Goal: Task Accomplishment & Management: Manage account settings

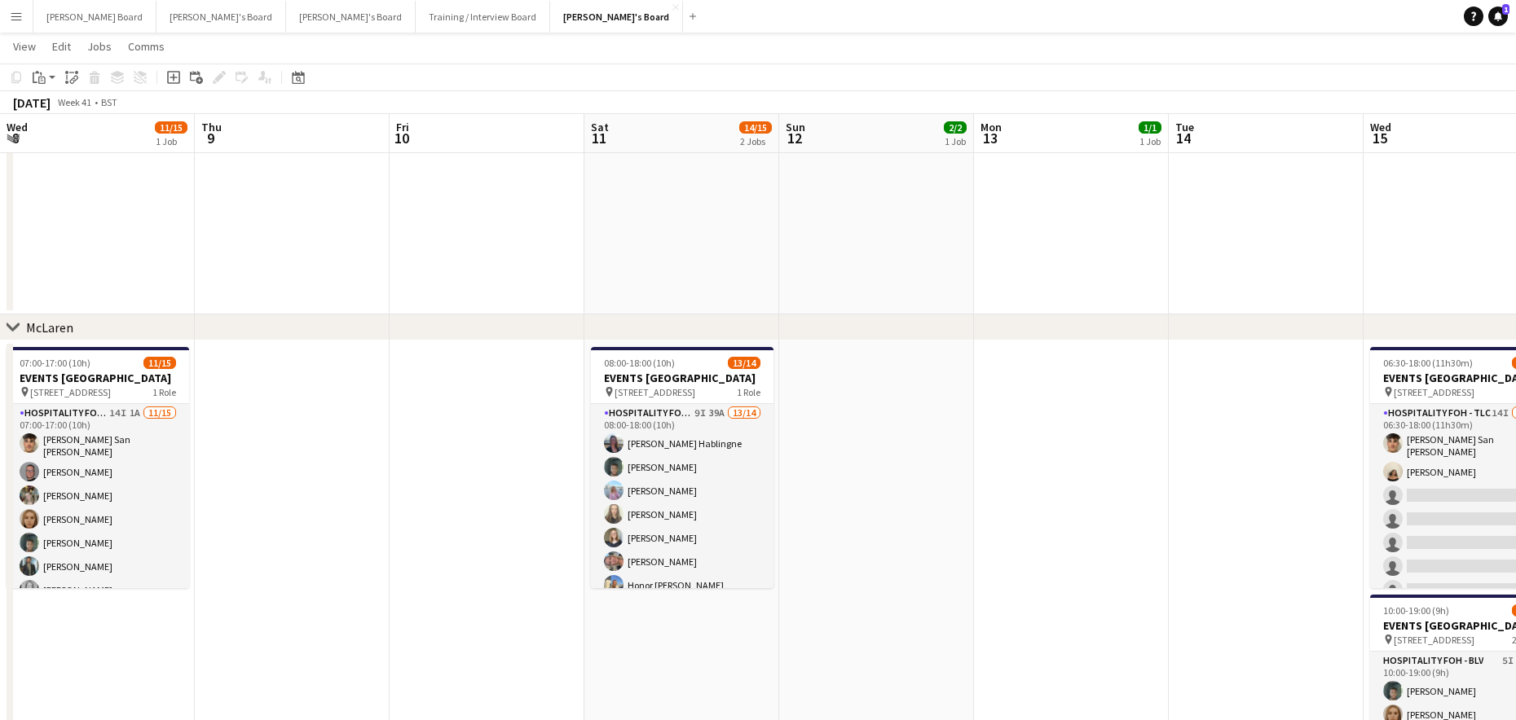
scroll to position [22, 0]
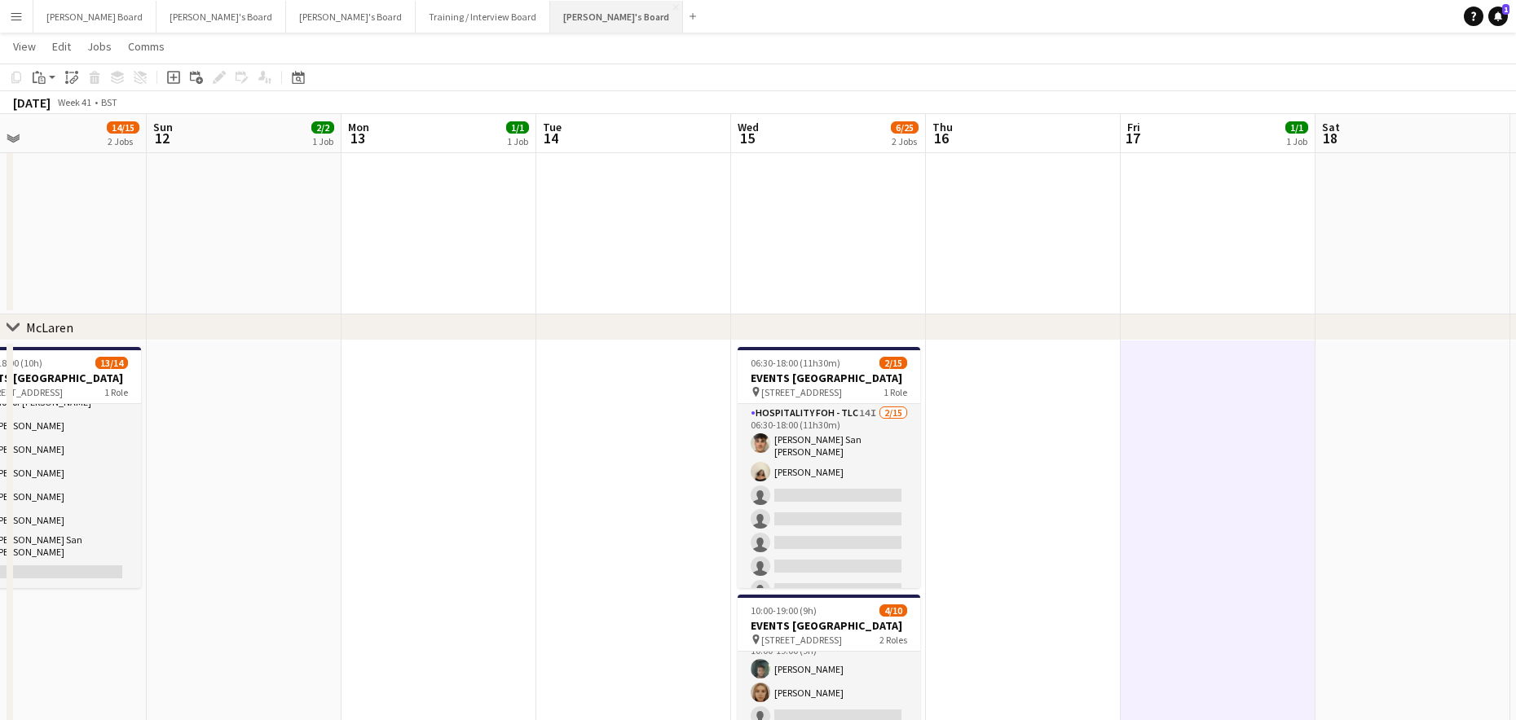
click at [550, 15] on button "Jakub's Board Close" at bounding box center [616, 17] width 133 height 32
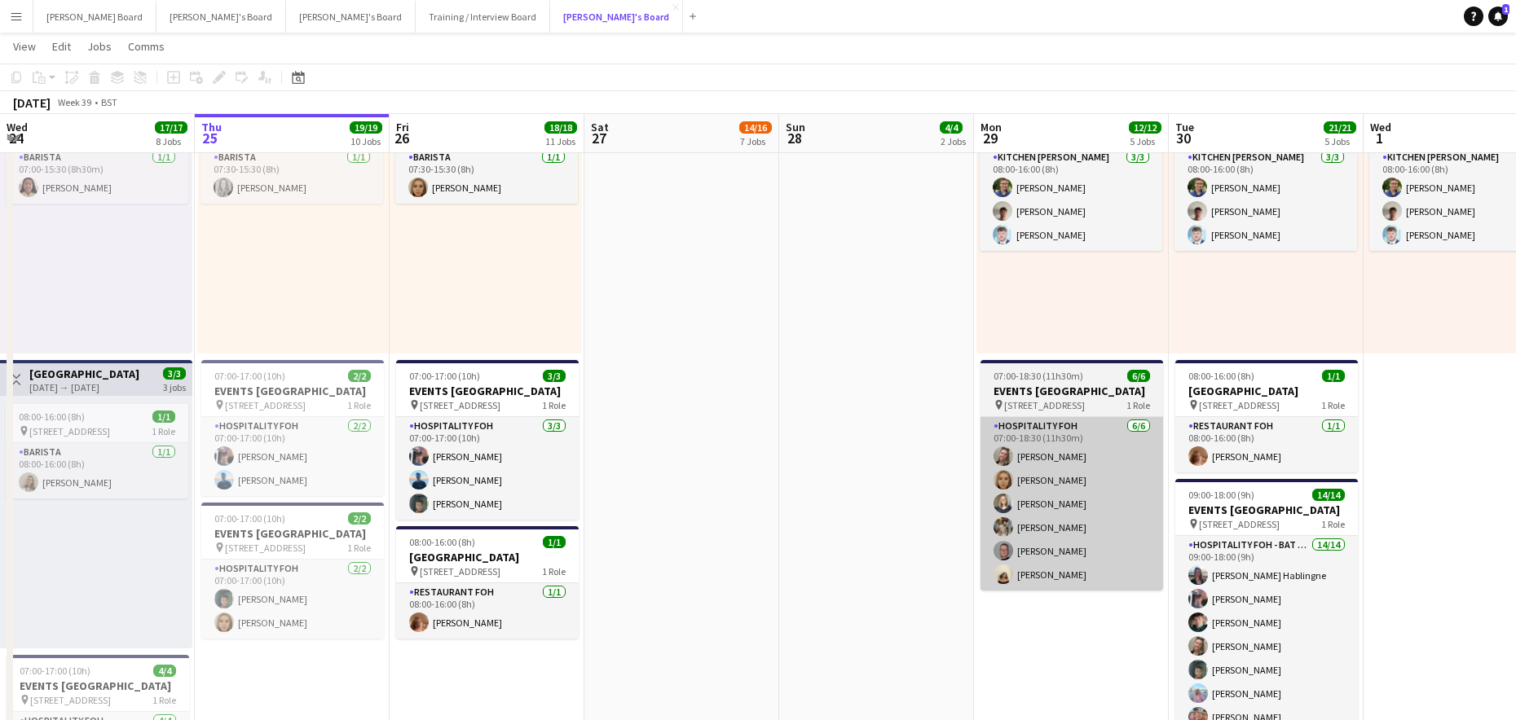
scroll to position [4, 0]
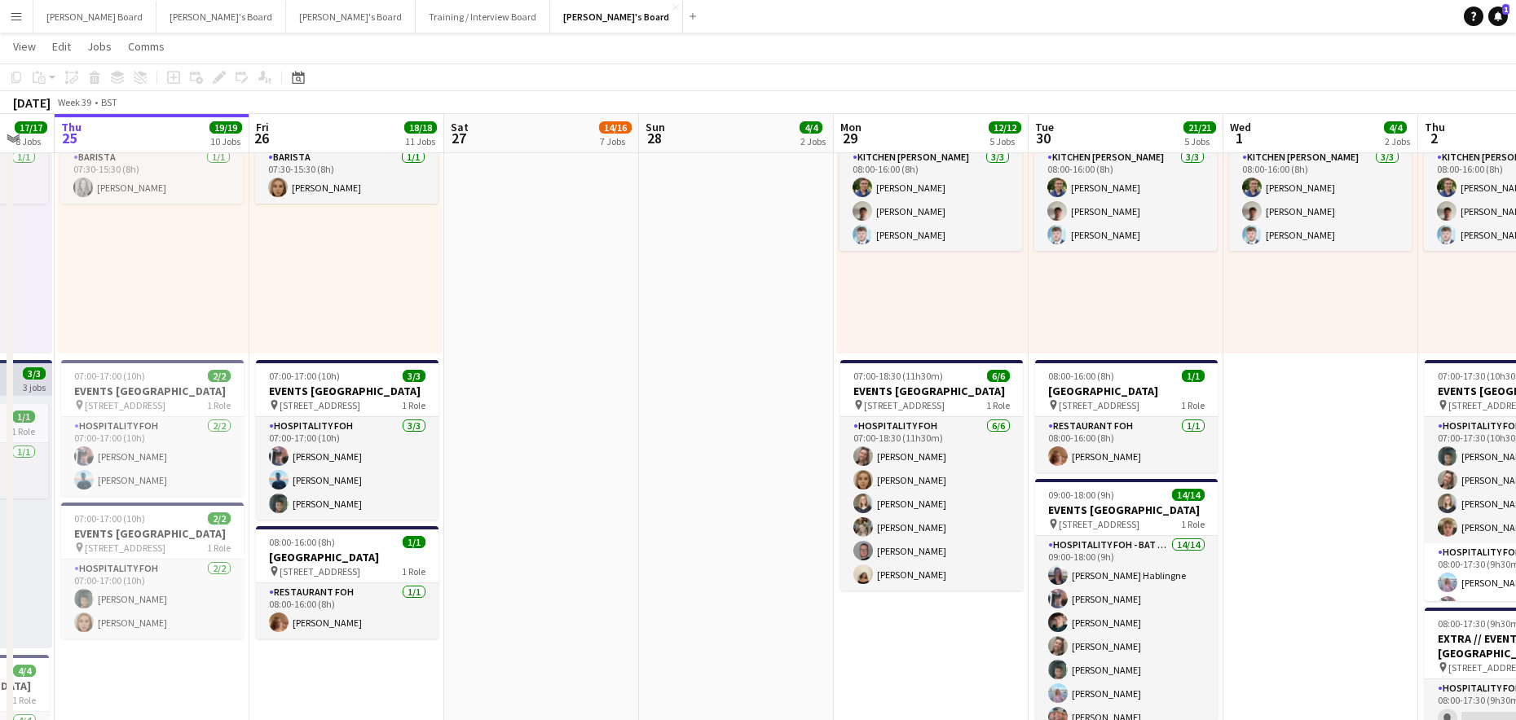
drag, startPoint x: 1411, startPoint y: 514, endPoint x: 843, endPoint y: 491, distance: 567.6
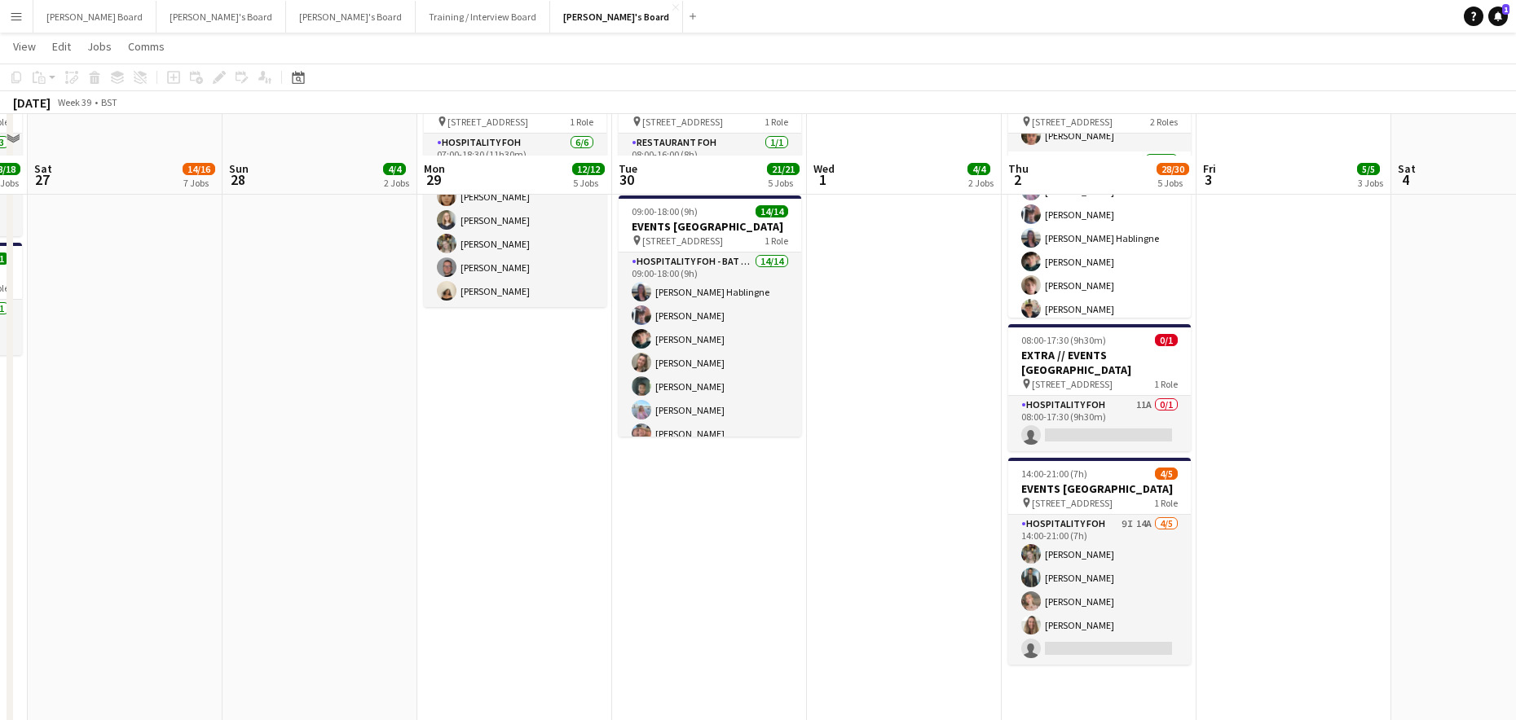
scroll to position [1097, 0]
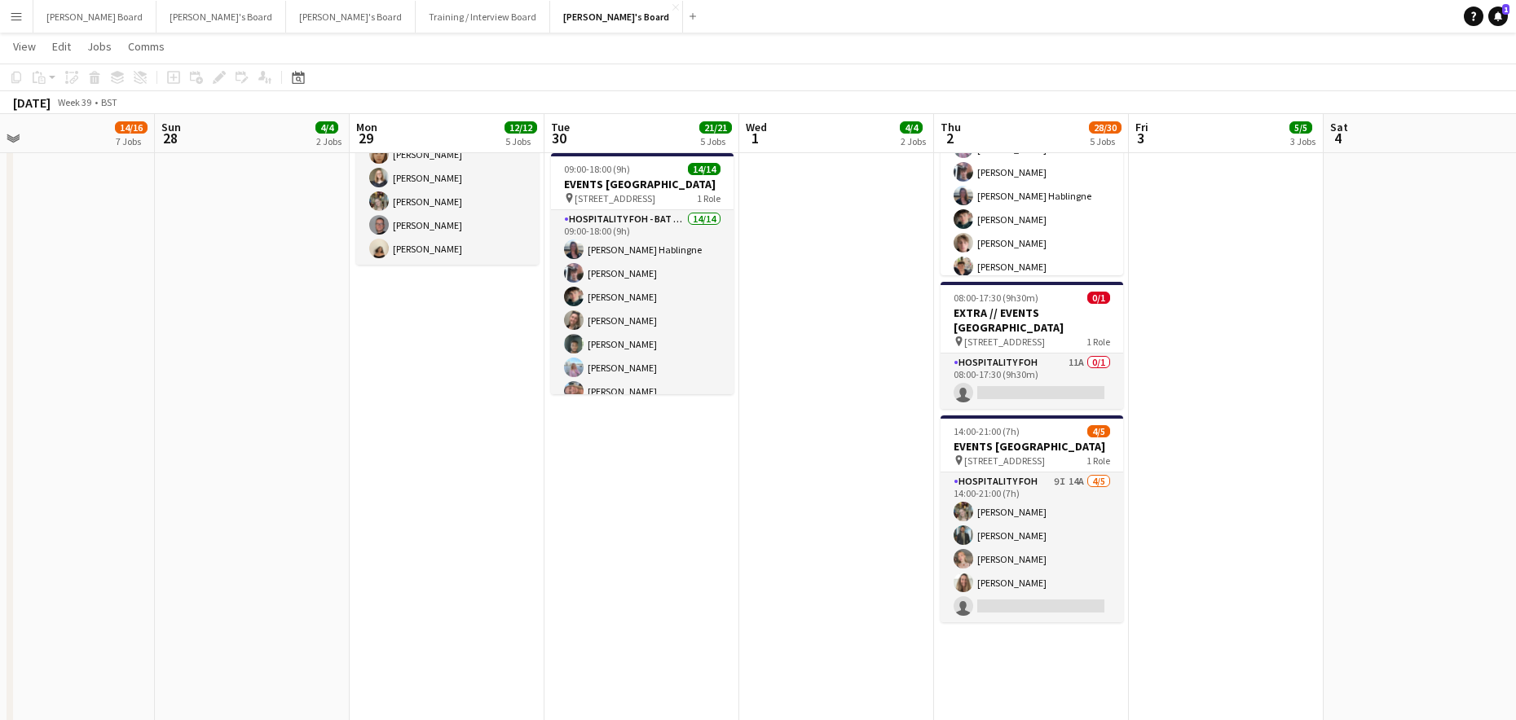
click at [1226, 548] on app-calendar-viewport "Wed 24 17/17 8 Jobs Thu 25 19/19 10 Jobs Fri 26 18/18 11 Jobs Sat 27 14/16 7 Jo…" at bounding box center [758, 604] width 1516 height 3275
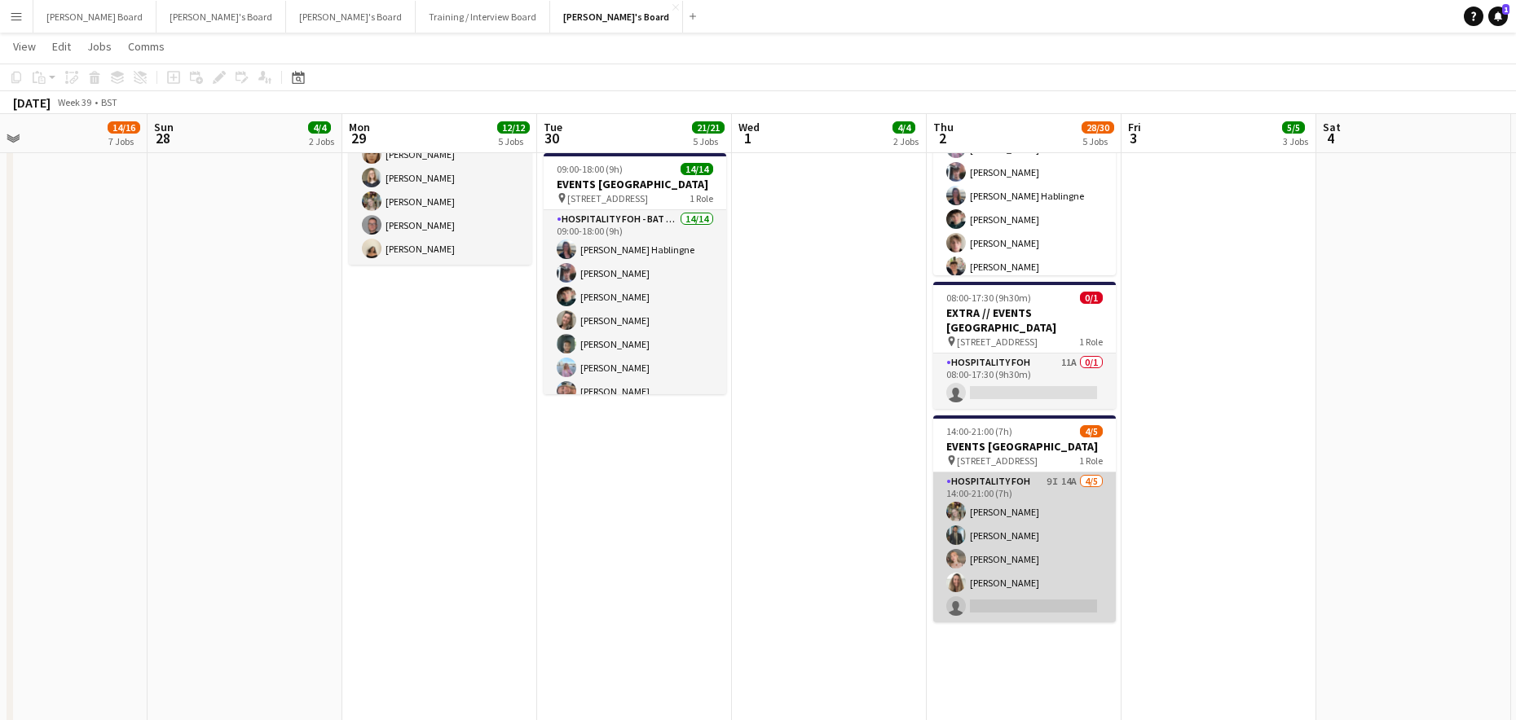
click at [1034, 601] on app-card-role "Hospitality FOH 9I 14A 4/5 14:00-21:00 (7h) Abigail Hodkinson Muhammad Imad Mil…" at bounding box center [1024, 548] width 183 height 150
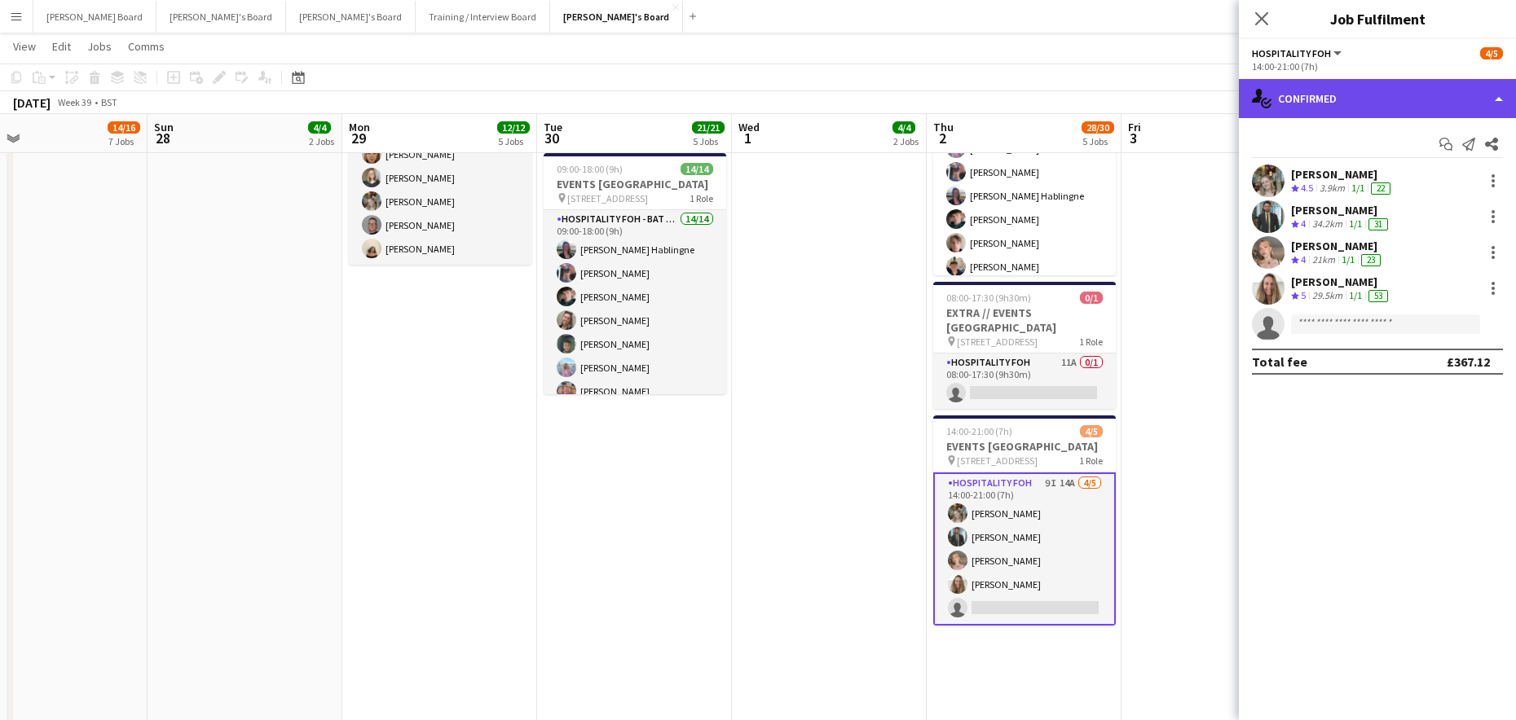
click at [1324, 96] on div "single-neutral-actions-check-2 Confirmed" at bounding box center [1377, 98] width 277 height 39
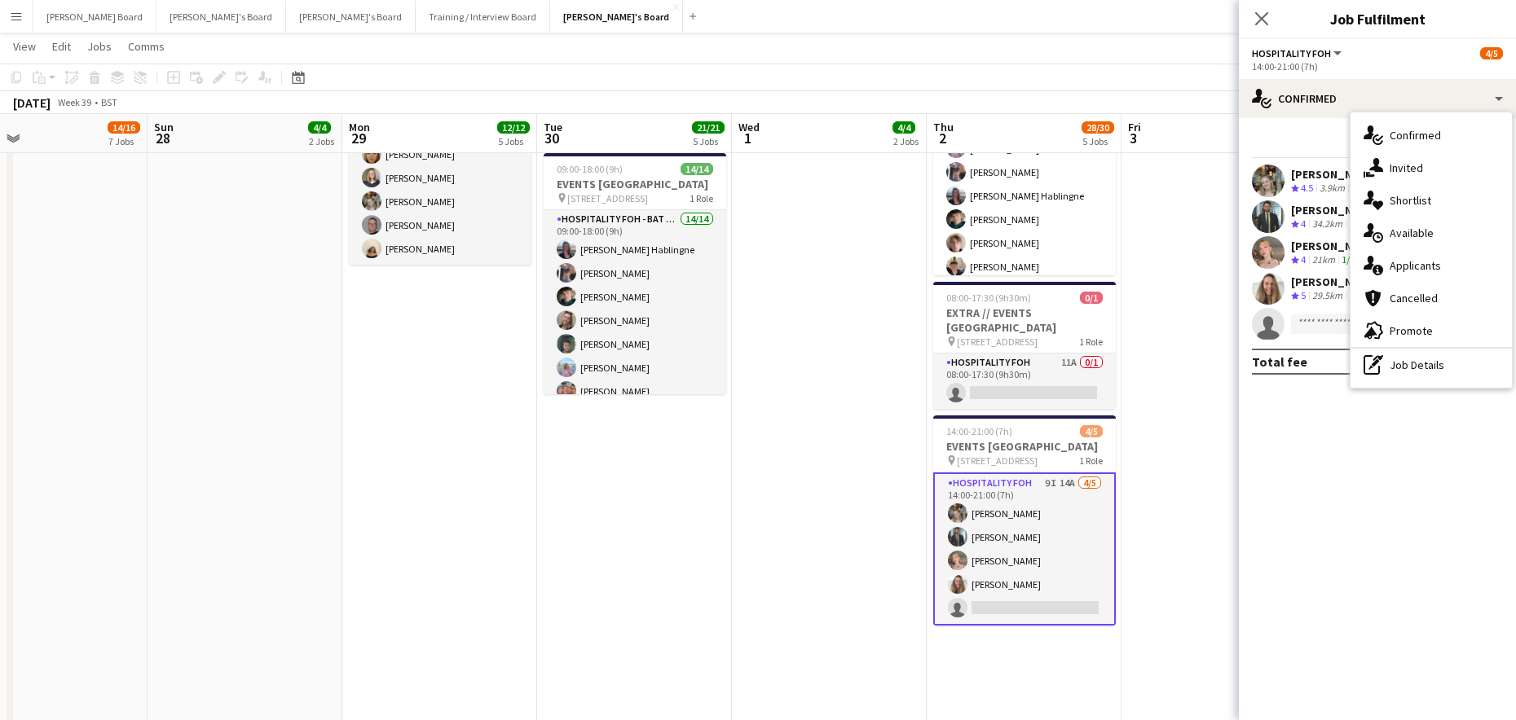
click at [1404, 266] on span "Applicants" at bounding box center [1414, 265] width 51 height 15
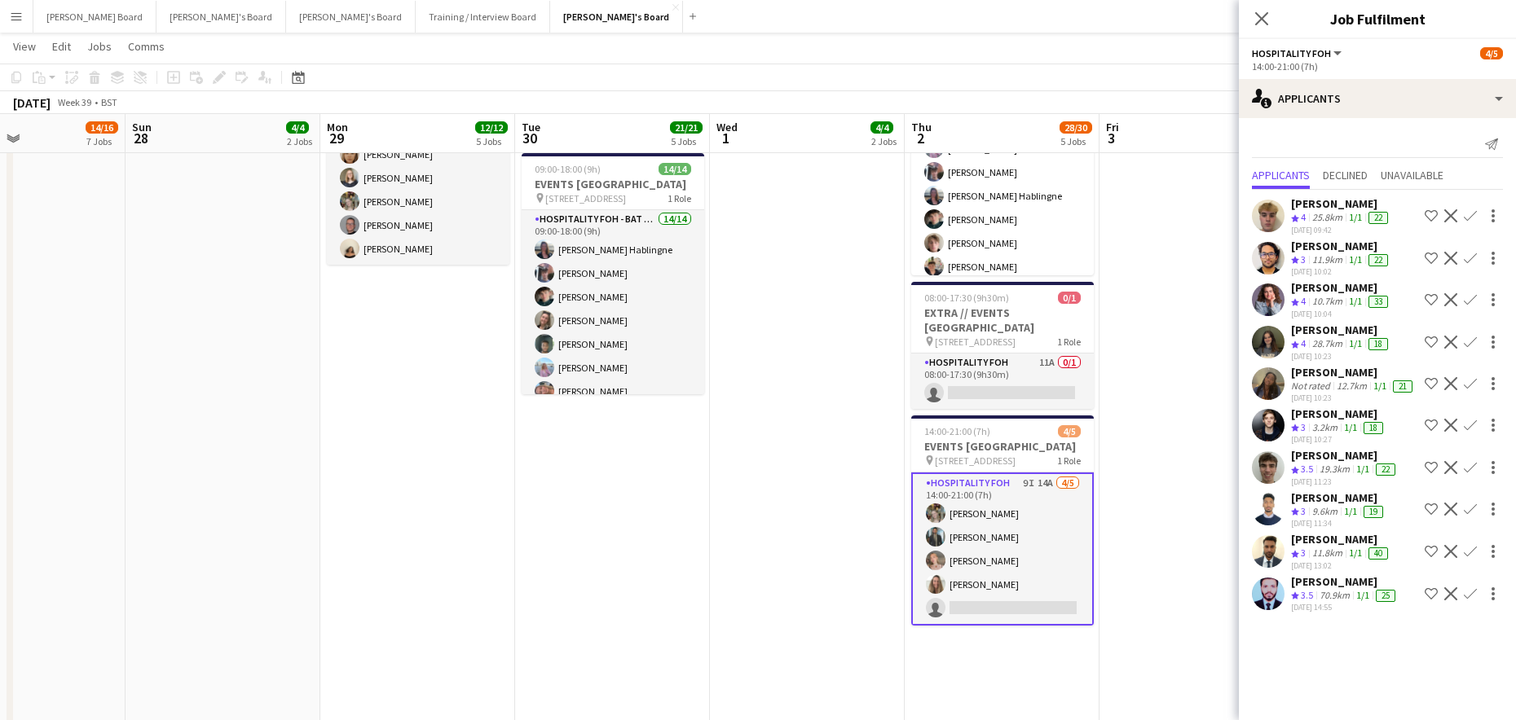
drag, startPoint x: 1155, startPoint y: 541, endPoint x: 841, endPoint y: 559, distance: 315.0
click at [838, 566] on app-calendar-viewport "Wed 24 17/17 8 Jobs Thu 25 19/19 10 Jobs Fri 26 18/18 11 Jobs Sat 27 14/16 7 Jo…" at bounding box center [758, 604] width 1516 height 3275
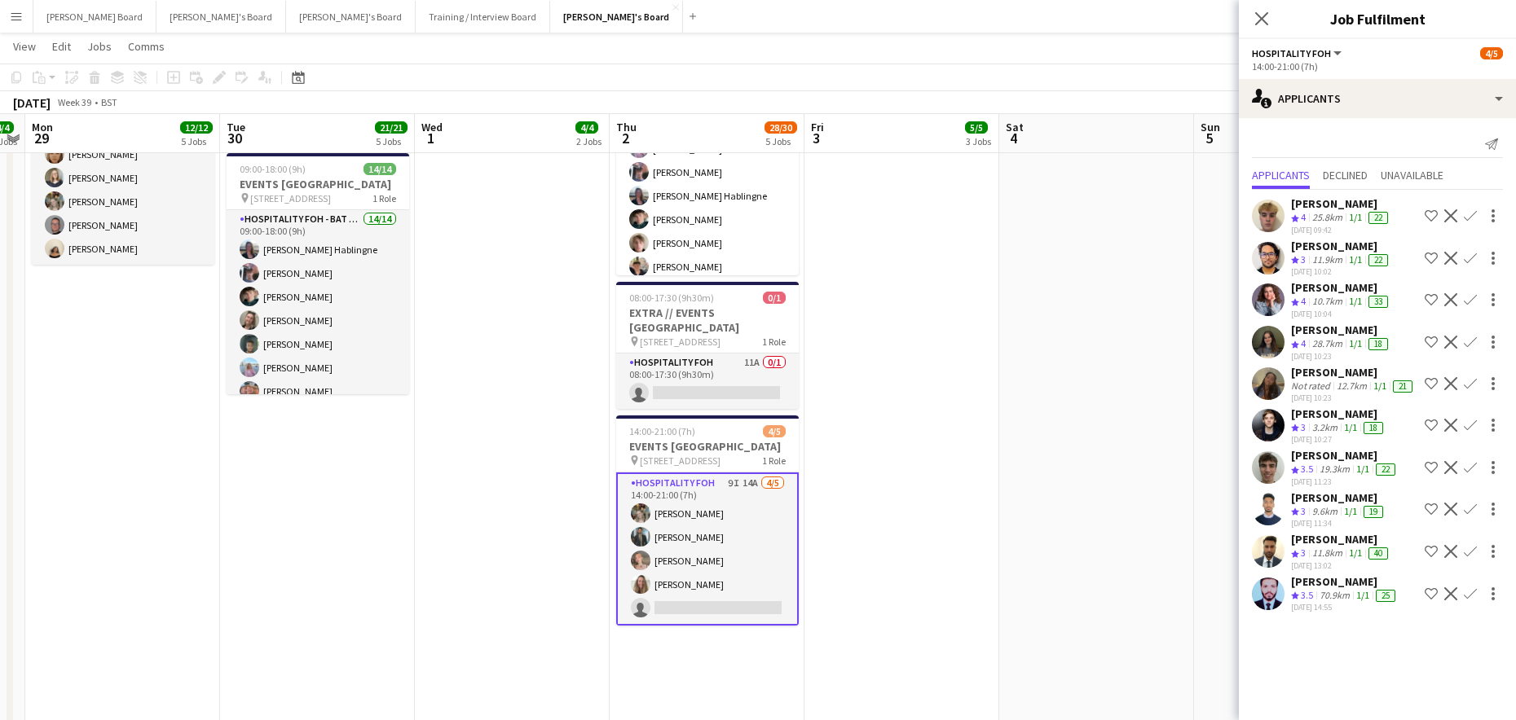
click at [995, 520] on app-date-cell "07:00-15:30 (8h30m) 1/1 pin Woking, GU21 4YH 1 Role Barista 1/1 07:00-15:30 (8h…" at bounding box center [901, 167] width 195 height 1459
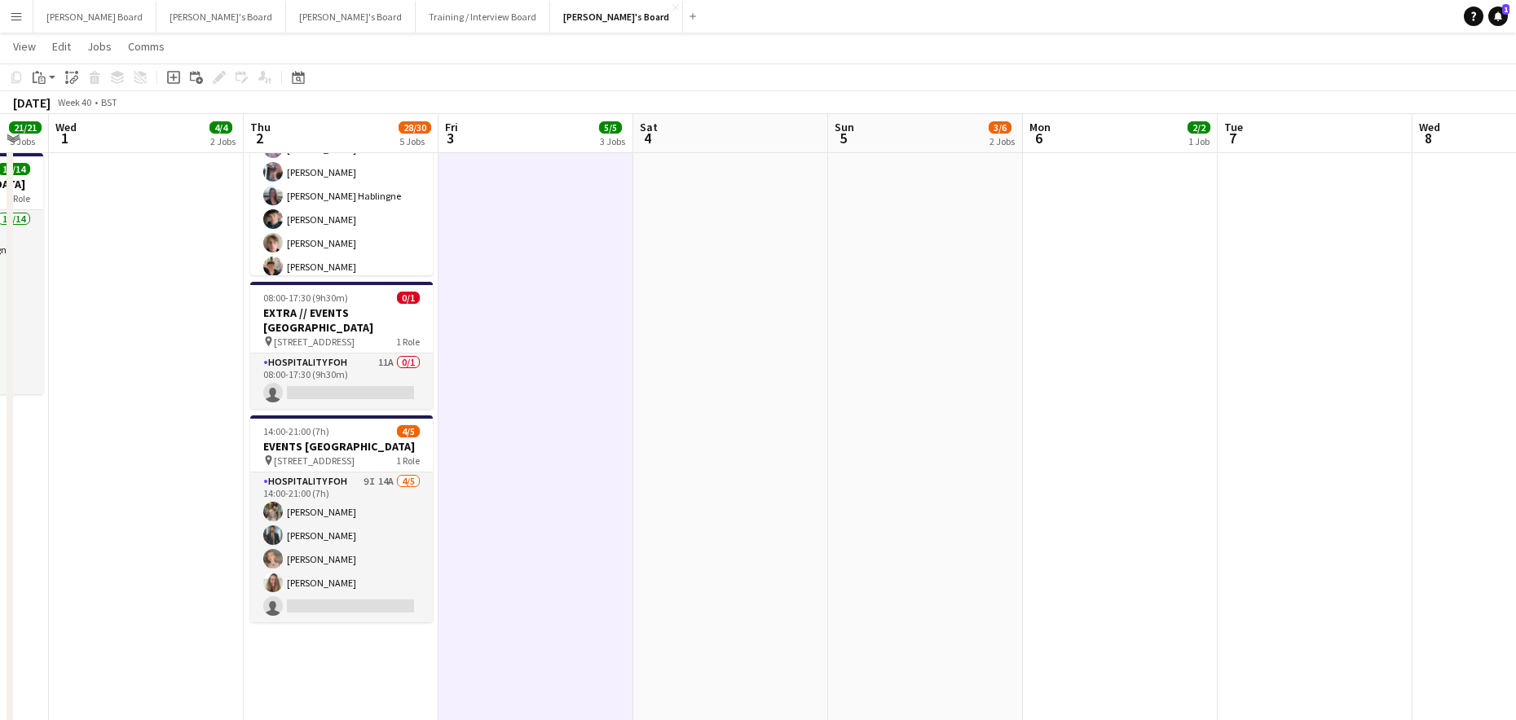
drag, startPoint x: 1231, startPoint y: 547, endPoint x: 488, endPoint y: 590, distance: 744.4
click at [492, 588] on app-calendar-viewport "Sat 27 14/16 7 Jobs Sun 28 4/4 2 Jobs Mon 29 12/12 5 Jobs Tue 30 21/21 5 Jobs W…" at bounding box center [758, 604] width 1516 height 3275
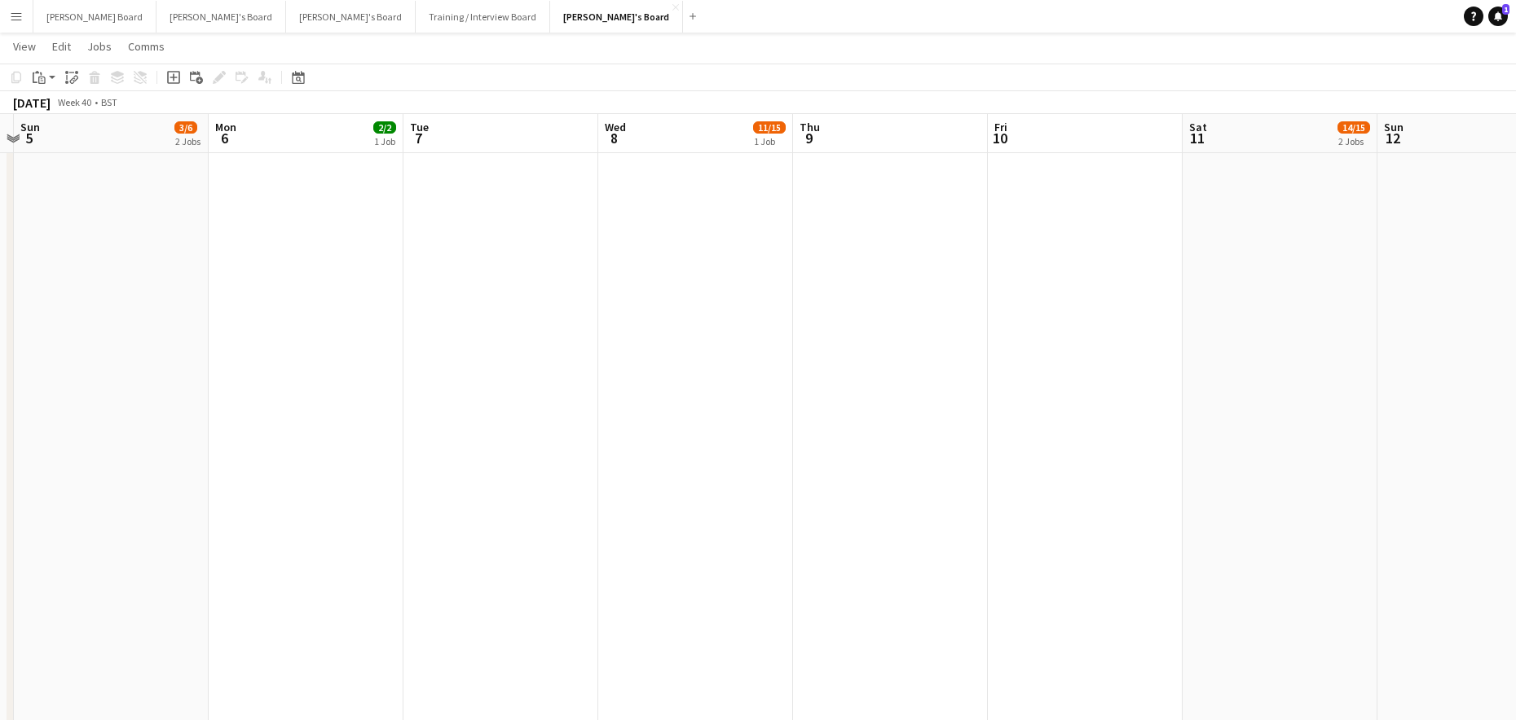
drag, startPoint x: 585, startPoint y: 616, endPoint x: 440, endPoint y: 618, distance: 145.1
click at [440, 618] on app-calendar-viewport "Wed 1 4/4 2 Jobs Thu 2 28/30 5 Jobs Fri 3 5/5 3 Jobs Sat 4 Sun 5 3/6 2 Jobs Mon…" at bounding box center [758, 604] width 1516 height 3275
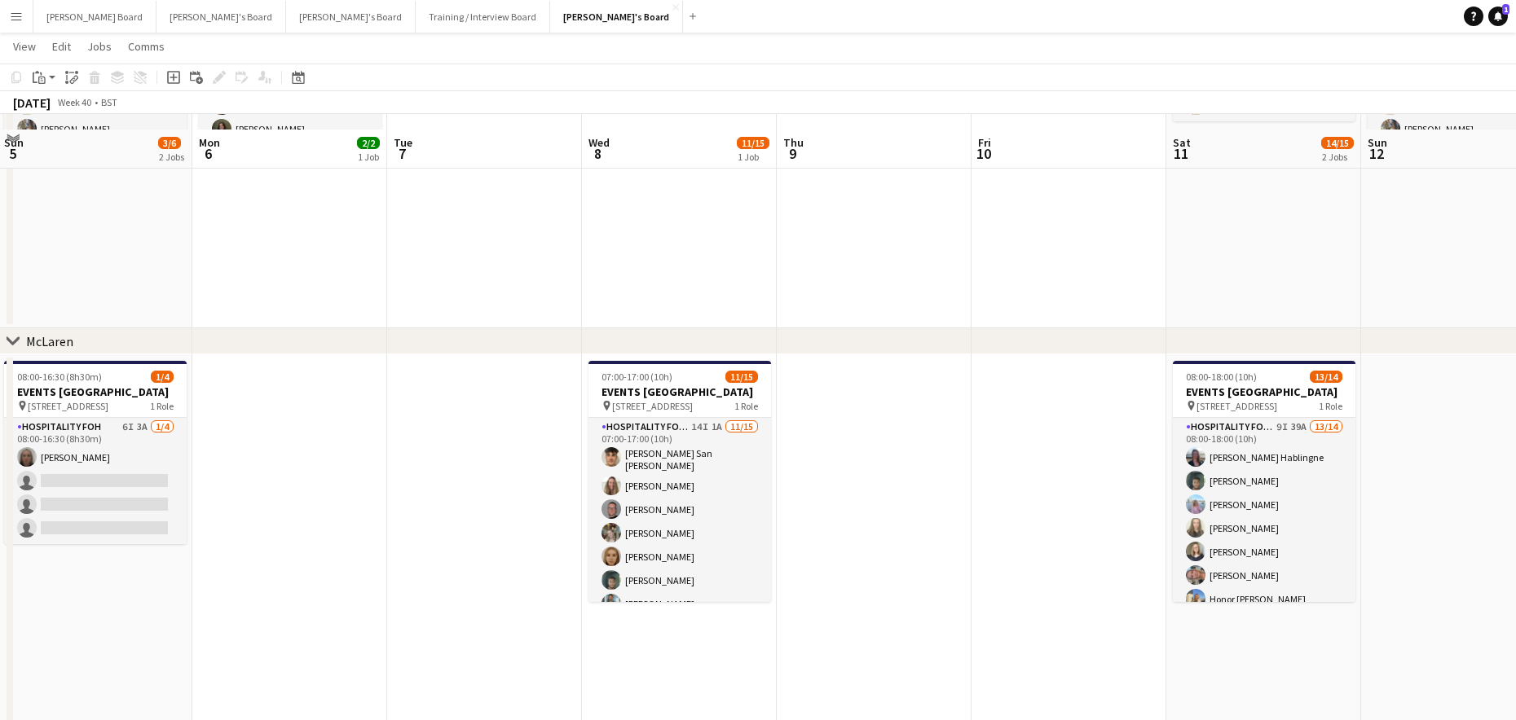
scroll to position [228, 0]
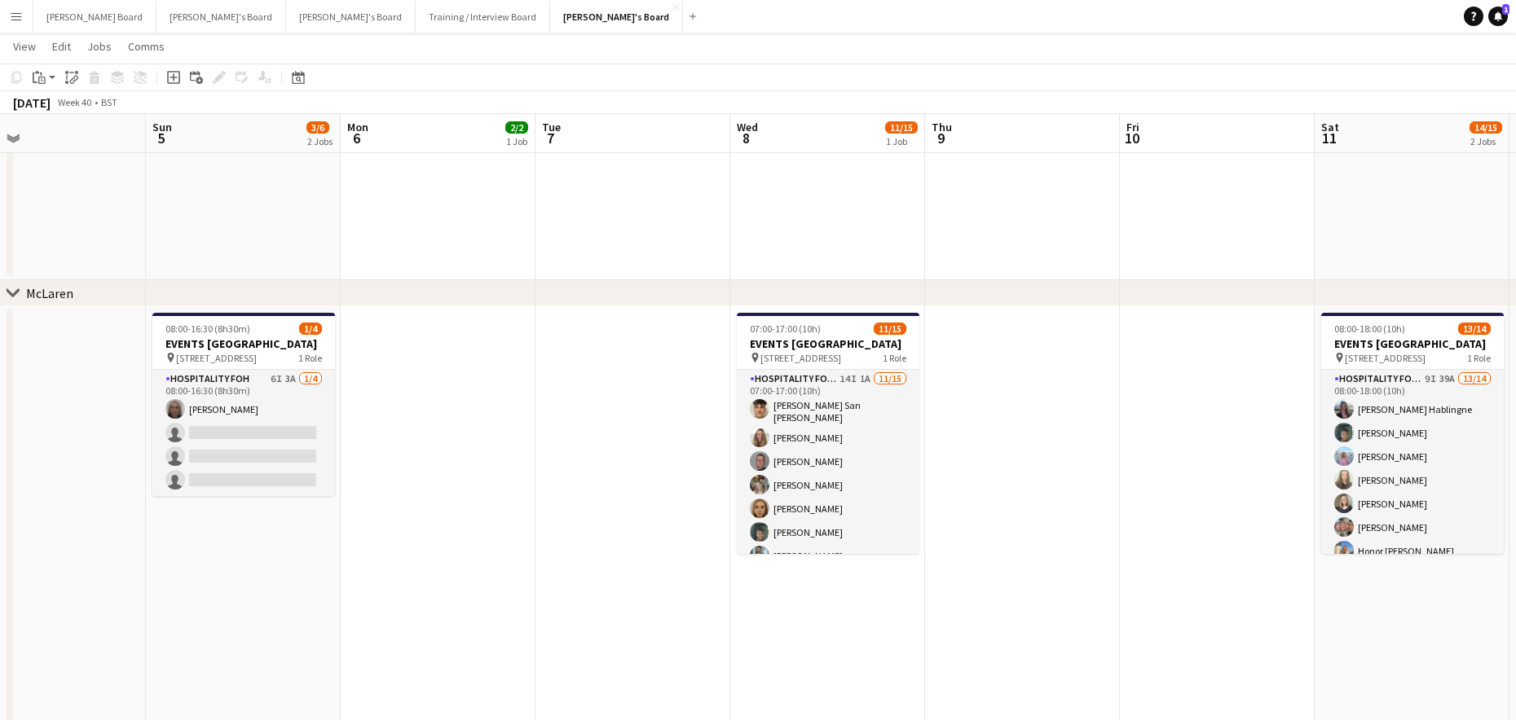
drag, startPoint x: 320, startPoint y: 580, endPoint x: 517, endPoint y: 566, distance: 197.7
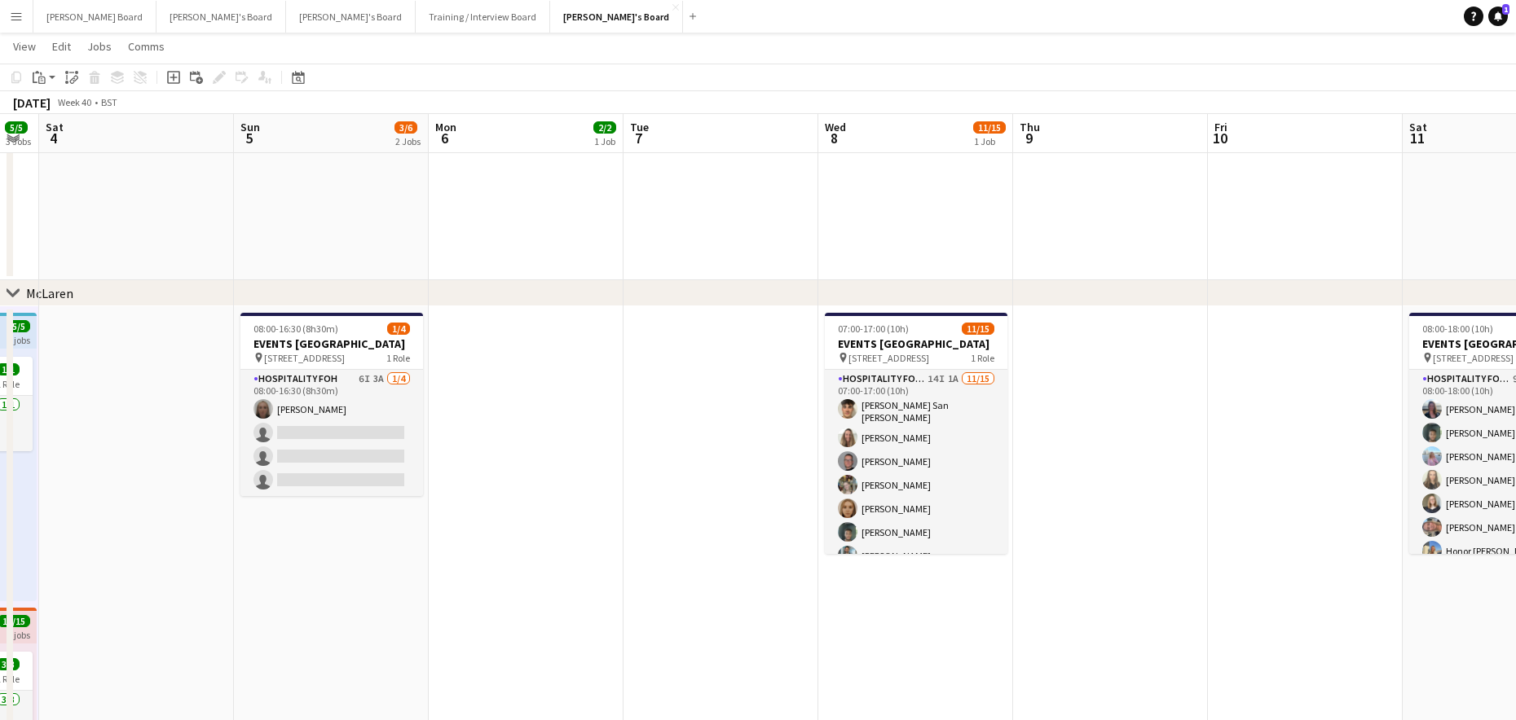
drag, startPoint x: 316, startPoint y: 434, endPoint x: 500, endPoint y: 408, distance: 185.2
click at [319, 436] on app-card-role "Hospitality FOH 6I 3A 1/4 08:00-16:30 (8h30m) Elena Wilson single-neutral-actio…" at bounding box center [331, 433] width 183 height 126
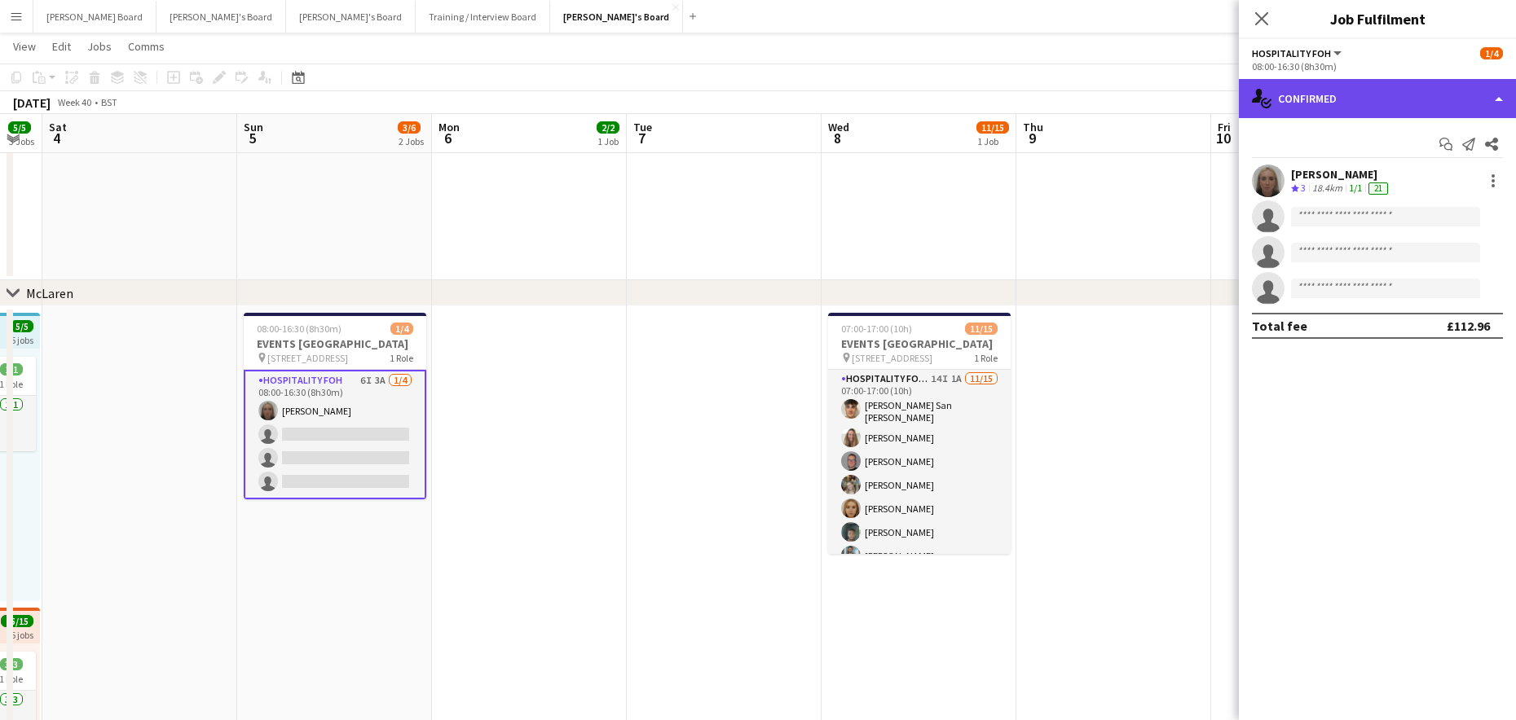
click at [1345, 94] on div "single-neutral-actions-check-2 Confirmed" at bounding box center [1377, 98] width 277 height 39
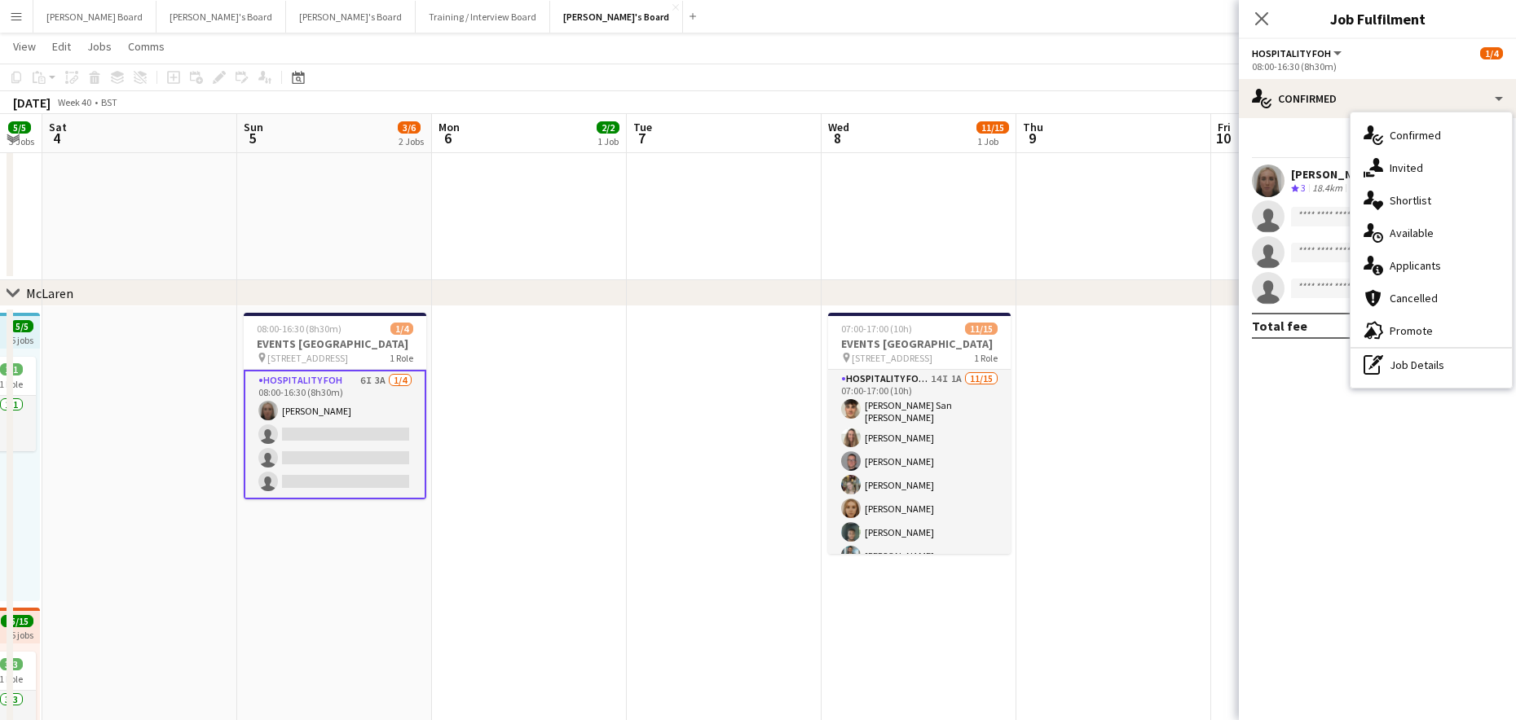
click at [1405, 251] on div "single-neutral-actions-information Applicants" at bounding box center [1430, 265] width 161 height 33
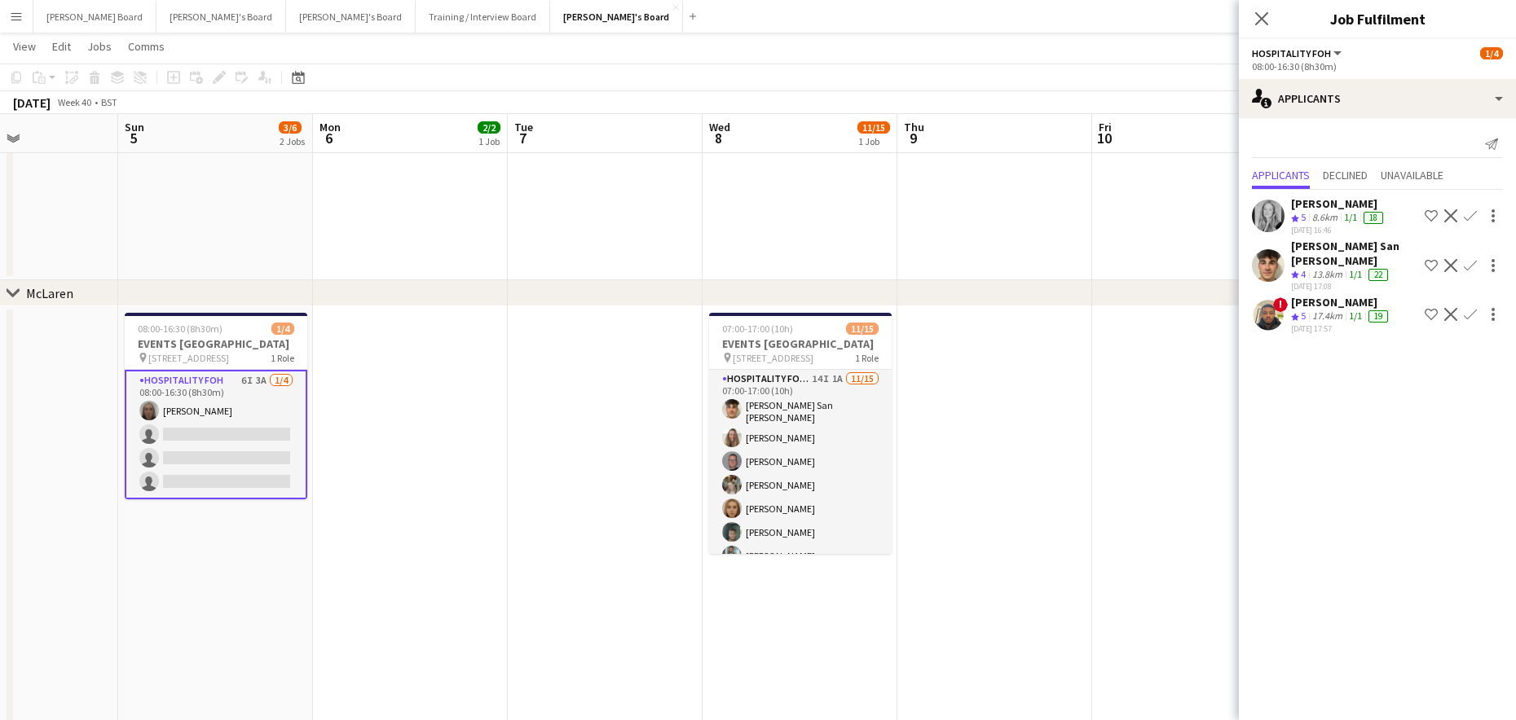
drag, startPoint x: 1133, startPoint y: 521, endPoint x: 872, endPoint y: 524, distance: 261.6
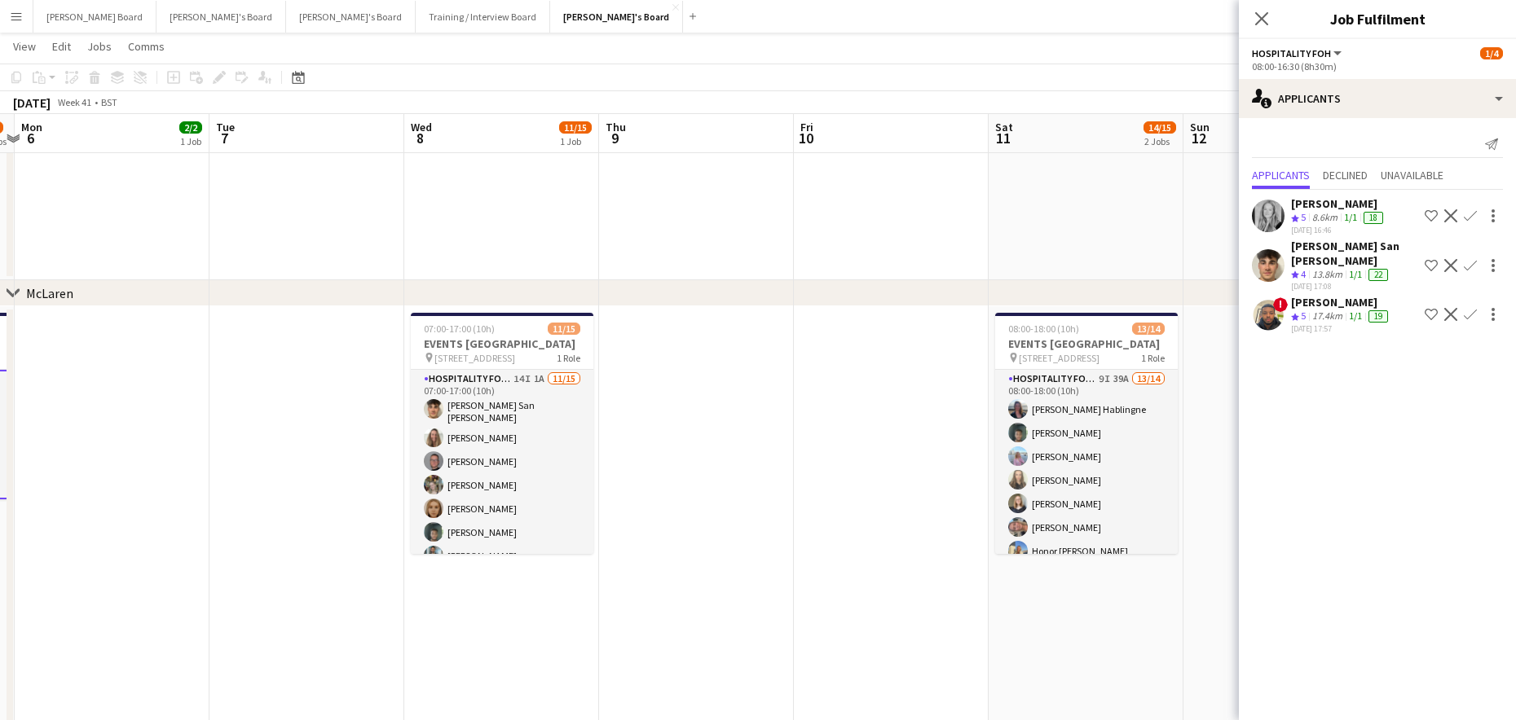
drag, startPoint x: 784, startPoint y: 551, endPoint x: 728, endPoint y: 568, distance: 58.0
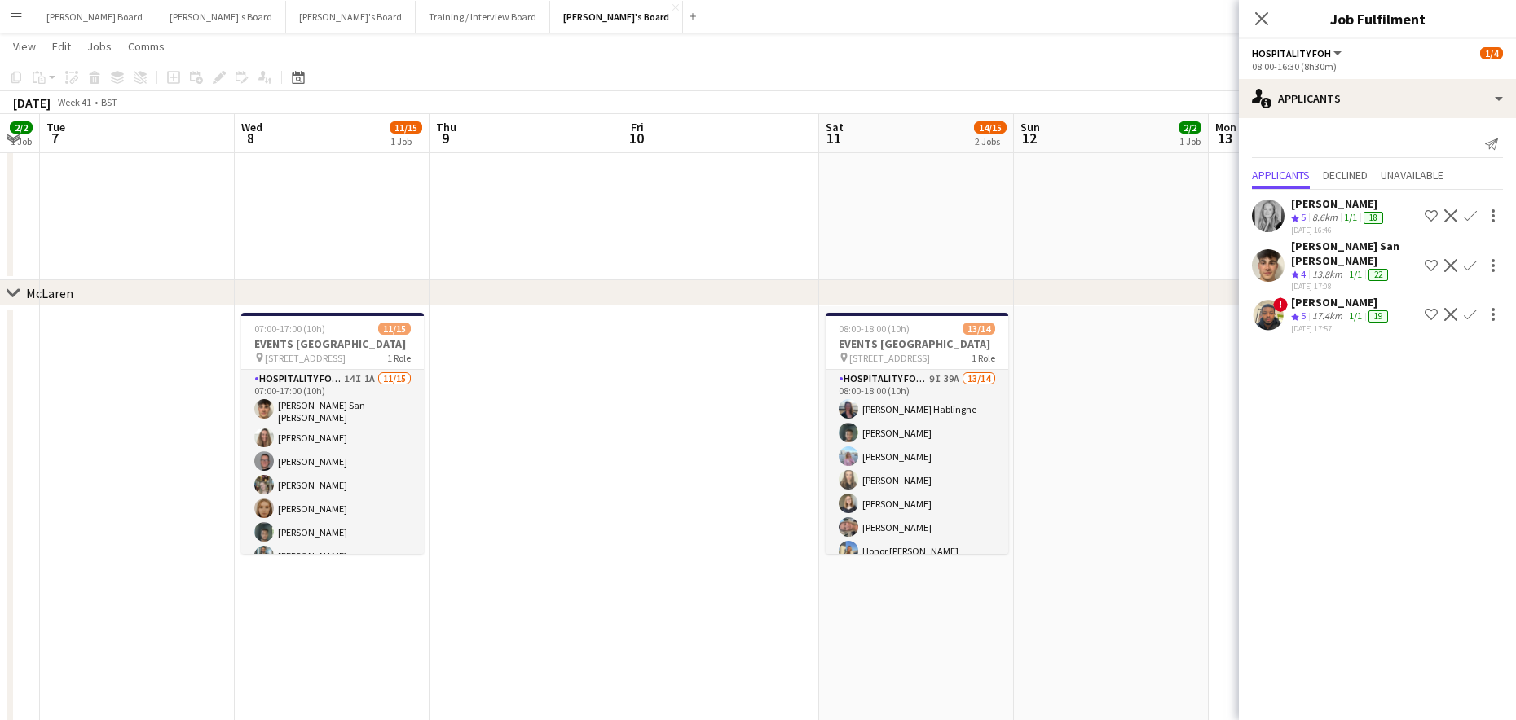
drag, startPoint x: 762, startPoint y: 517, endPoint x: 1, endPoint y: 449, distance: 764.1
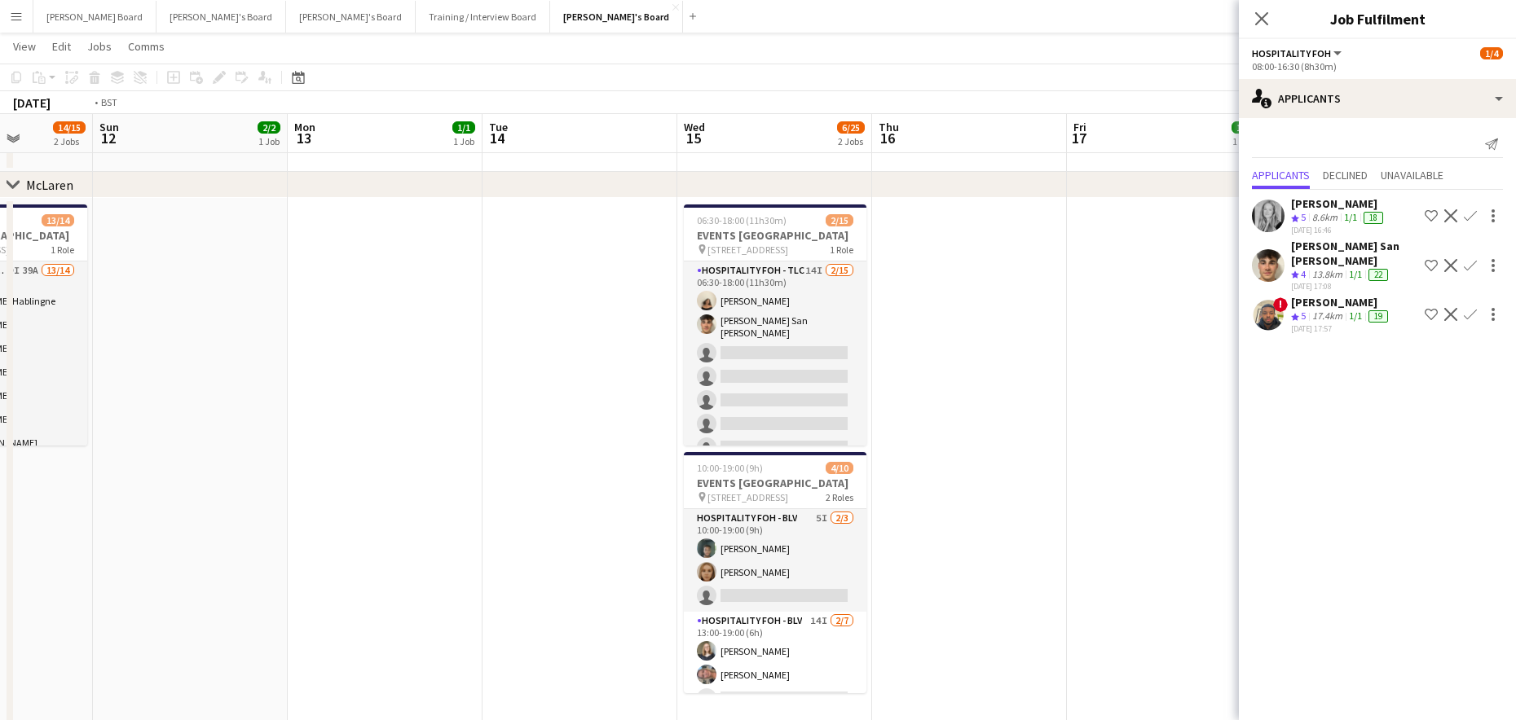
scroll to position [0, 665]
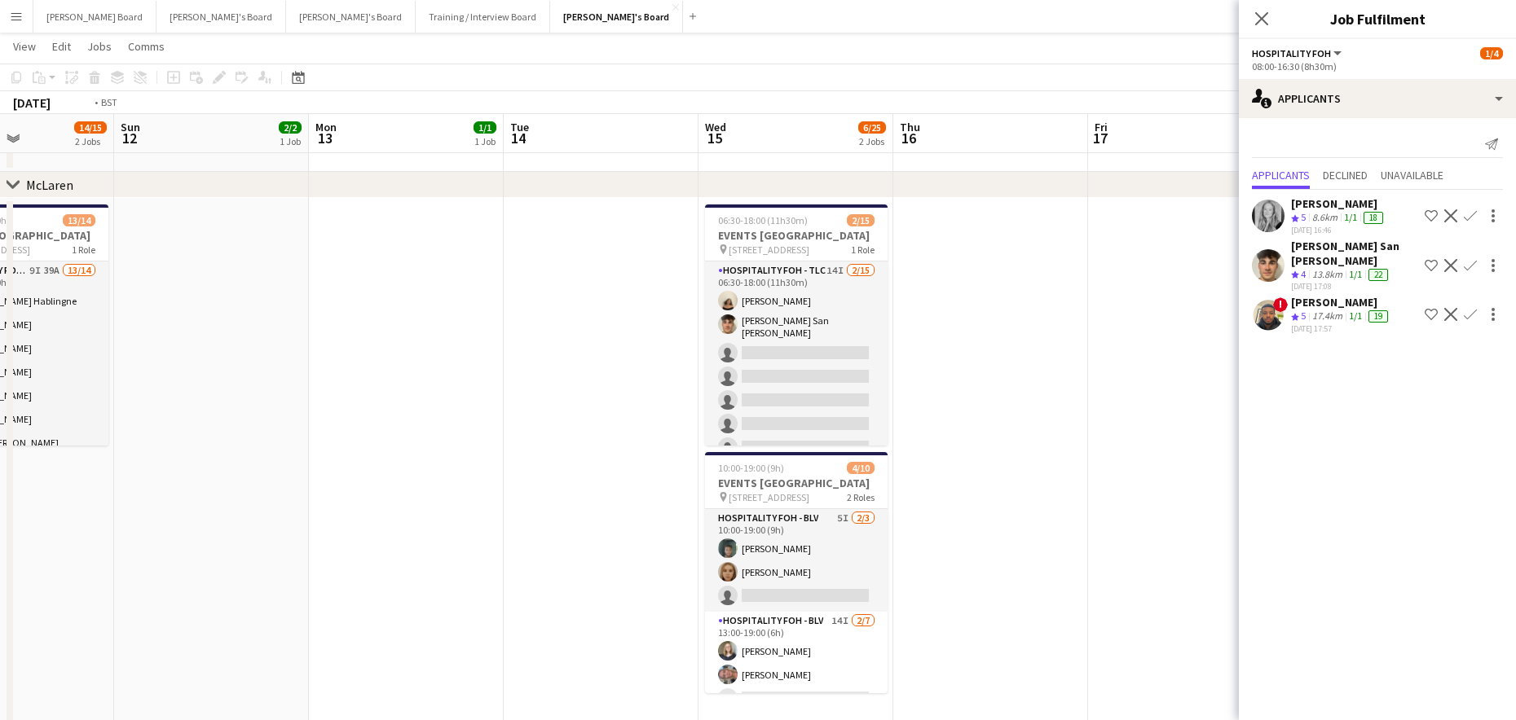
drag, startPoint x: 737, startPoint y: 577, endPoint x: -71, endPoint y: 507, distance: 811.4
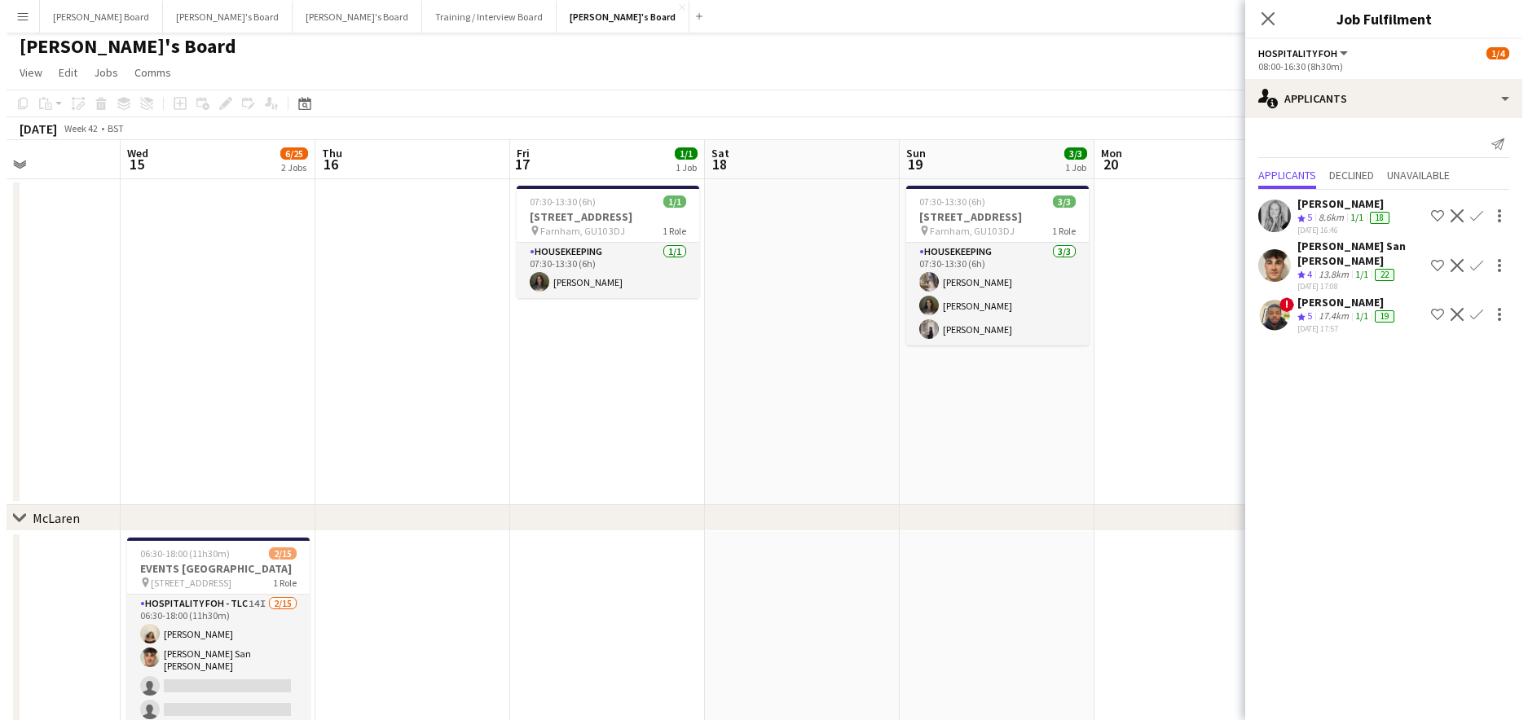
scroll to position [0, 0]
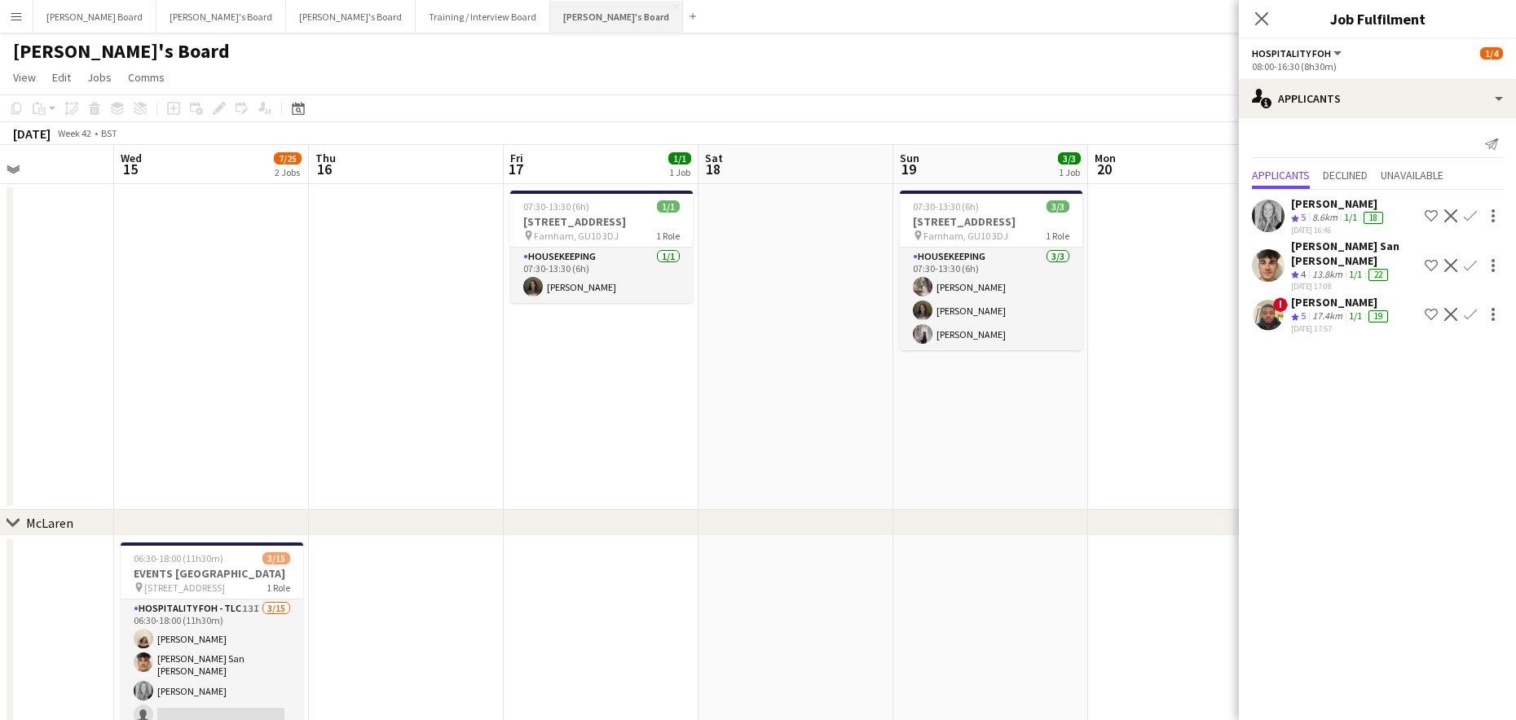
click at [550, 18] on button "Jakub's Board Close" at bounding box center [616, 17] width 133 height 32
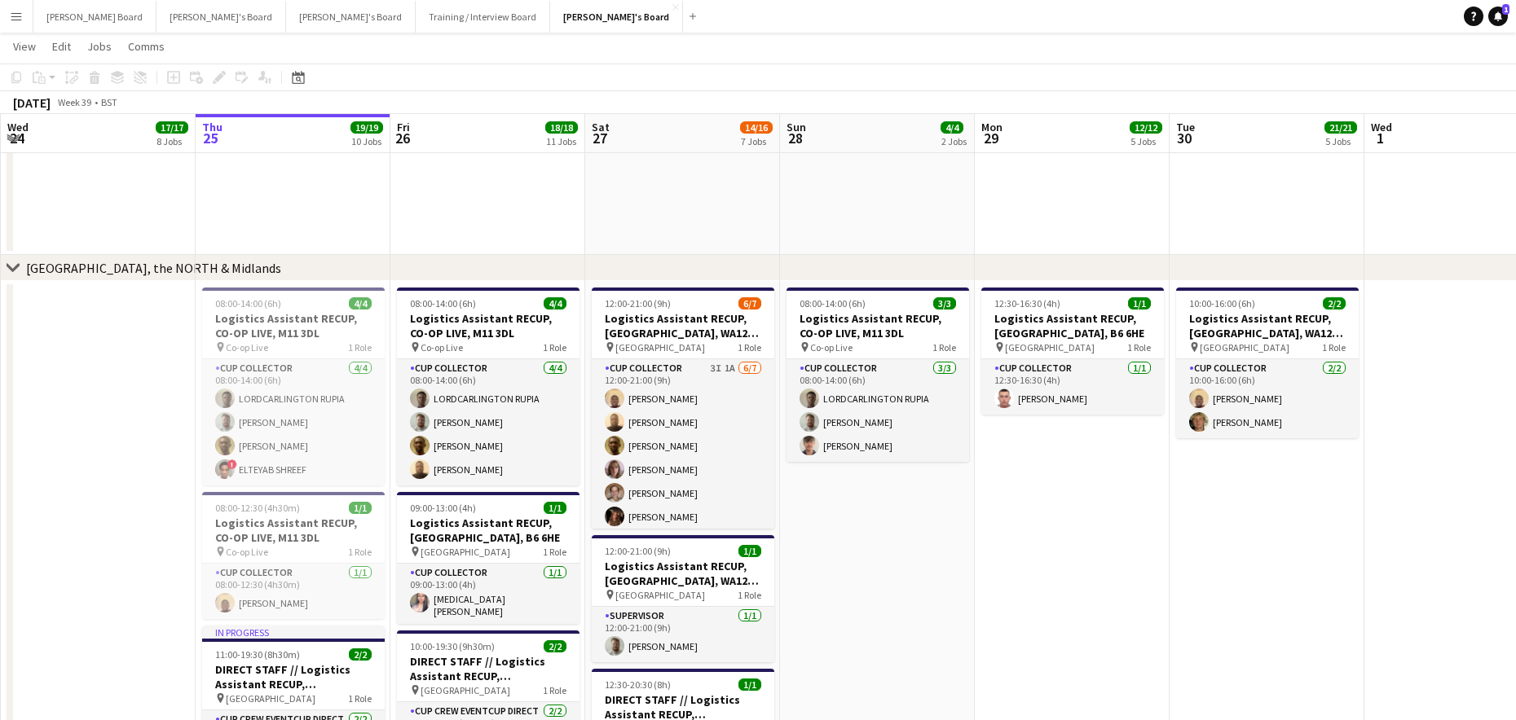
scroll to position [0, 359]
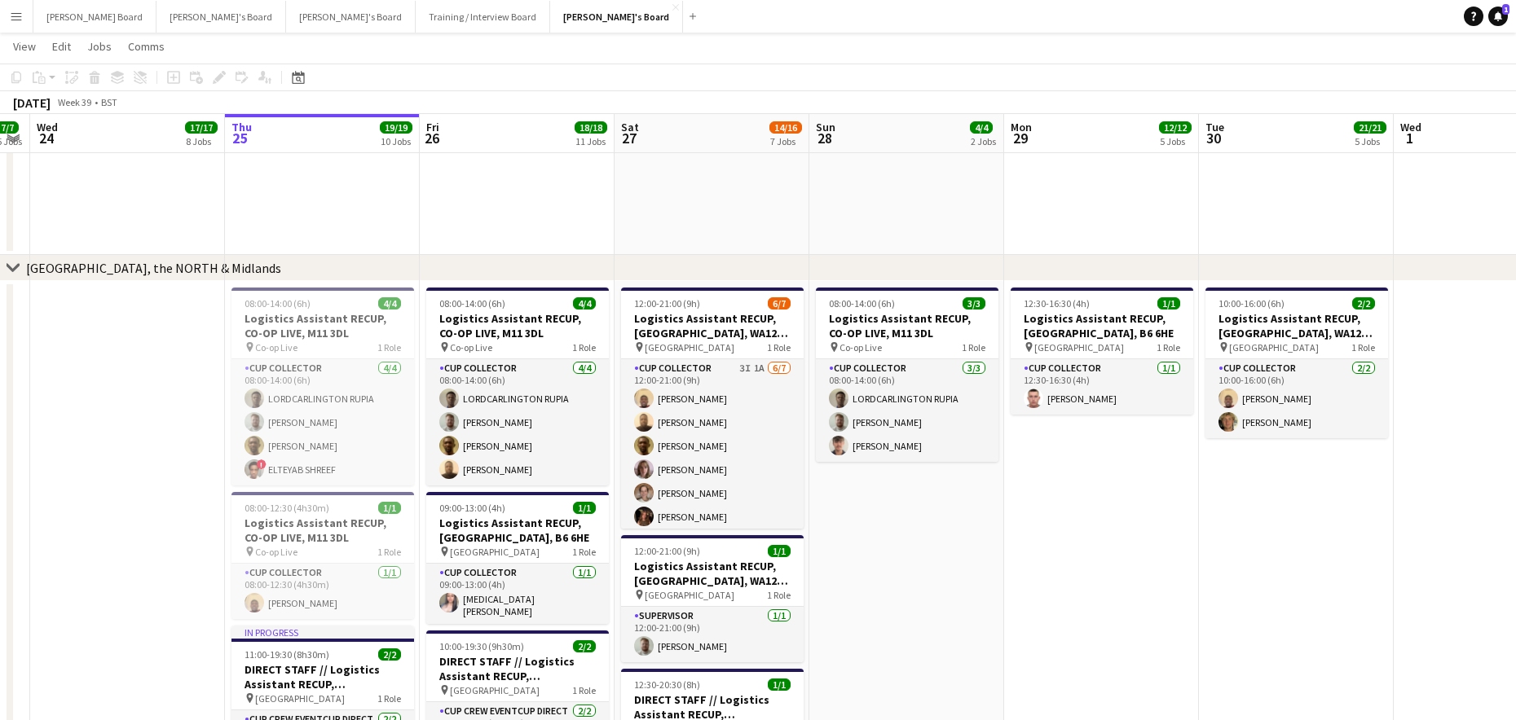
drag, startPoint x: 894, startPoint y: 609, endPoint x: 924, endPoint y: 611, distance: 30.2
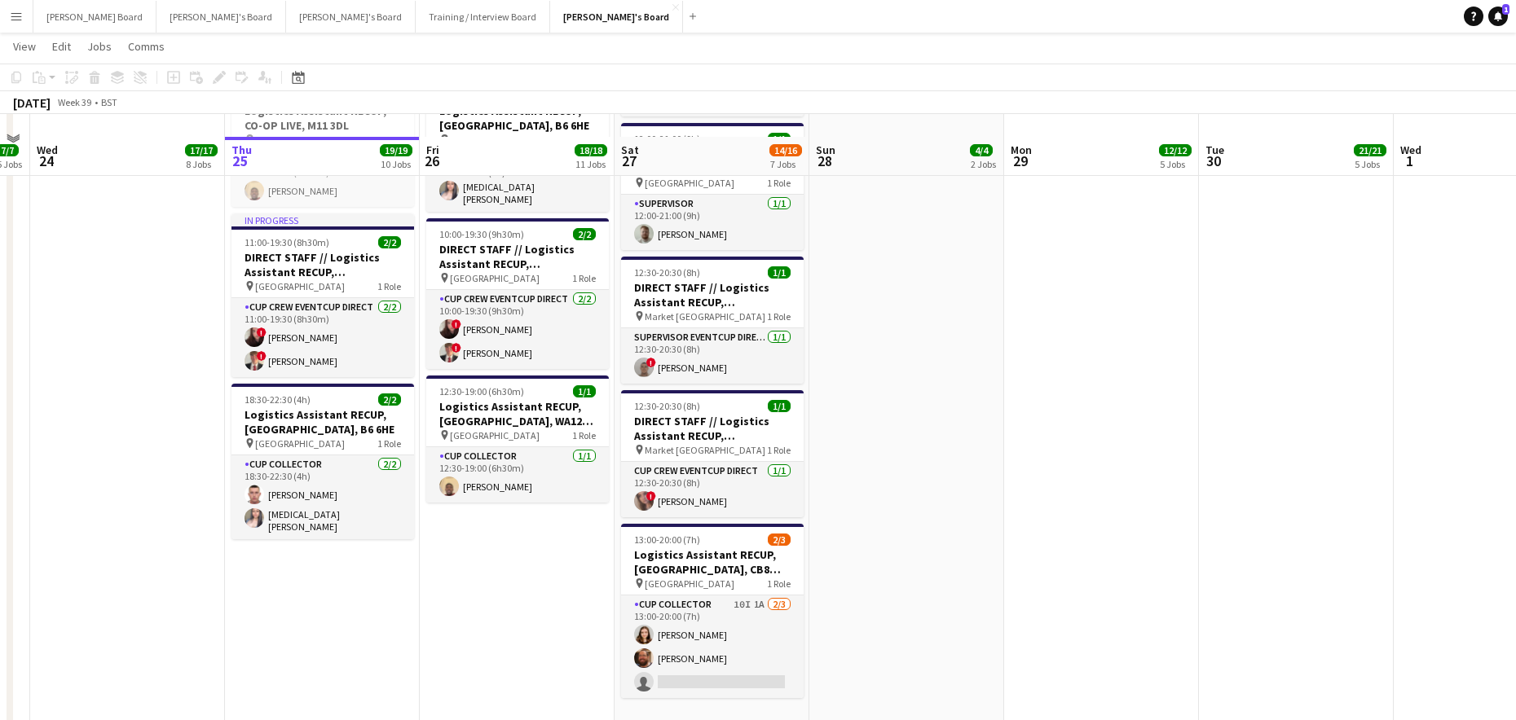
scroll to position [2173, 0]
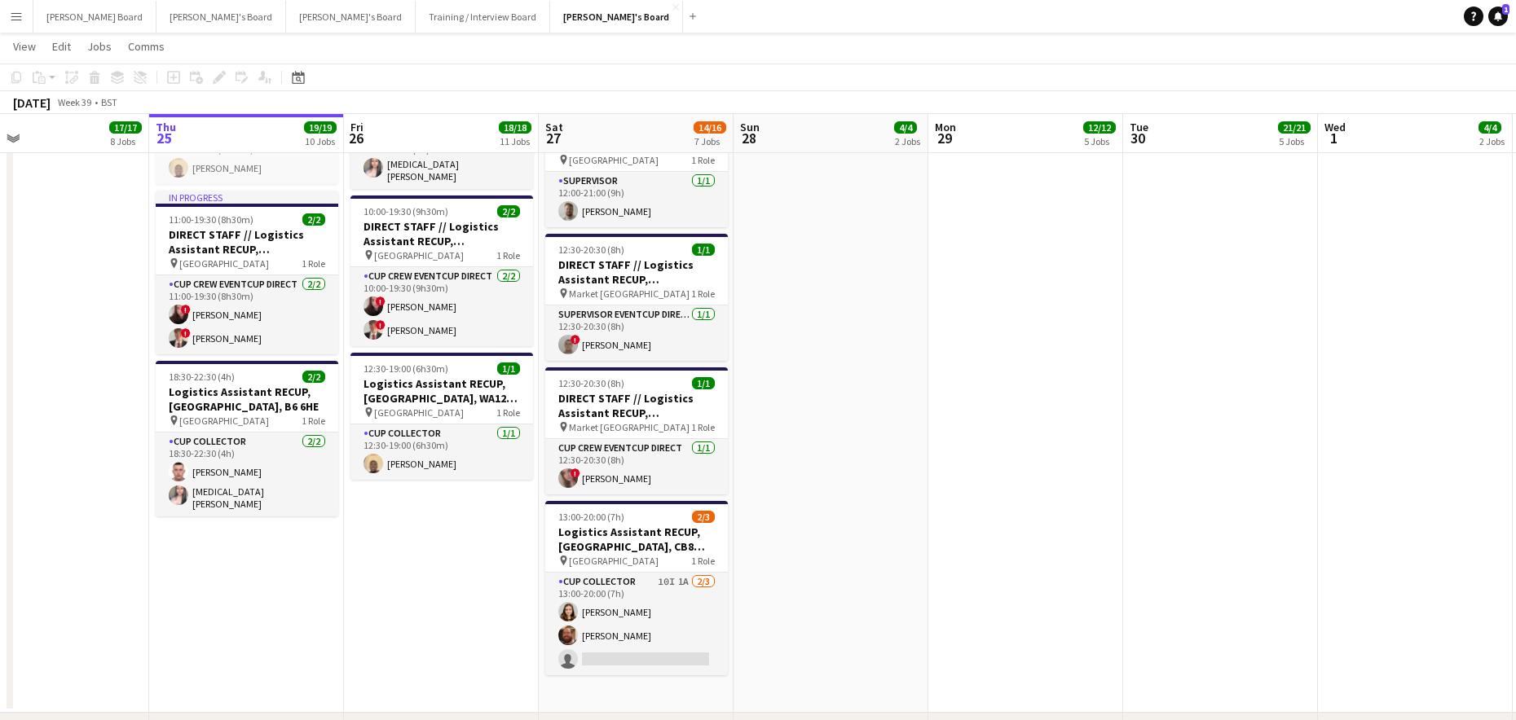
drag, startPoint x: 1268, startPoint y: 546, endPoint x: 1111, endPoint y: 555, distance: 156.7
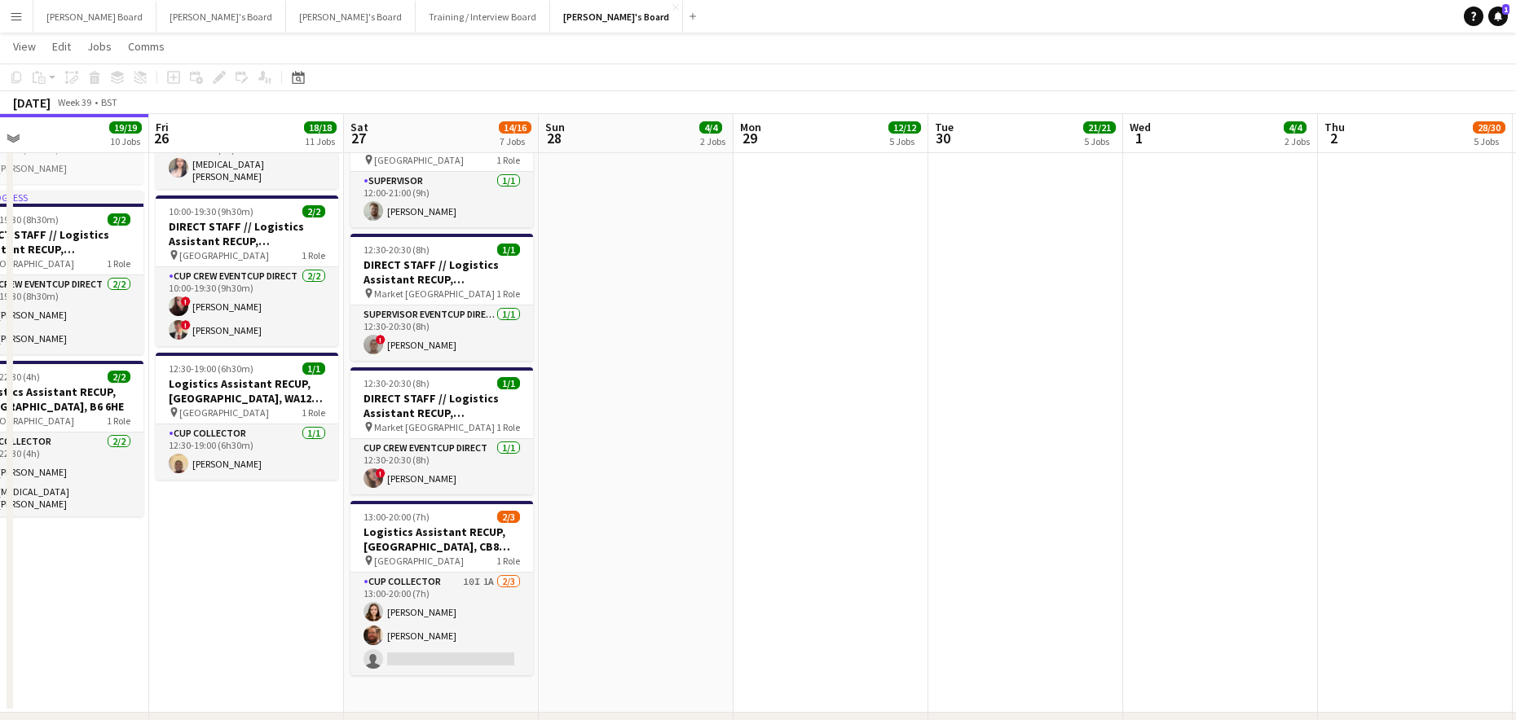
drag, startPoint x: 1067, startPoint y: 545, endPoint x: 922, endPoint y: 564, distance: 146.2
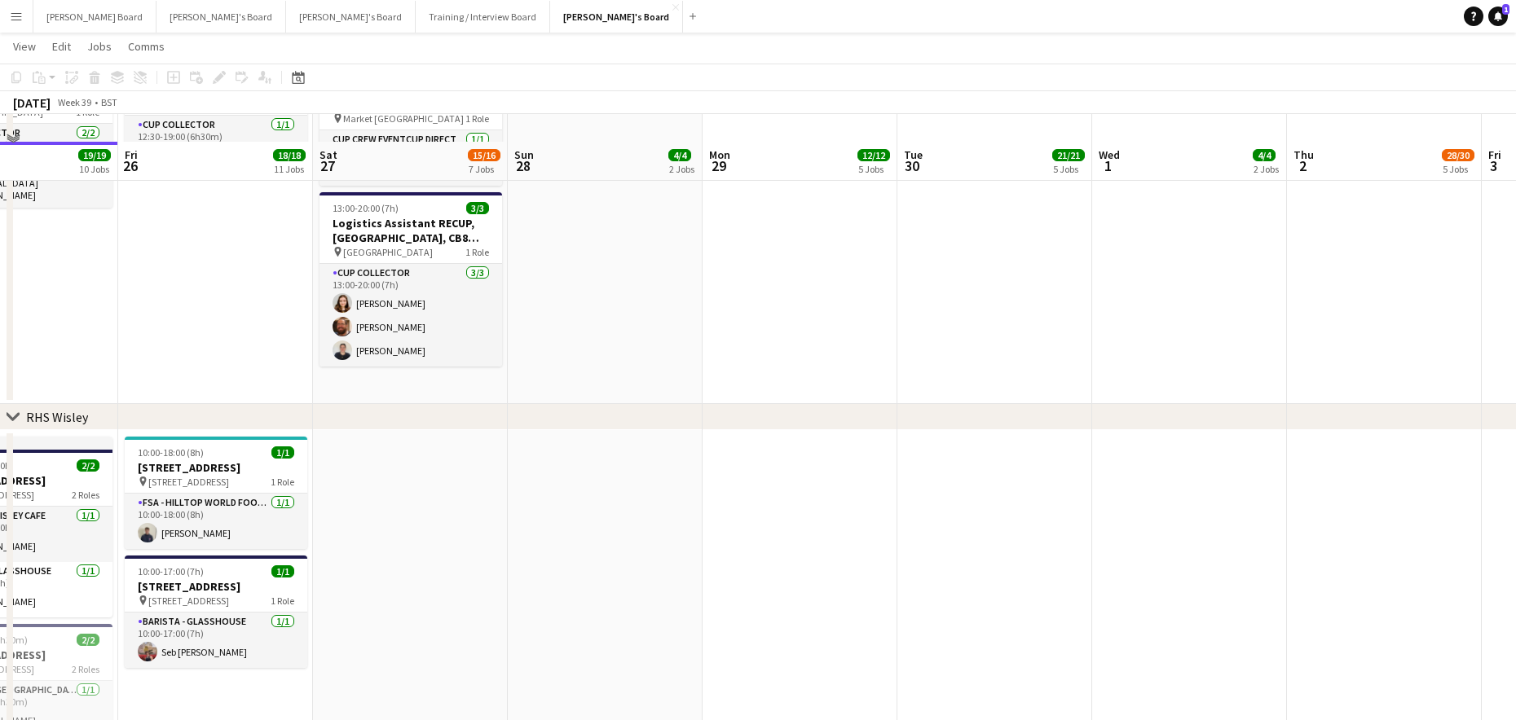
scroll to position [2510, 0]
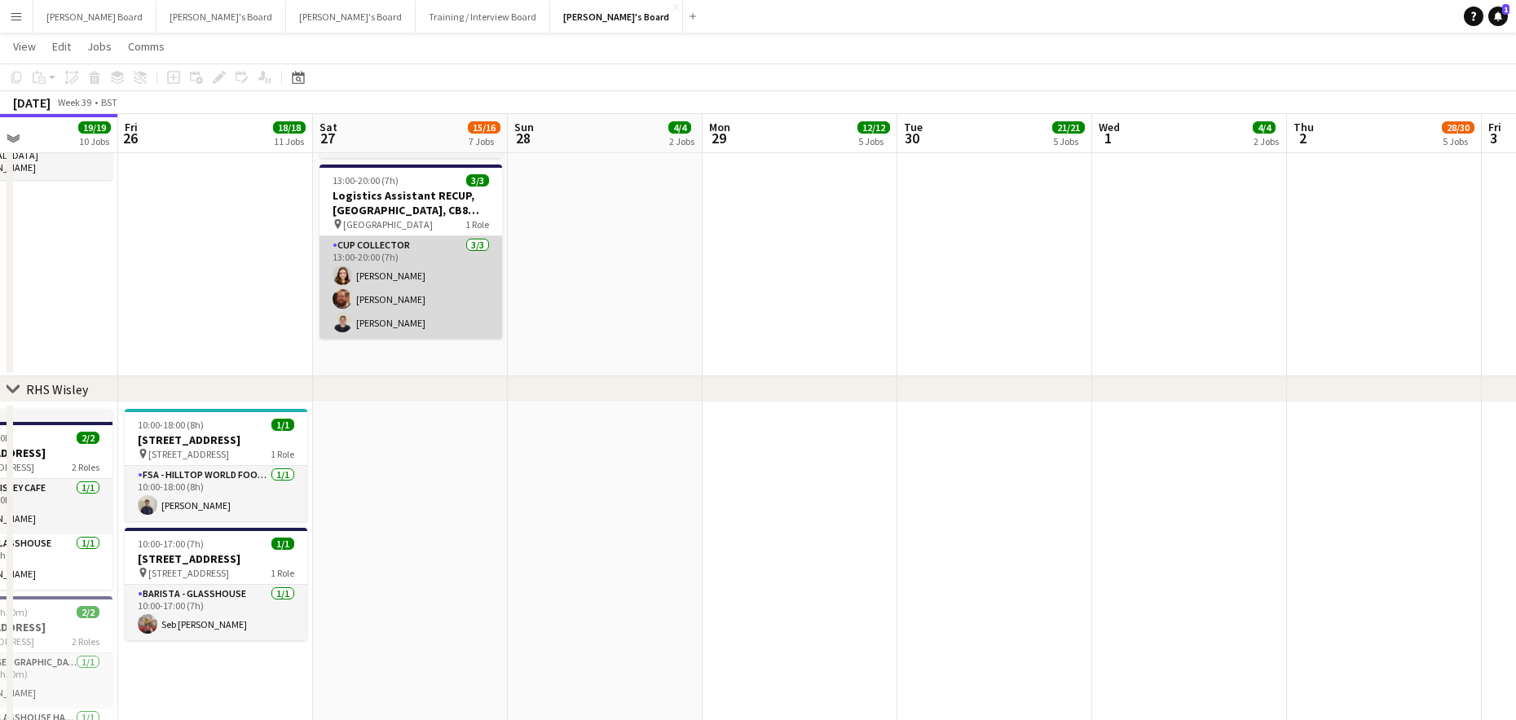
click at [355, 275] on app-card-role "CUP COLLECTOR 3/3 13:00-20:00 (7h) Evie Hepworth Ramsey Nasser Rachel Brightwell" at bounding box center [410, 287] width 183 height 103
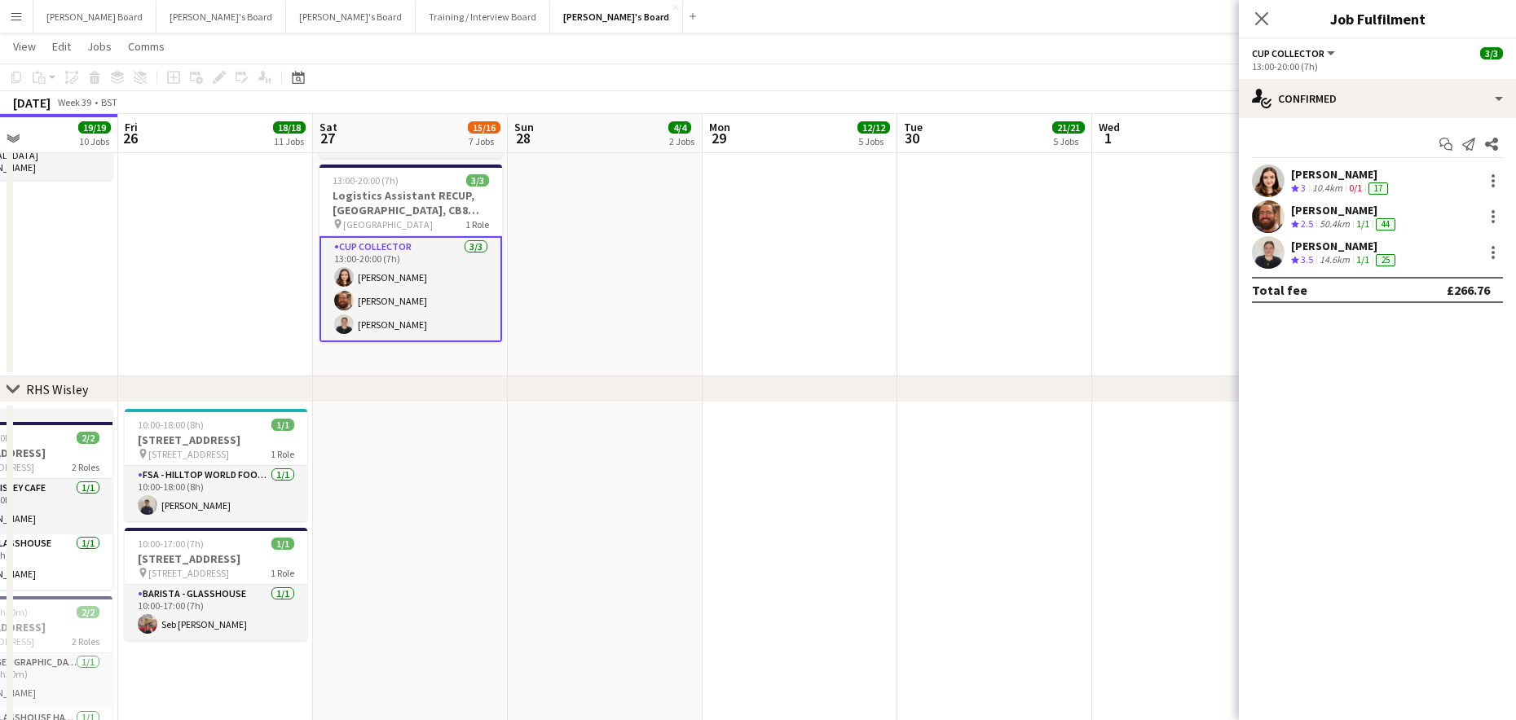
click at [1309, 265] on div "Crew rating 3.5" at bounding box center [1303, 260] width 25 height 14
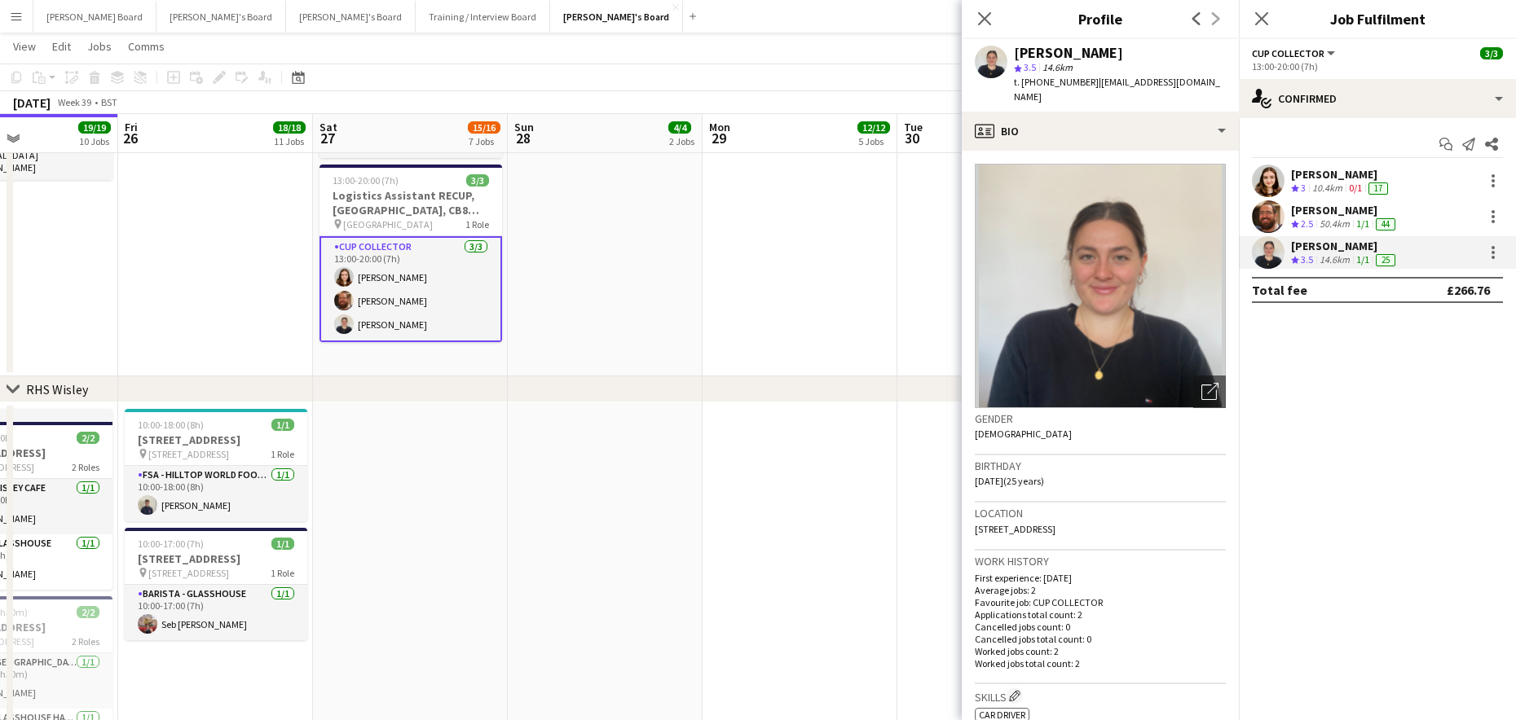
drag, startPoint x: 1206, startPoint y: 85, endPoint x: 1089, endPoint y: 88, distance: 116.6
click at [1089, 88] on span "| rannebrightwell@gmail.com" at bounding box center [1117, 89] width 206 height 27
click at [1093, 86] on span "| rannebrightwell@gmail.com" at bounding box center [1117, 89] width 206 height 27
drag, startPoint x: 1208, startPoint y: 84, endPoint x: 1091, endPoint y: 86, distance: 116.5
click at [1091, 86] on div "Rachel Brightwell star 3.5 14.6km t. +447933584806 | rannebrightwell@gmail.com" at bounding box center [1100, 75] width 277 height 73
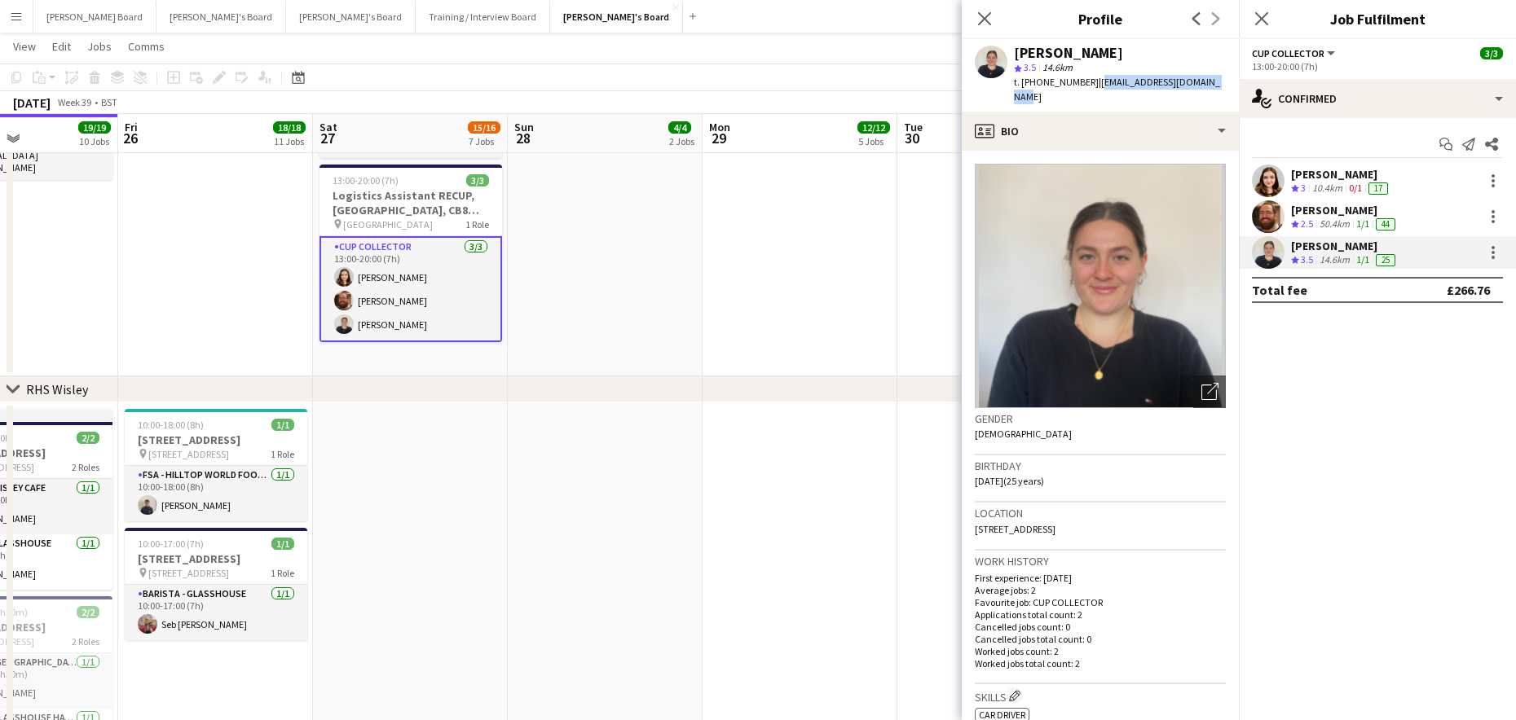
copy span "rannebrightwell@gmail.com"
click at [550, 24] on button "Jakub's Board Close" at bounding box center [616, 17] width 133 height 32
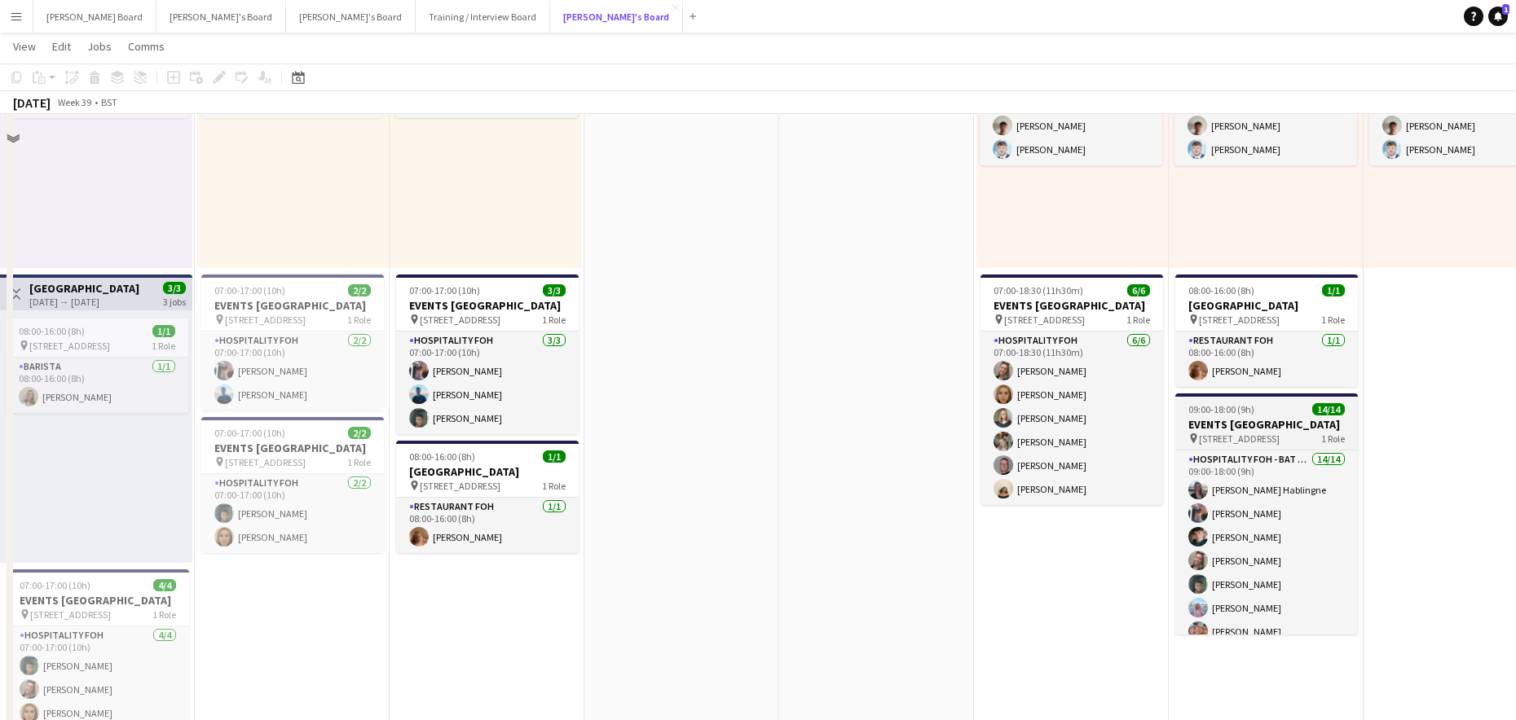
scroll to position [869, 0]
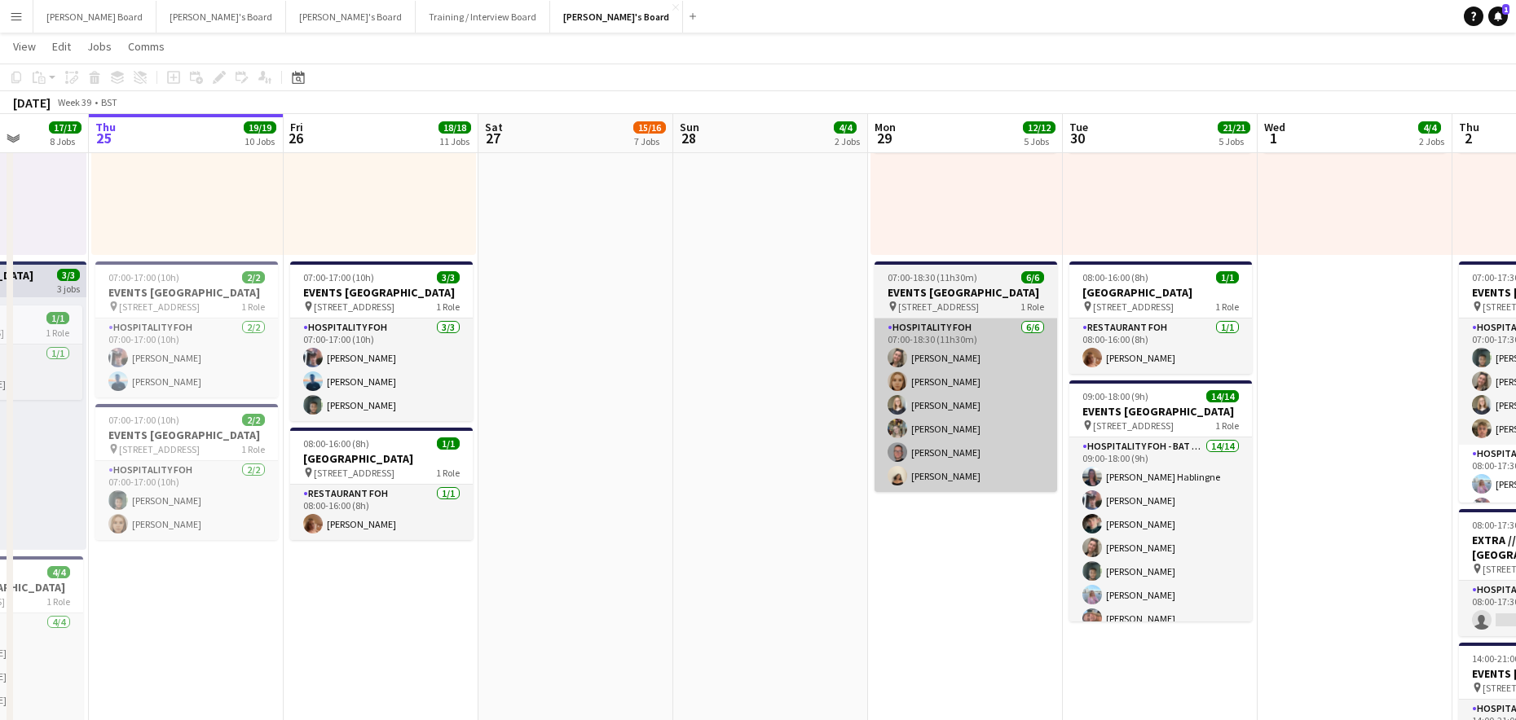
drag, startPoint x: 1362, startPoint y: 550, endPoint x: 926, endPoint y: 465, distance: 444.1
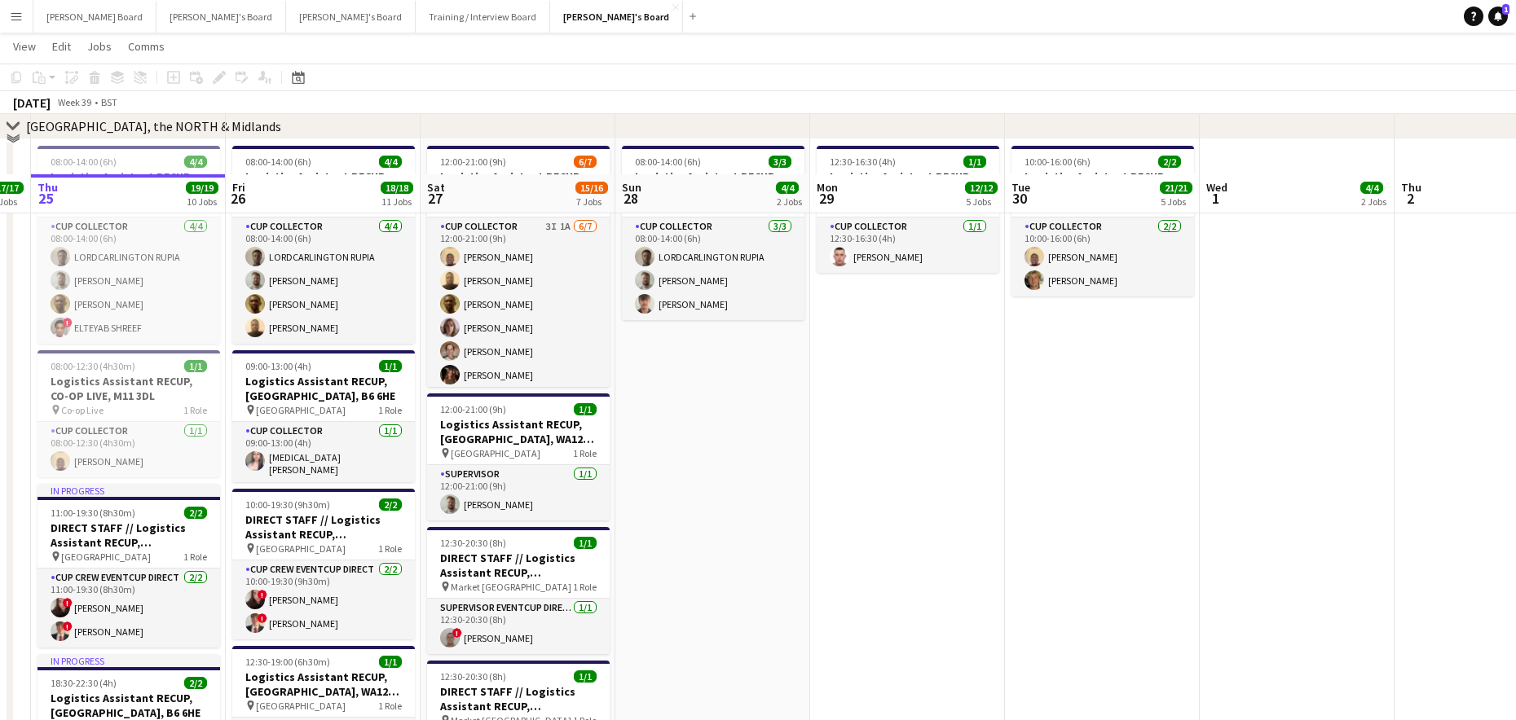
scroll to position [1738, 0]
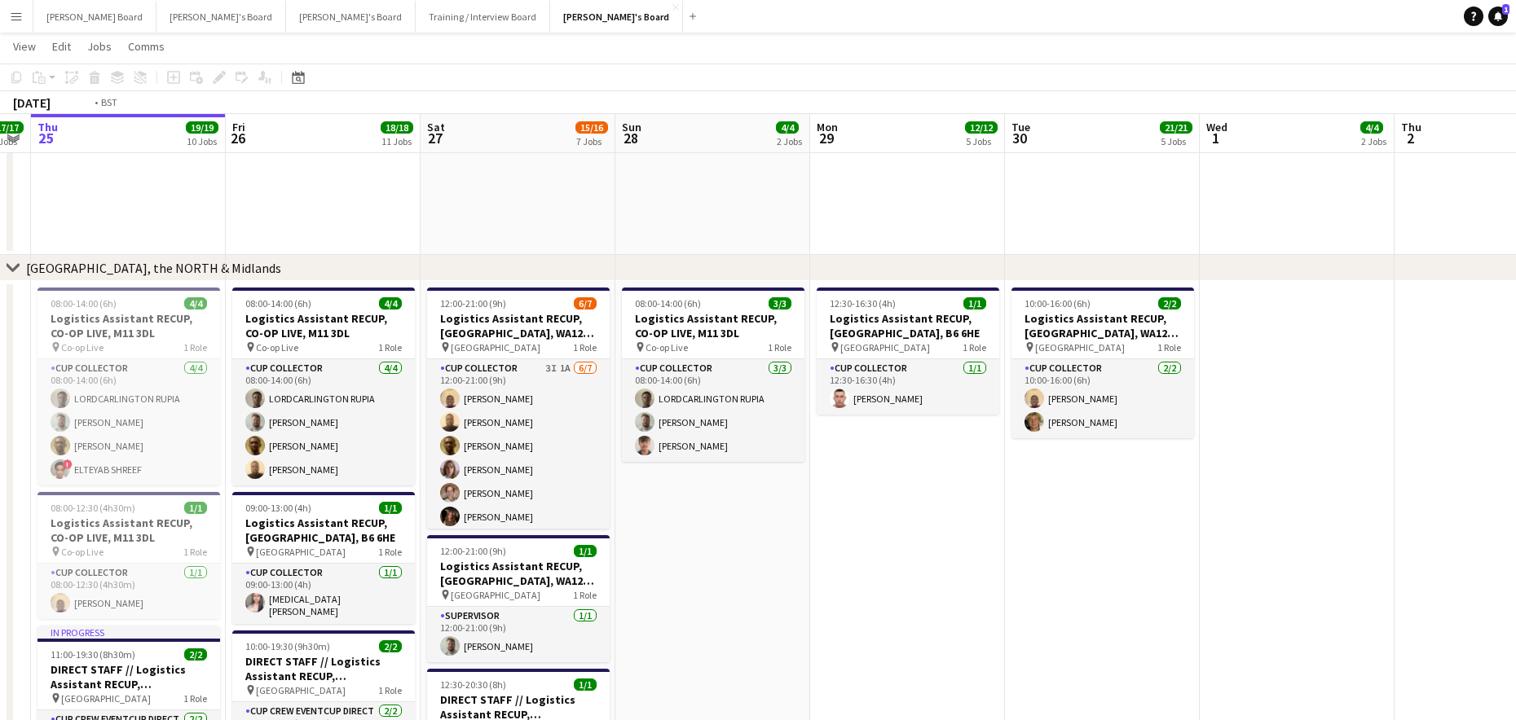
drag, startPoint x: 846, startPoint y: 588, endPoint x: 350, endPoint y: 548, distance: 497.8
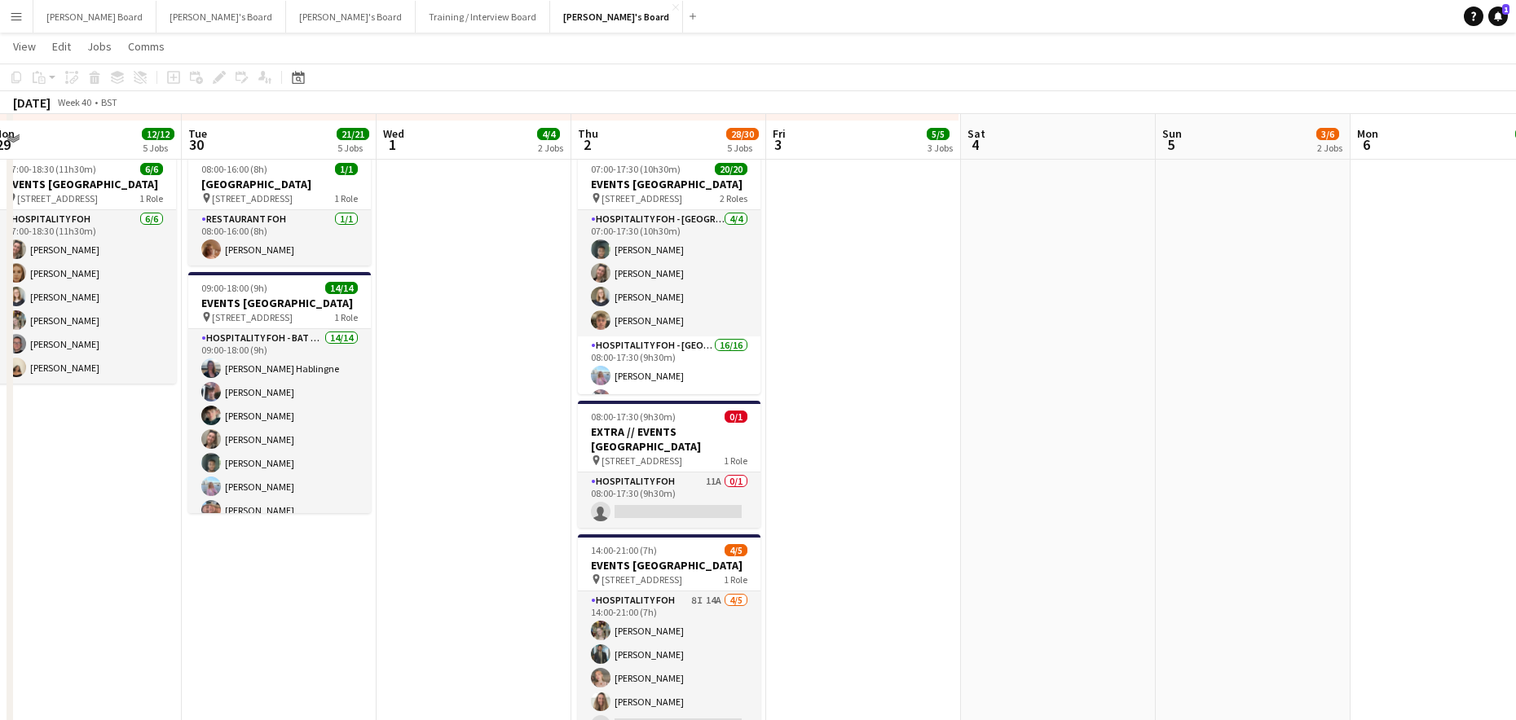
scroll to position [1086, 0]
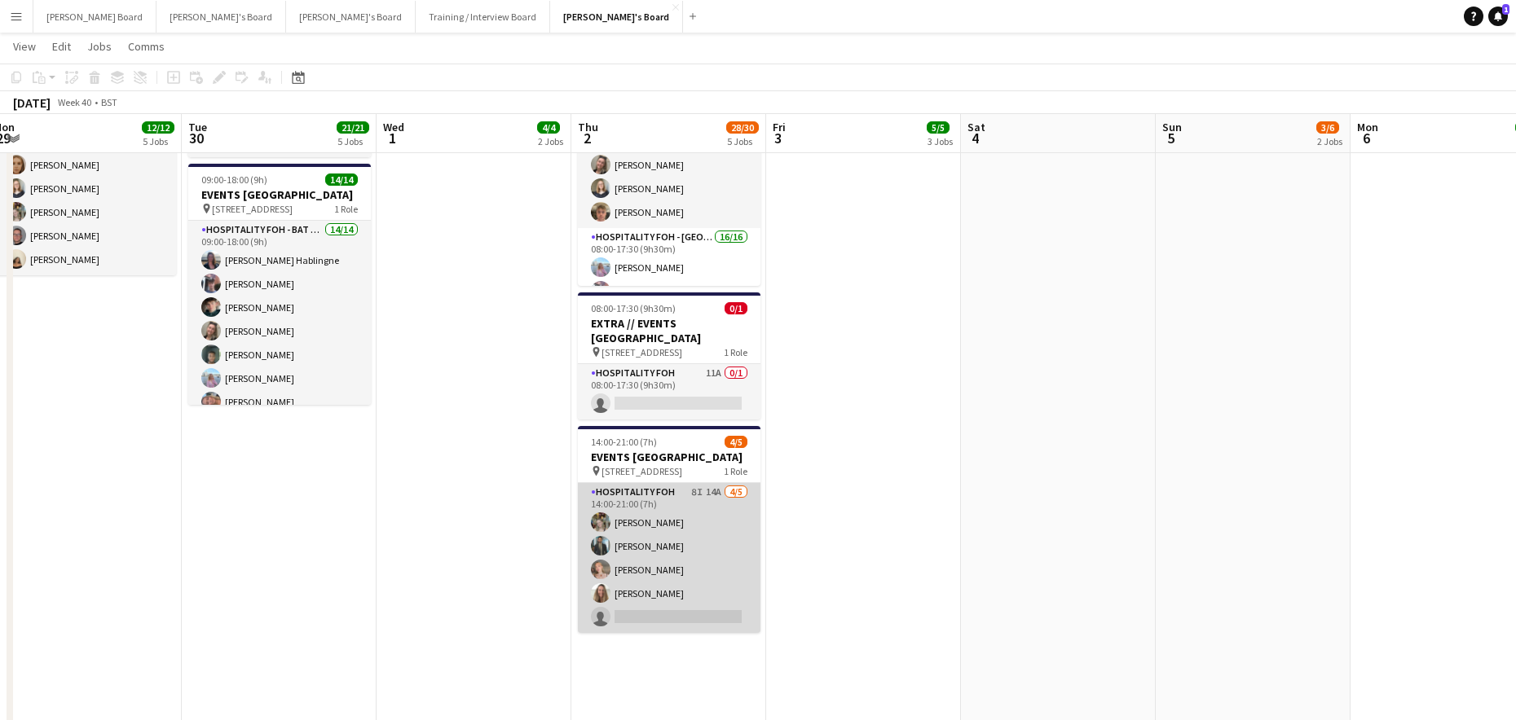
click at [715, 585] on app-card-role "Hospitality FOH 8I 14A 4/5 14:00-21:00 (7h) Abigail Hodkinson Muhammad Imad Mil…" at bounding box center [669, 558] width 183 height 150
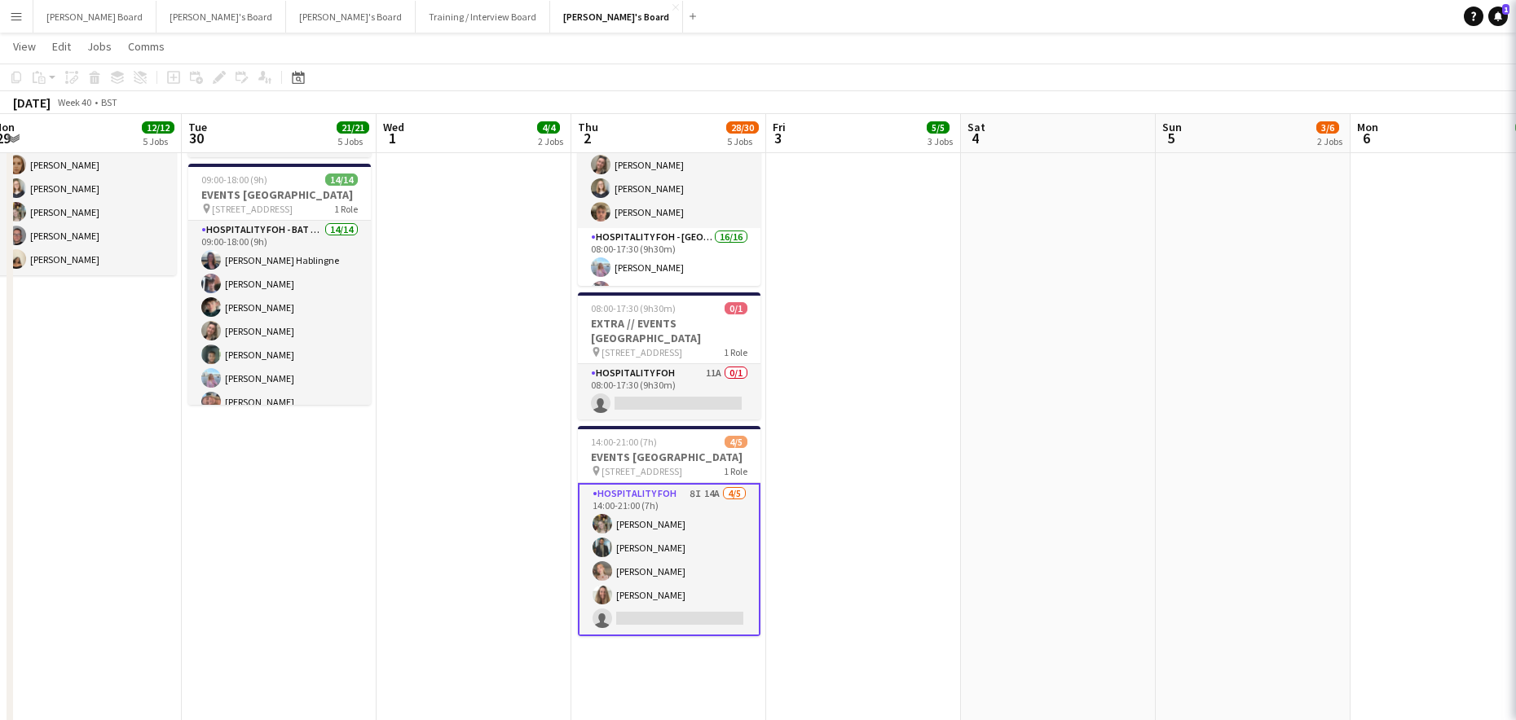
scroll to position [0, 402]
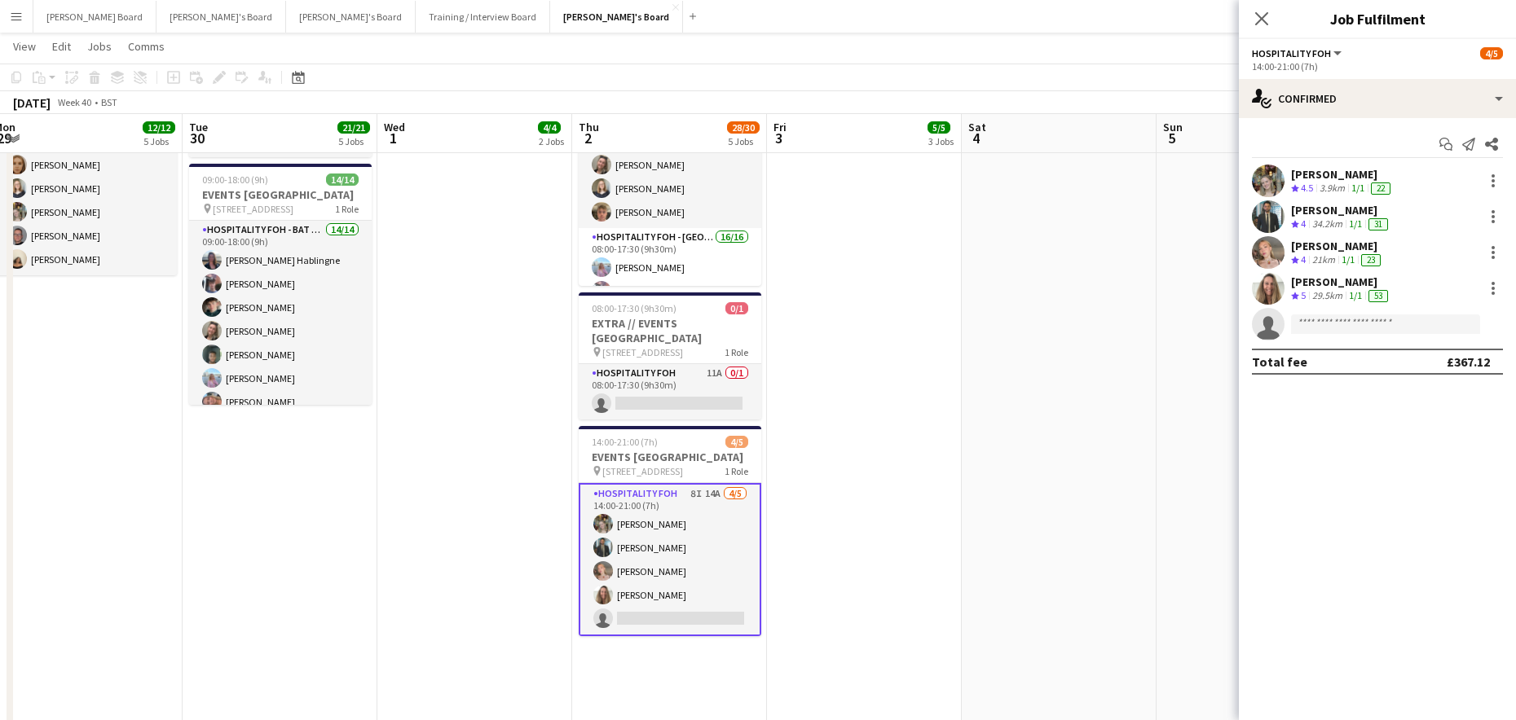
click at [1144, 513] on app-date-cell at bounding box center [1059, 177] width 195 height 1459
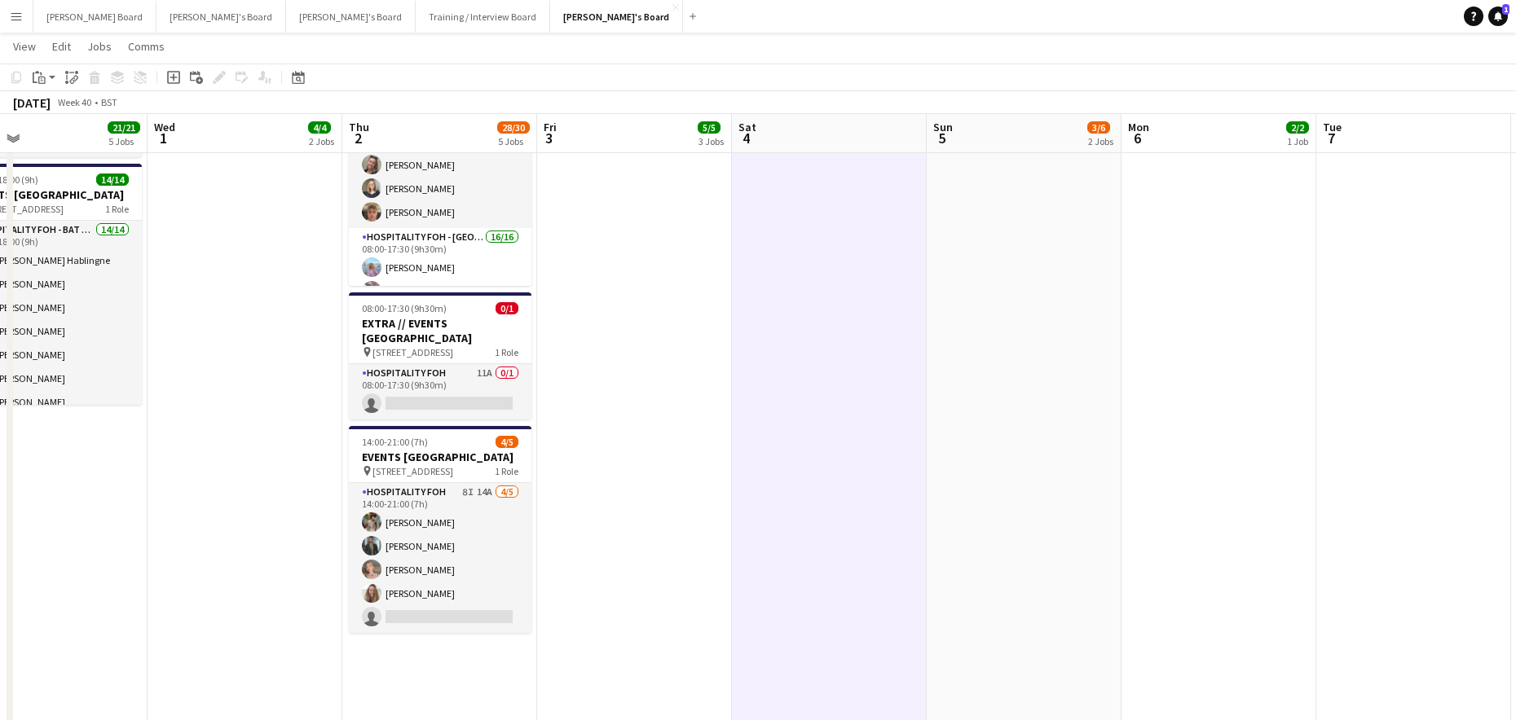
drag, startPoint x: 1151, startPoint y: 519, endPoint x: 313, endPoint y: 450, distance: 840.5
click at [215, 448] on app-calendar-viewport "Sat 27 15/16 7 Jobs Sun 28 4/4 2 Jobs Mon 29 12/12 5 Jobs Tue 30 21/21 5 Jobs W…" at bounding box center [758, 608] width 1516 height 3262
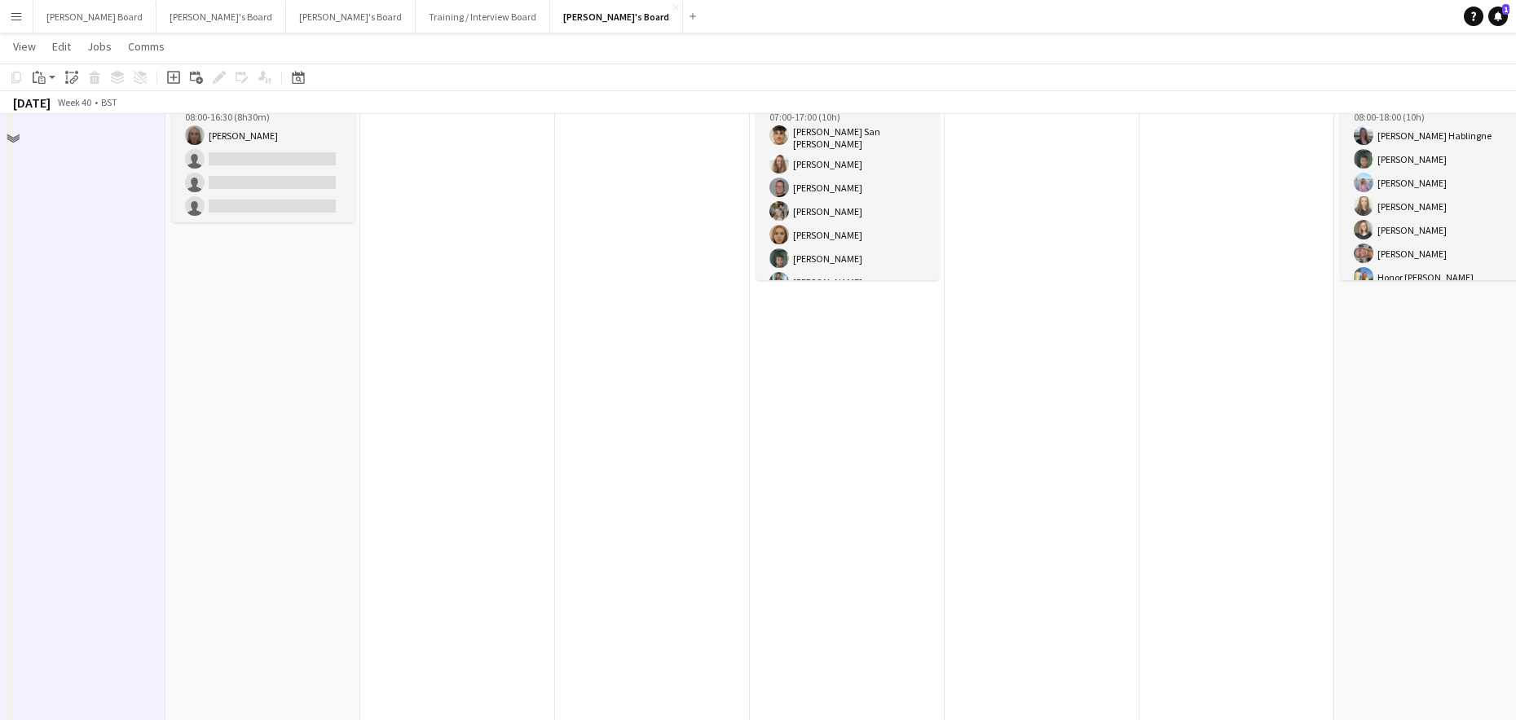
scroll to position [326, 0]
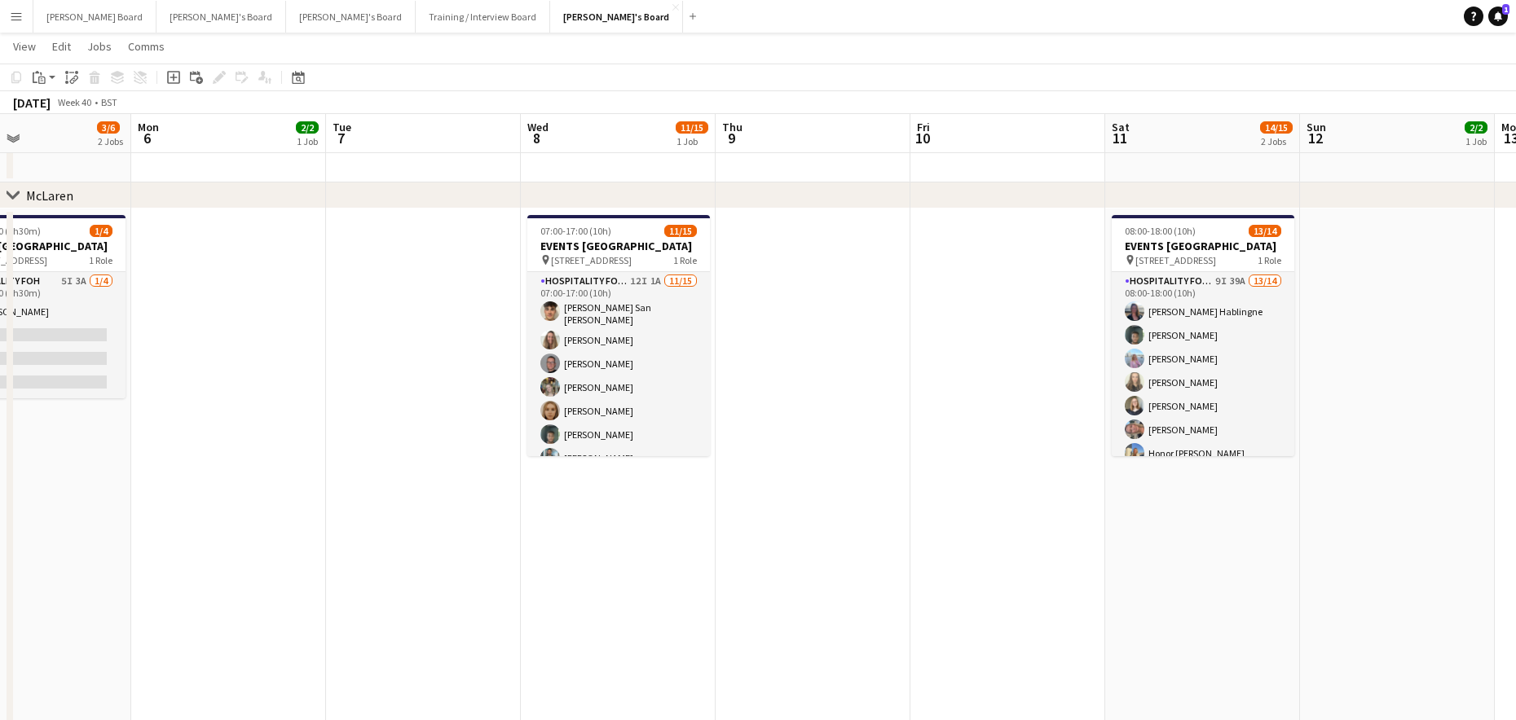
drag, startPoint x: 896, startPoint y: 566, endPoint x: 852, endPoint y: 568, distance: 44.1
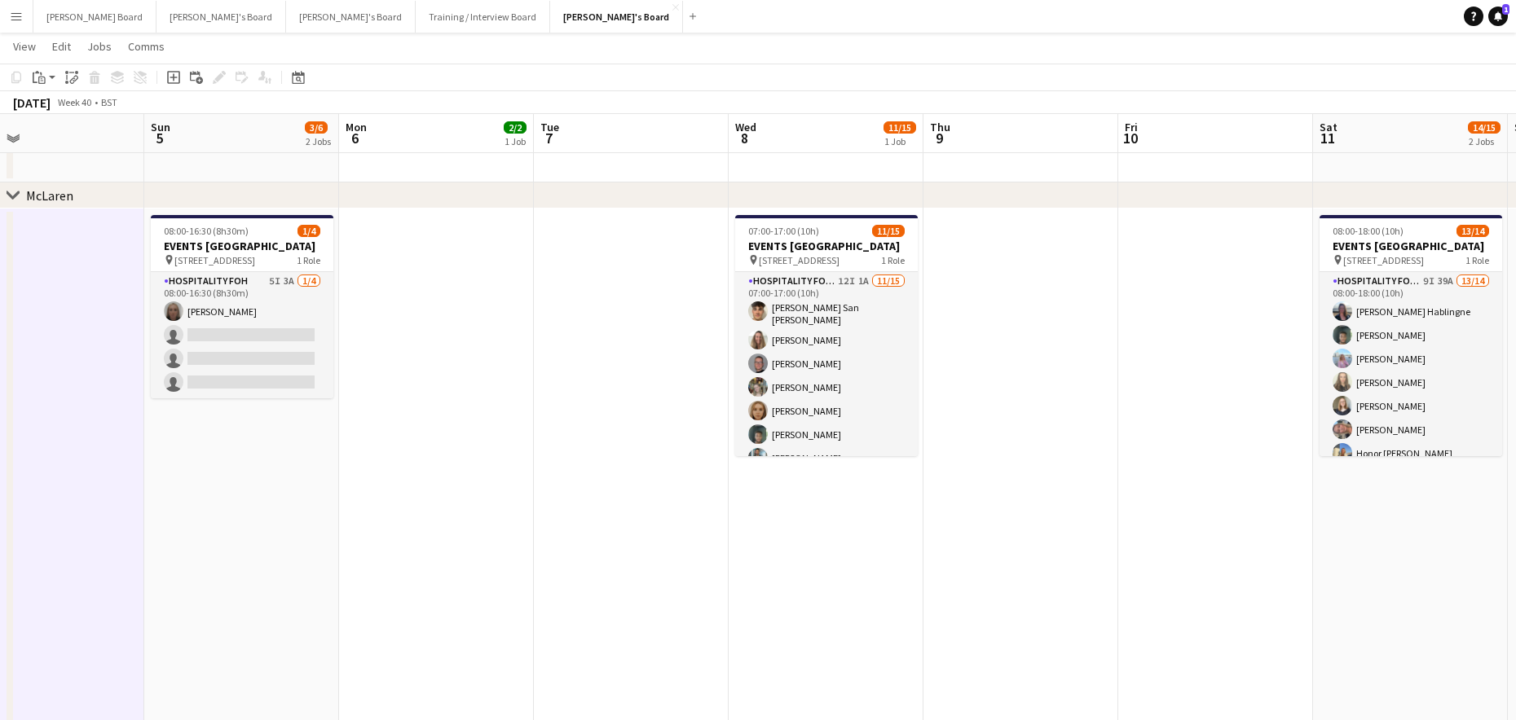
drag, startPoint x: 501, startPoint y: 455, endPoint x: 849, endPoint y: 481, distance: 348.9
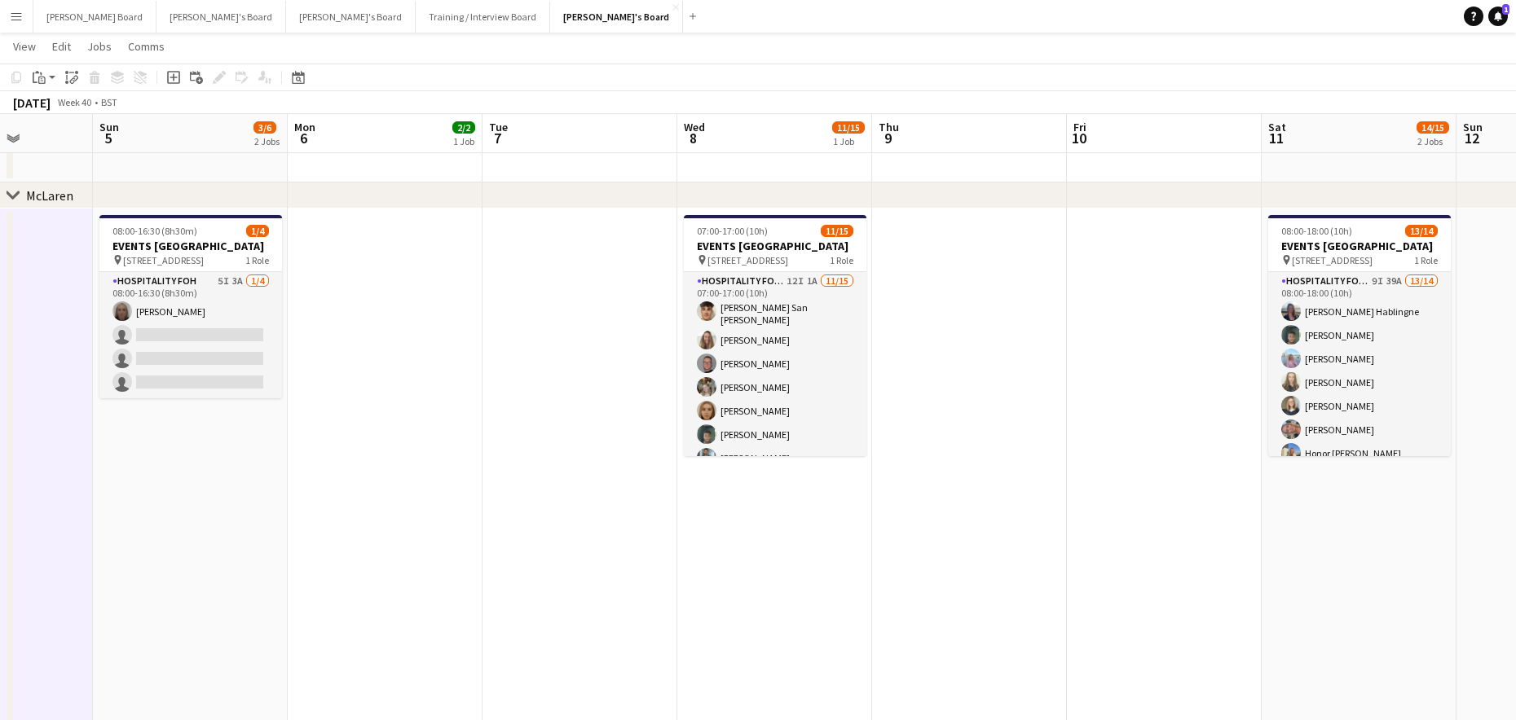
drag, startPoint x: 866, startPoint y: 434, endPoint x: 380, endPoint y: 448, distance: 486.7
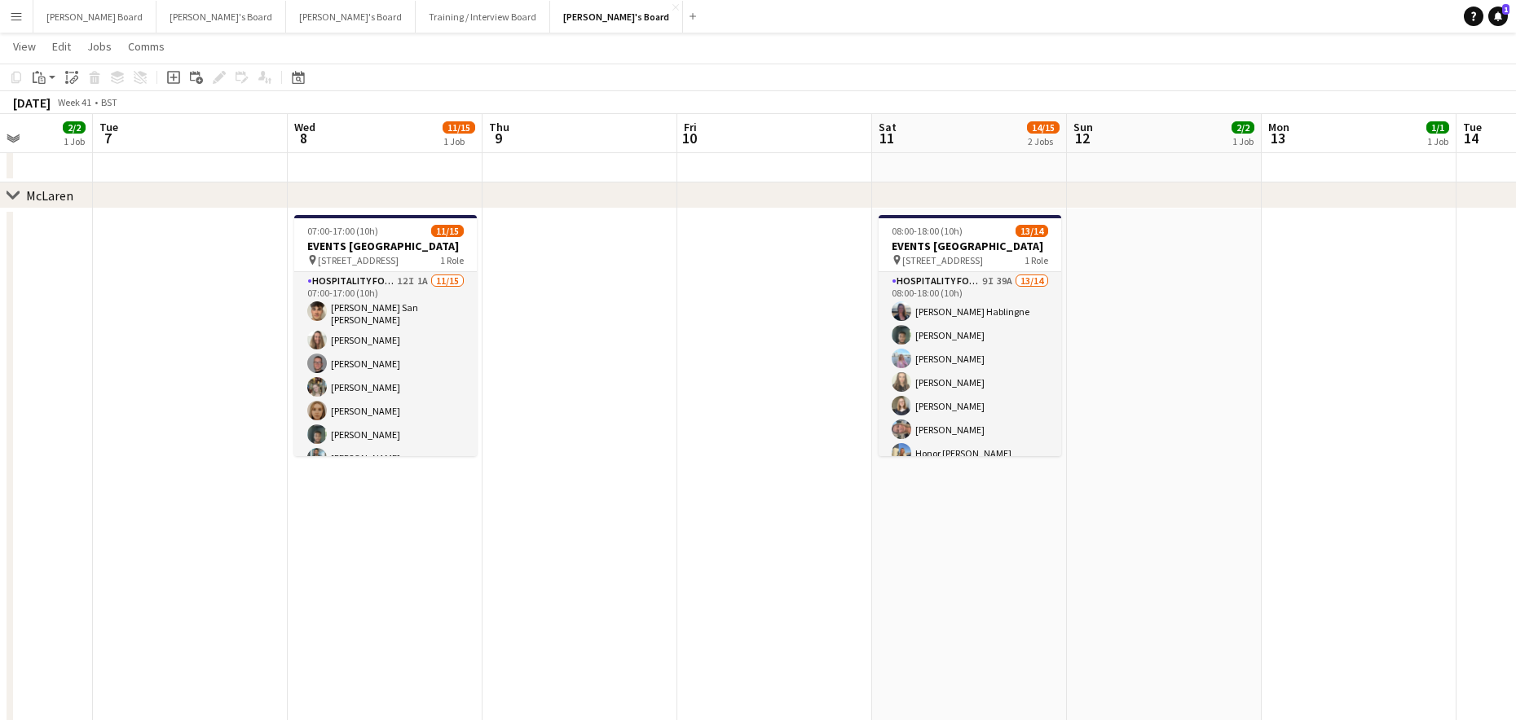
scroll to position [0, 608]
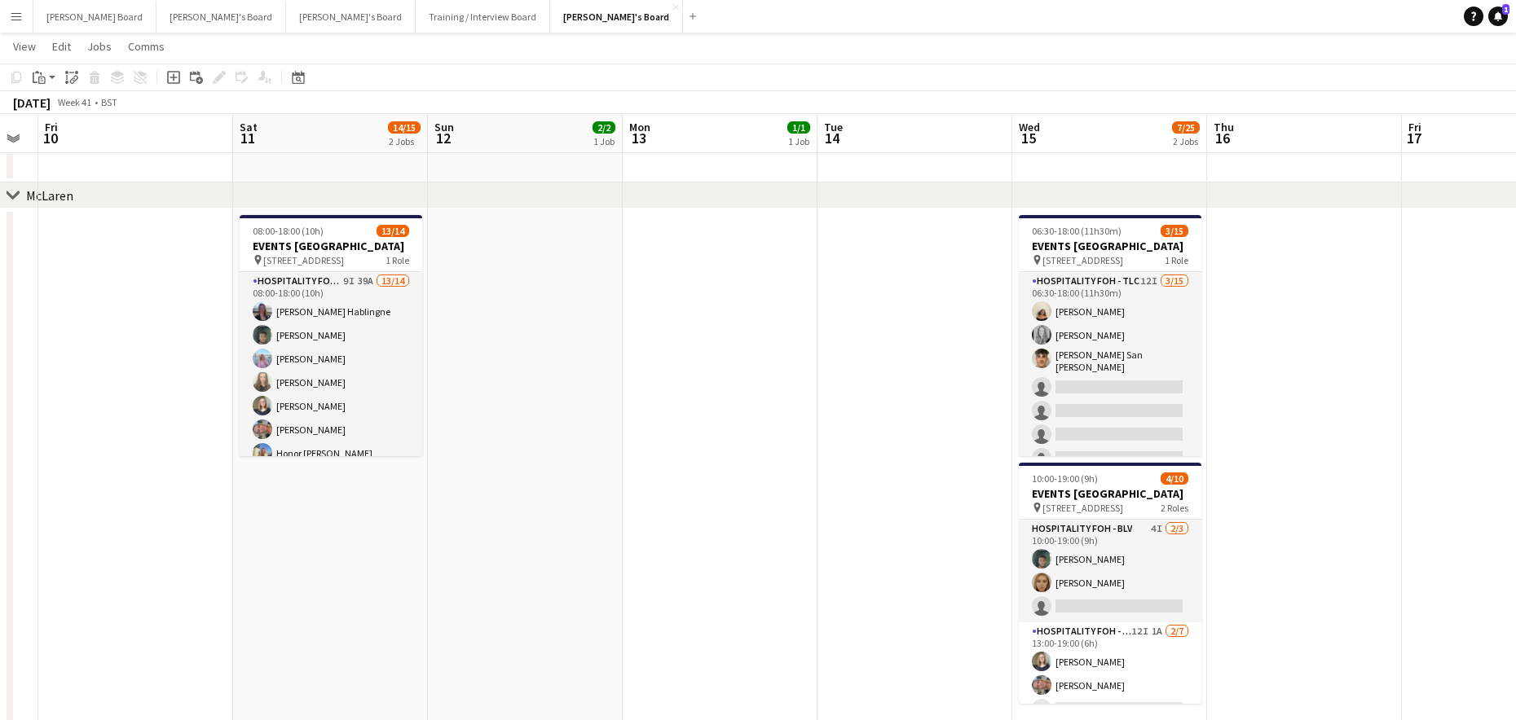
drag, startPoint x: 874, startPoint y: 517, endPoint x: 547, endPoint y: 487, distance: 329.0
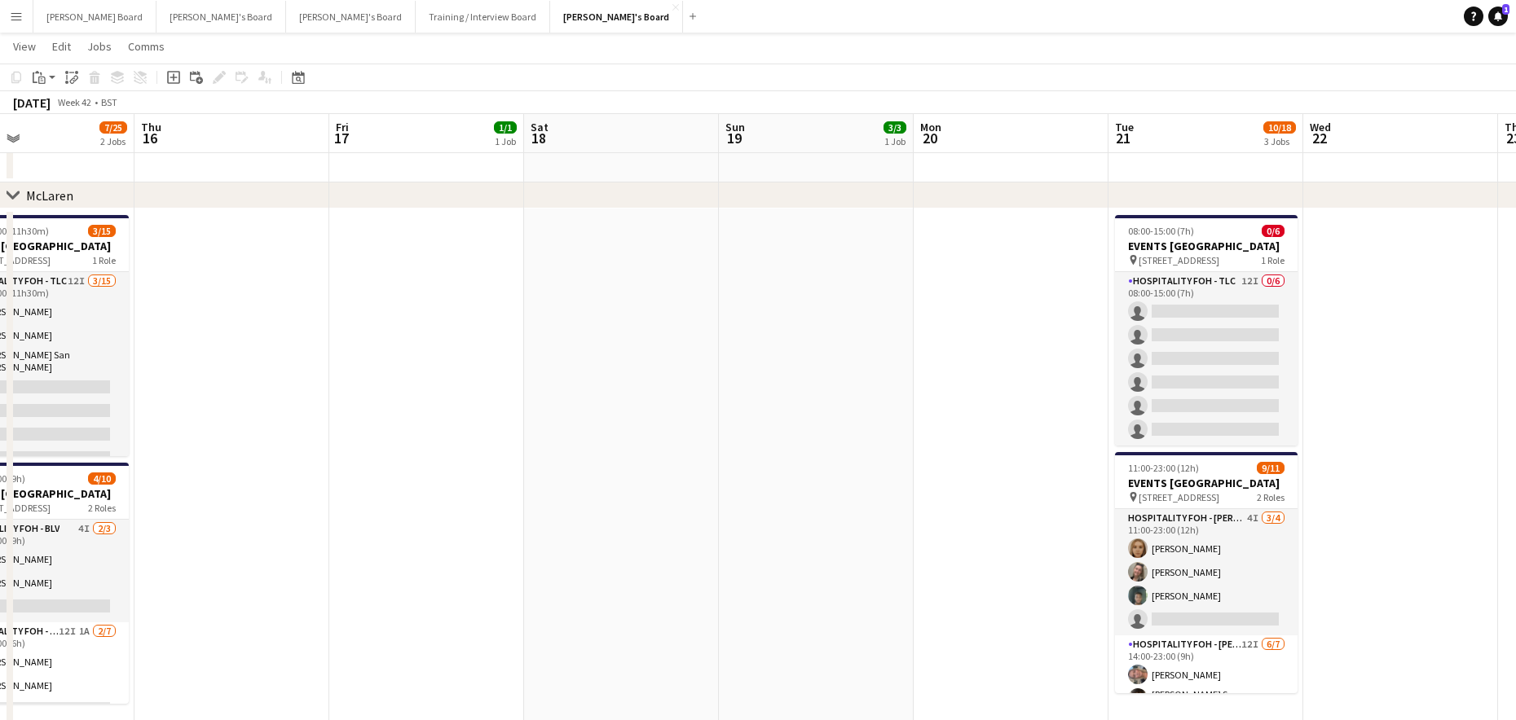
scroll to position [0, 536]
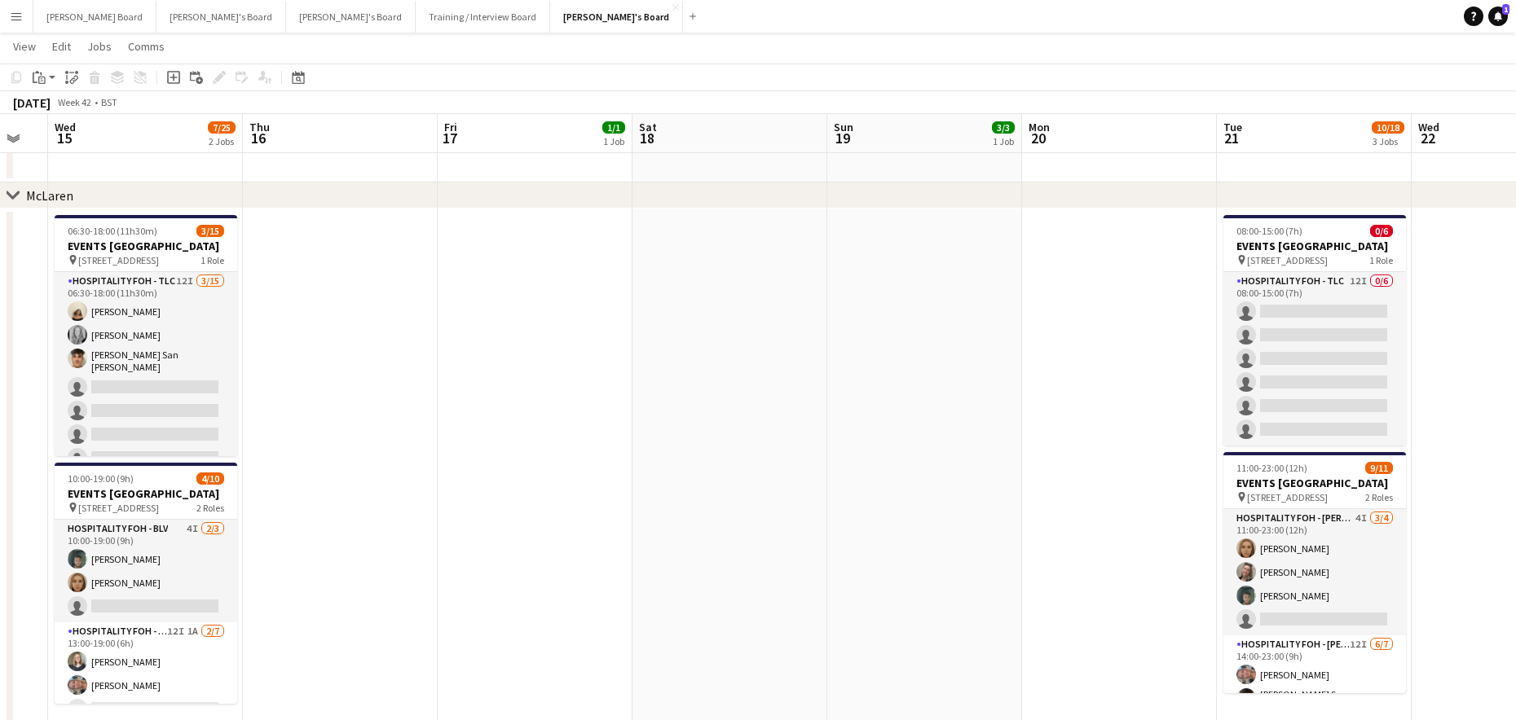
drag, startPoint x: 947, startPoint y: 550, endPoint x: 333, endPoint y: 517, distance: 614.5
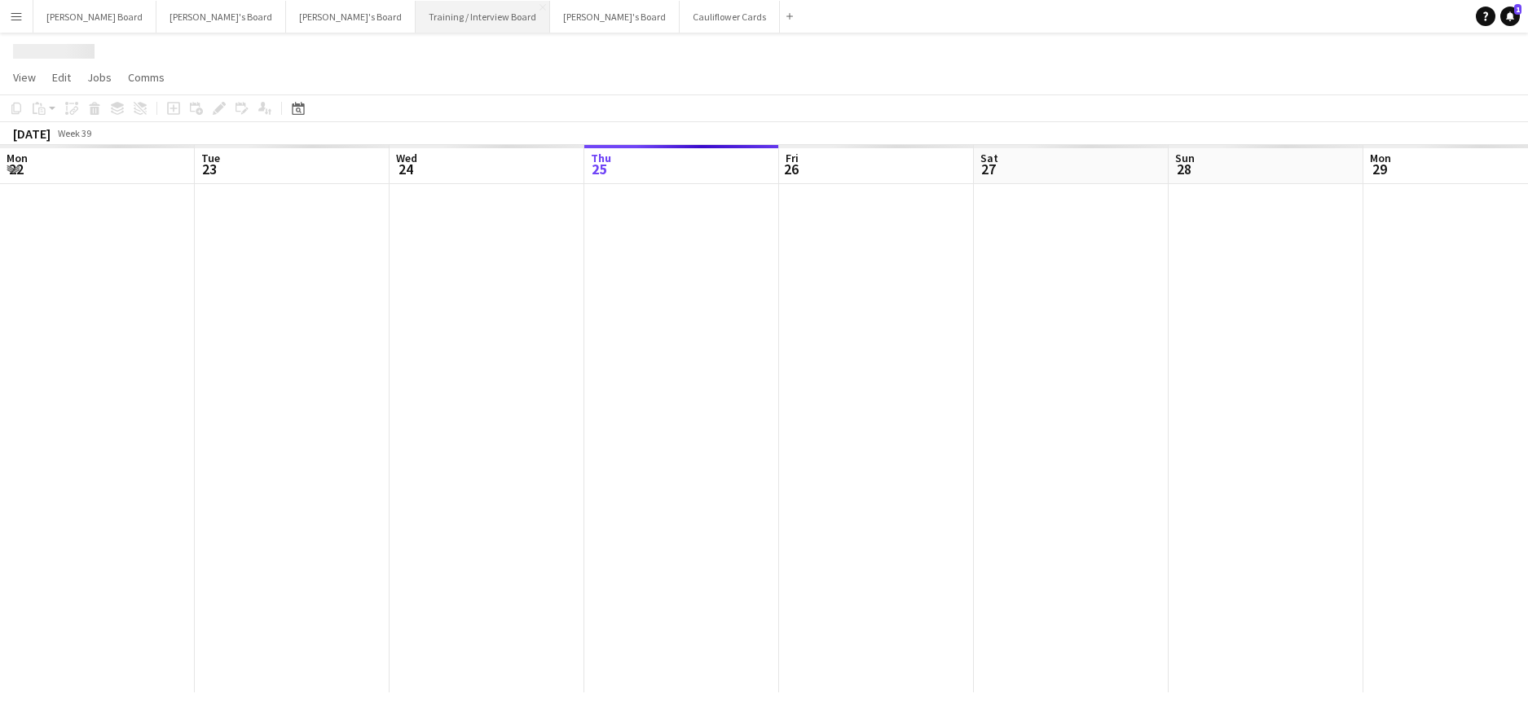
scroll to position [0, 389]
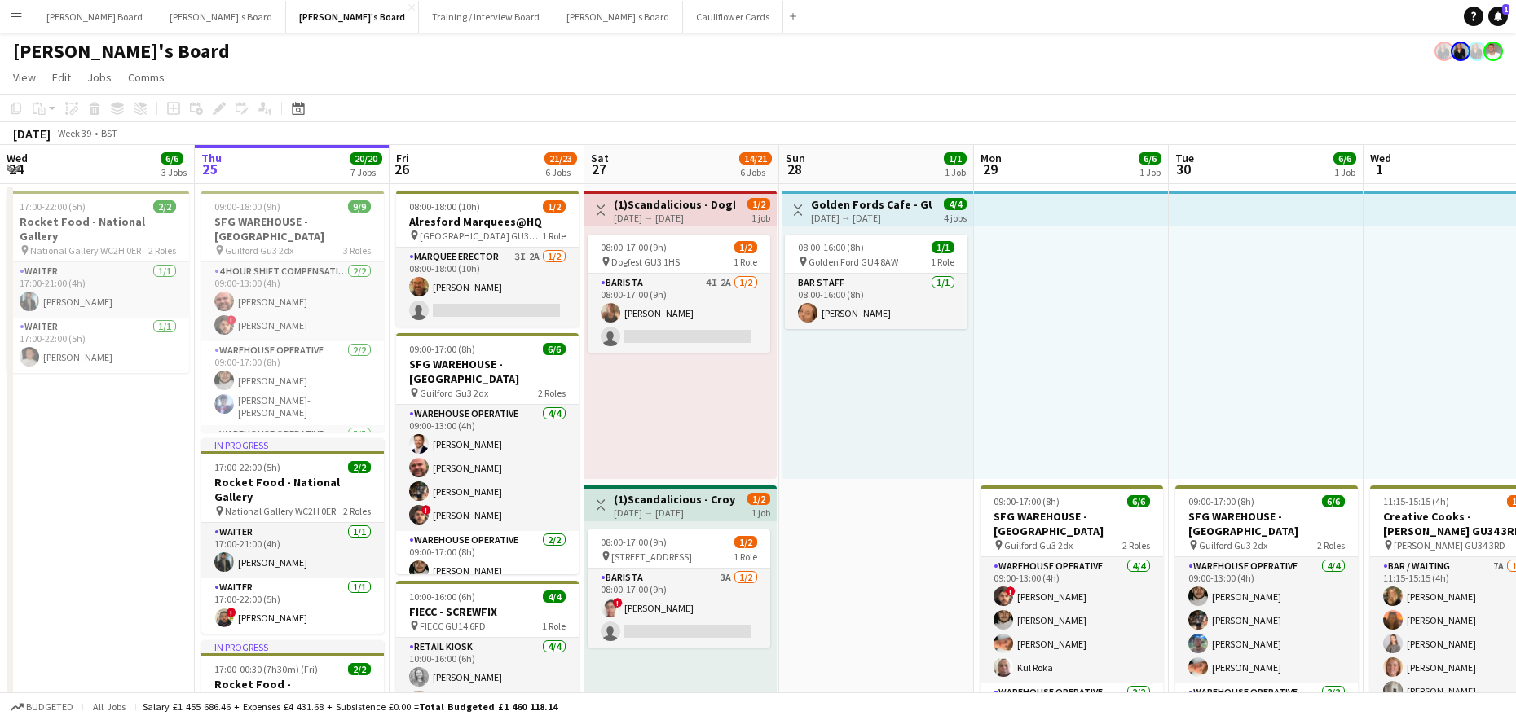
click at [923, 415] on div "08:00-16:00 (8h) 1/1 pin Golden Ford GU4 8AW 1 Role BAR STAFF [DATE] 08:00-16:0…" at bounding box center [876, 353] width 191 height 253
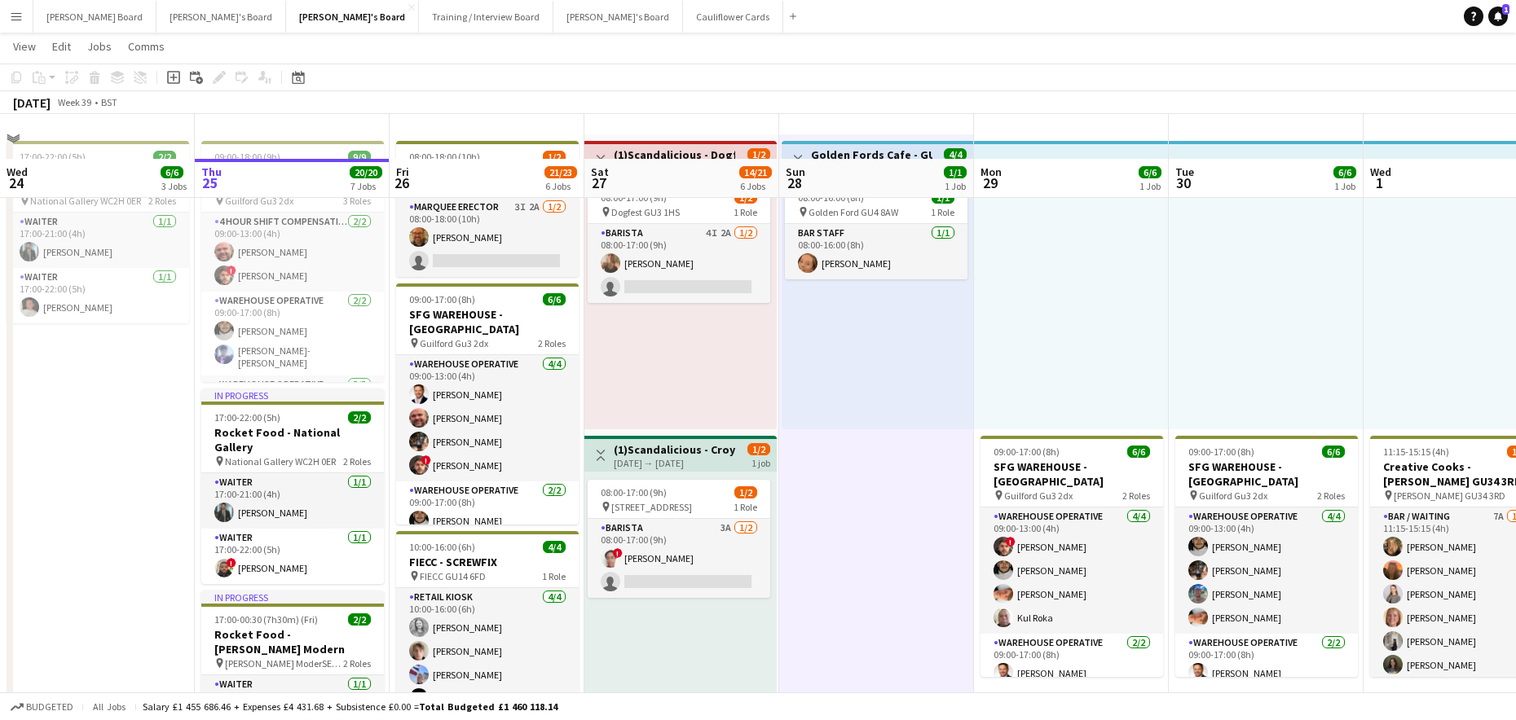
scroll to position [0, 0]
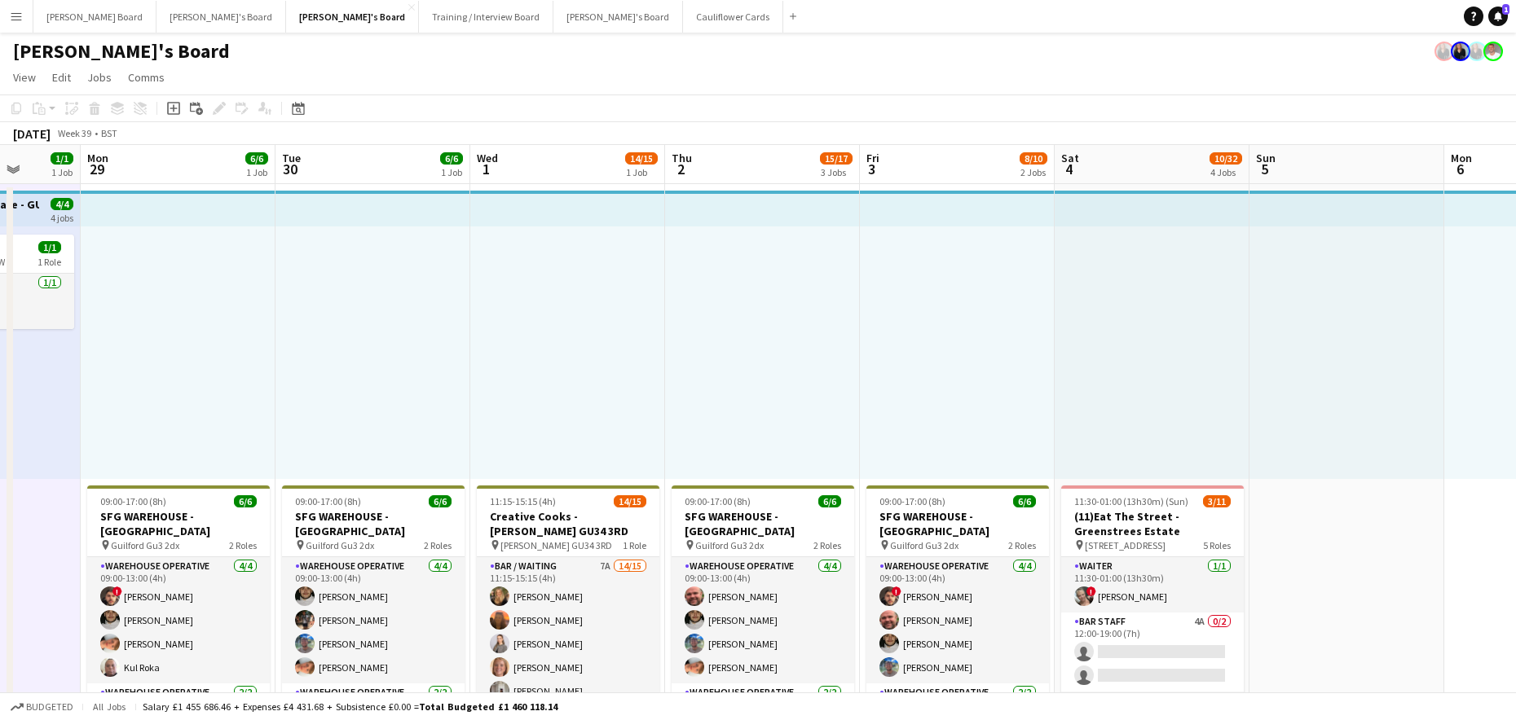
drag, startPoint x: 1195, startPoint y: 457, endPoint x: 383, endPoint y: 447, distance: 811.7
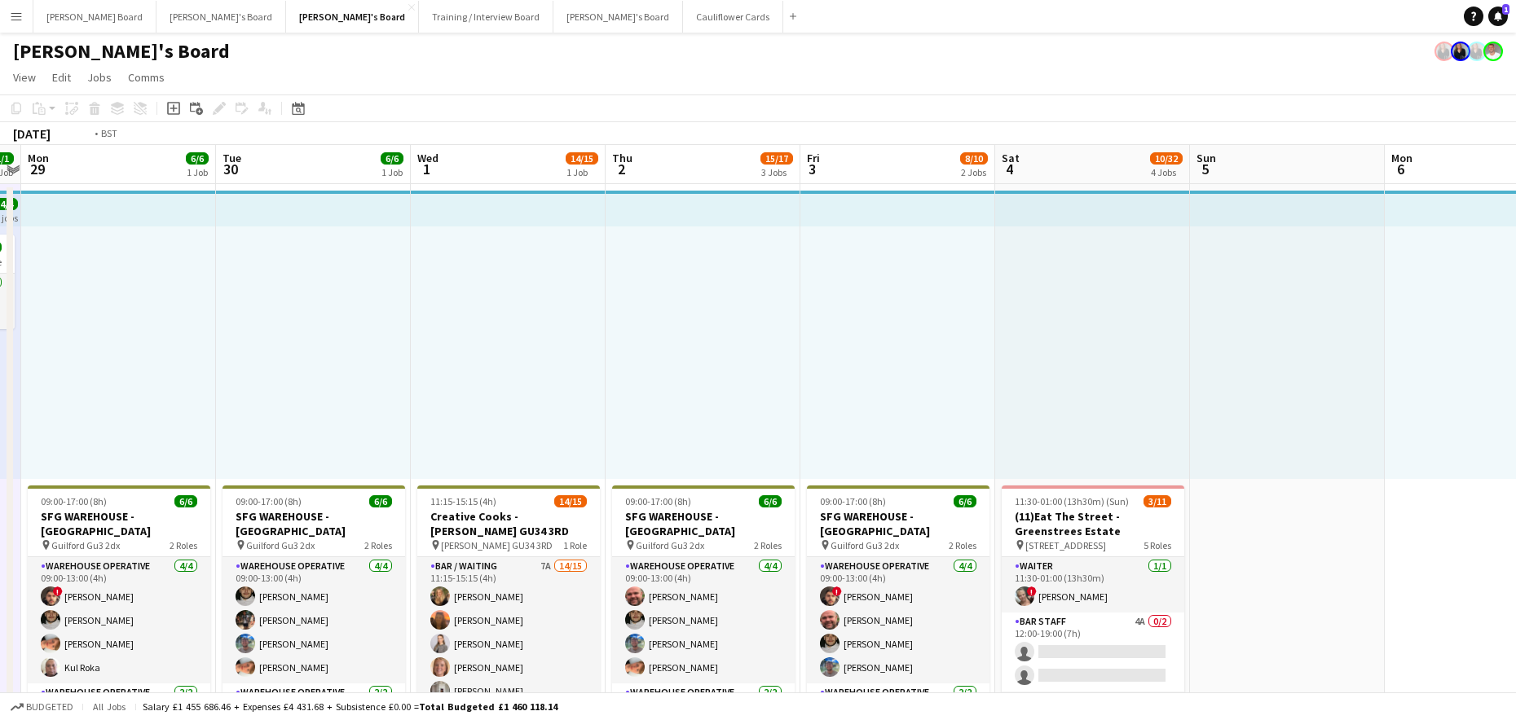
drag, startPoint x: 800, startPoint y: 345, endPoint x: 352, endPoint y: 341, distance: 448.2
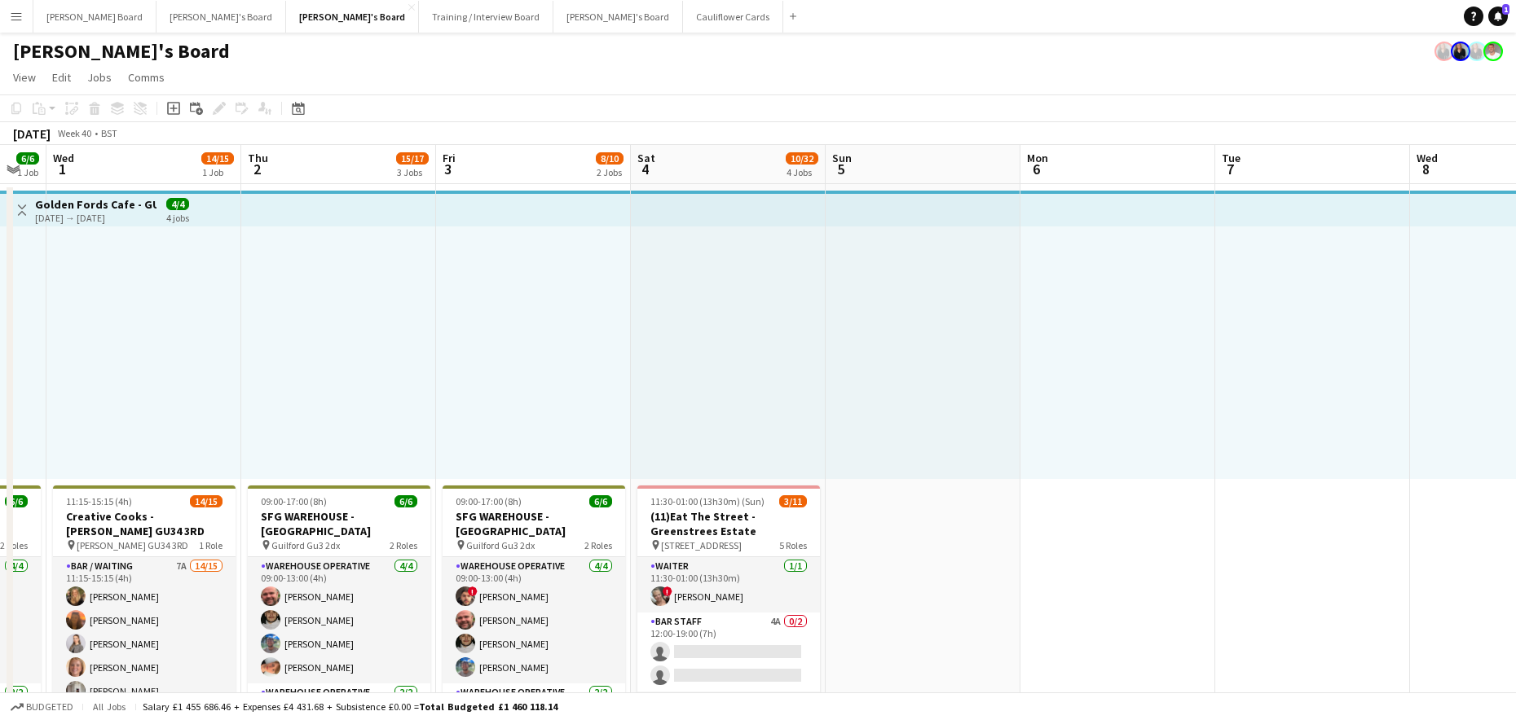
drag, startPoint x: 984, startPoint y: 328, endPoint x: 509, endPoint y: 328, distance: 475.1
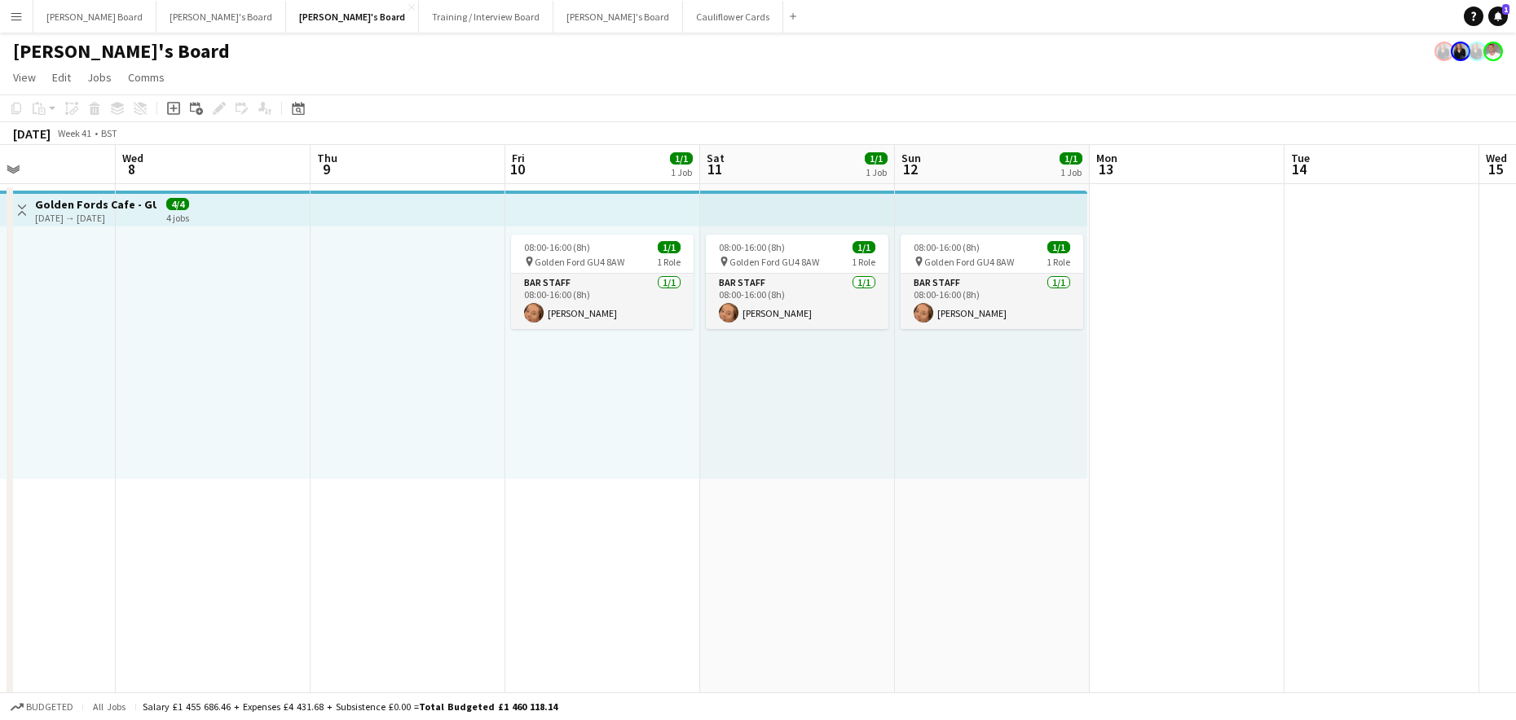
scroll to position [0, 664]
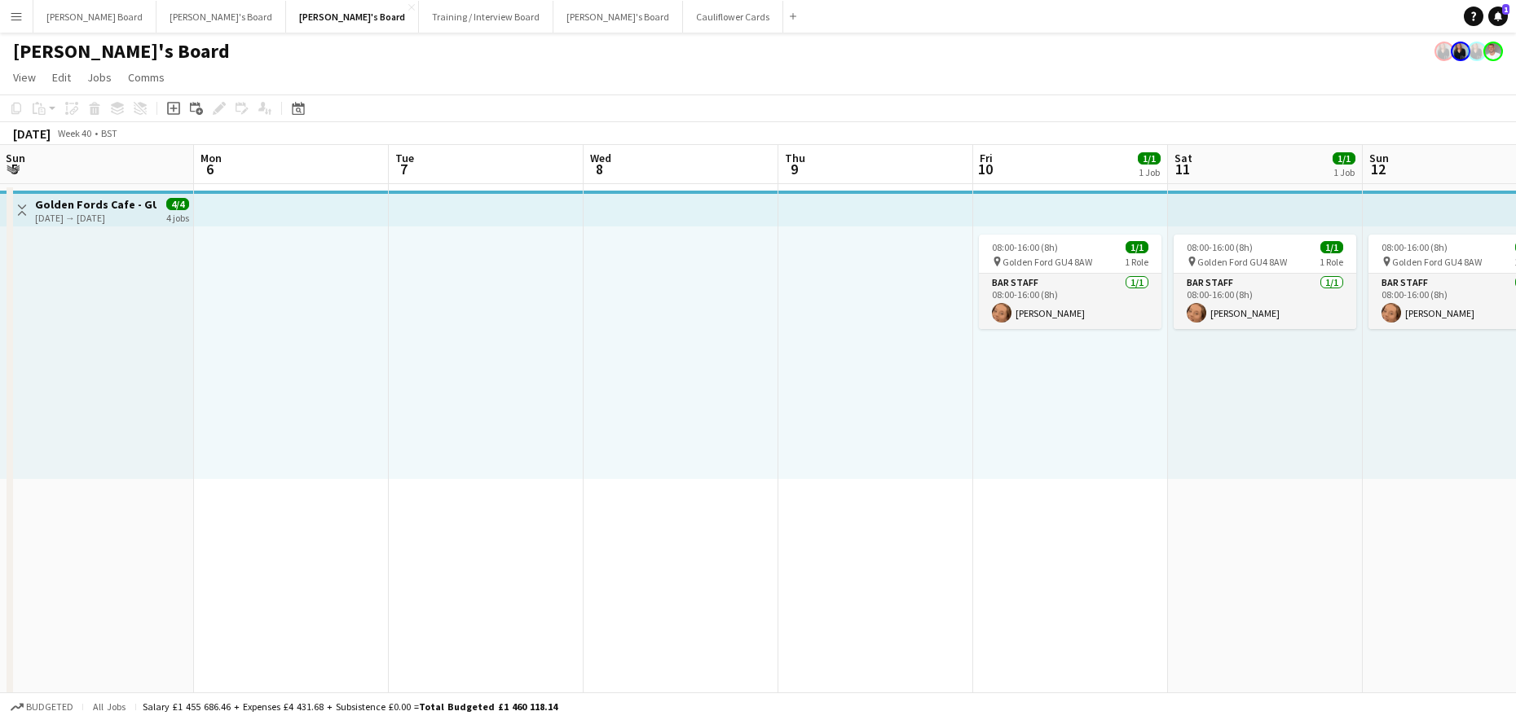
drag, startPoint x: 1162, startPoint y: 405, endPoint x: 1375, endPoint y: 513, distance: 239.1
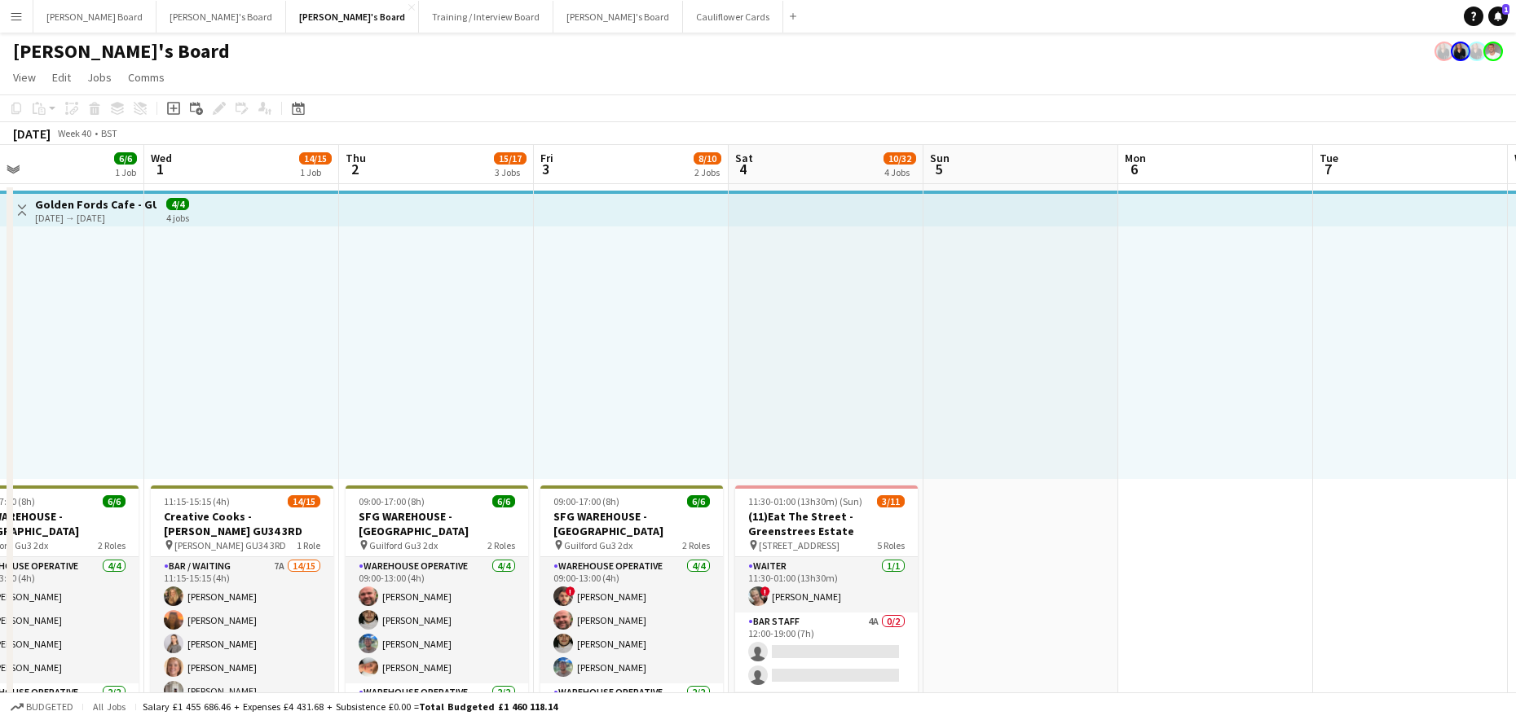
drag, startPoint x: 749, startPoint y: 468, endPoint x: 1413, endPoint y: 519, distance: 666.1
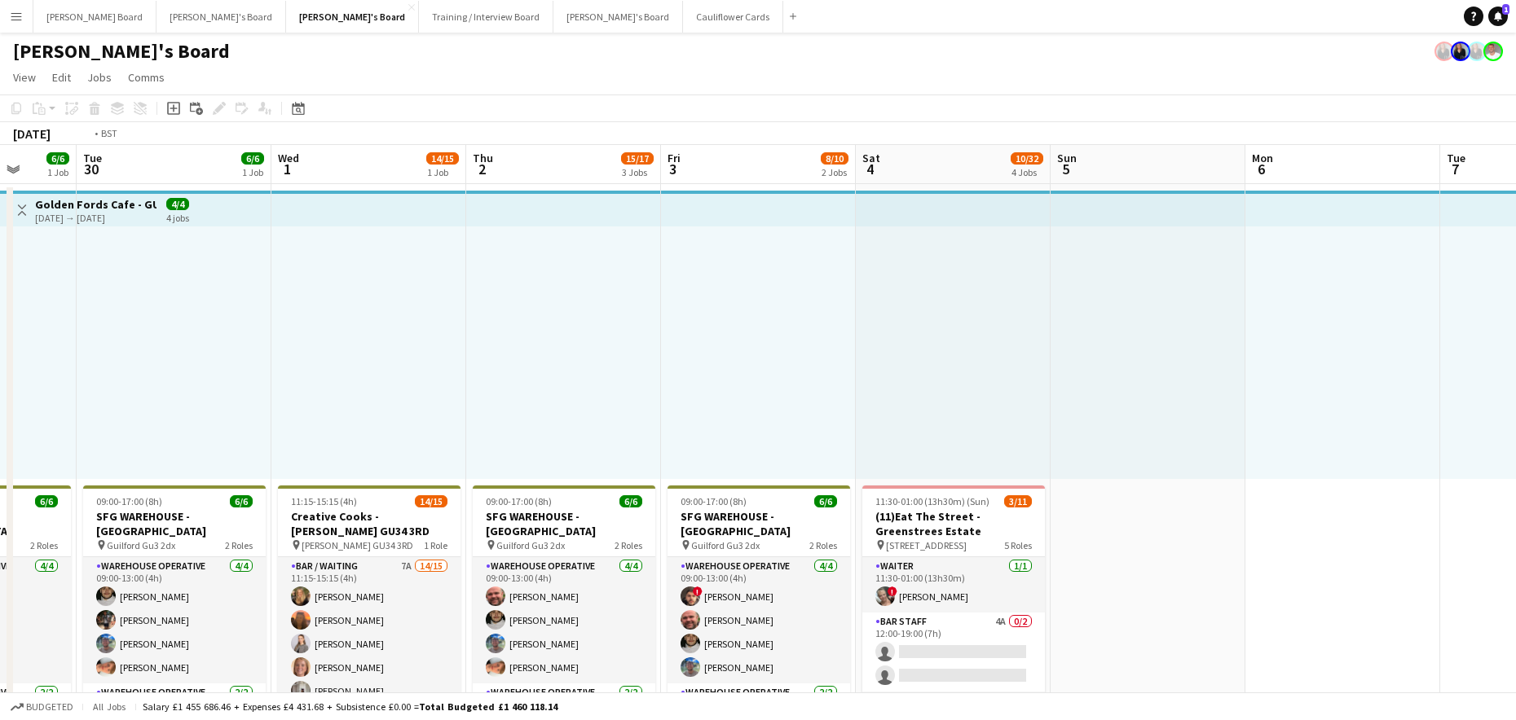
drag, startPoint x: 972, startPoint y: 488, endPoint x: 1461, endPoint y: 488, distance: 488.9
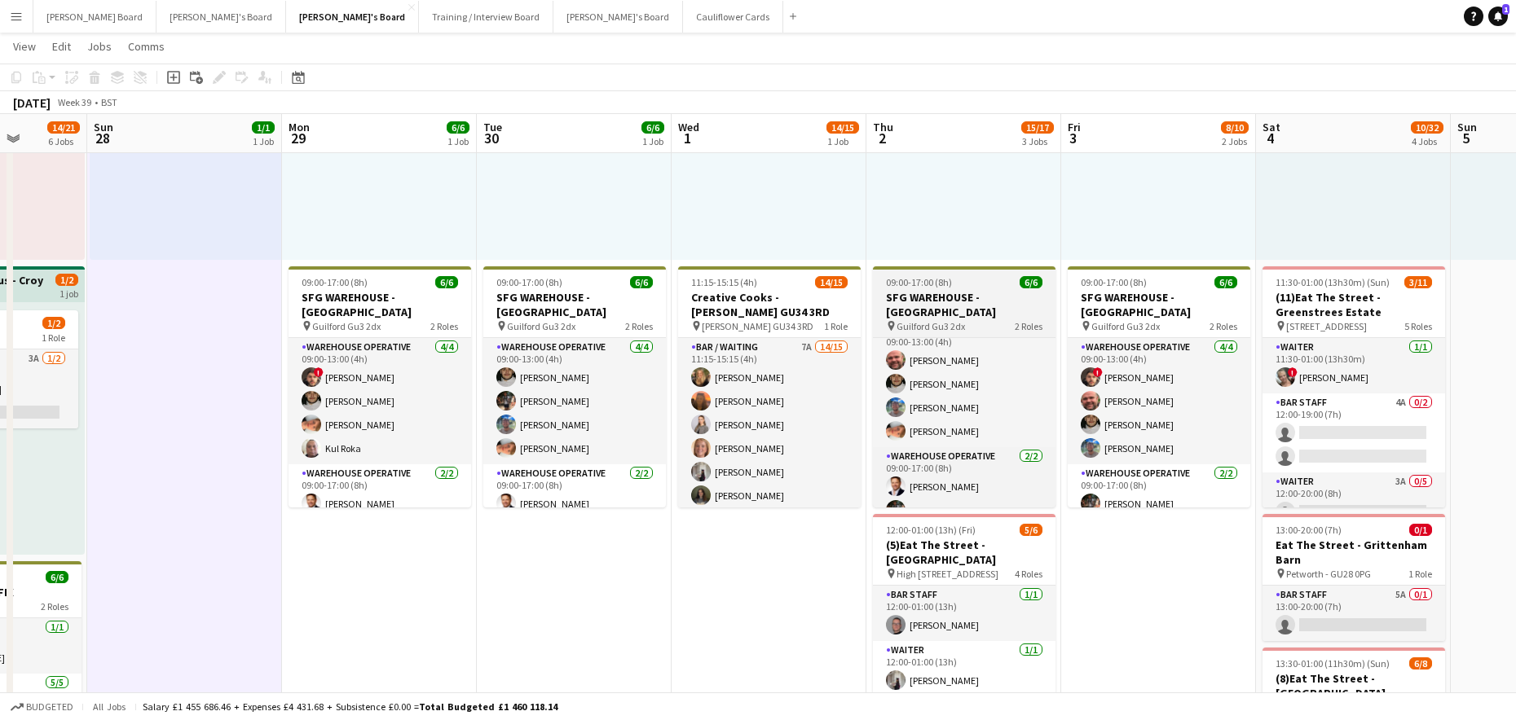
scroll to position [21, 0]
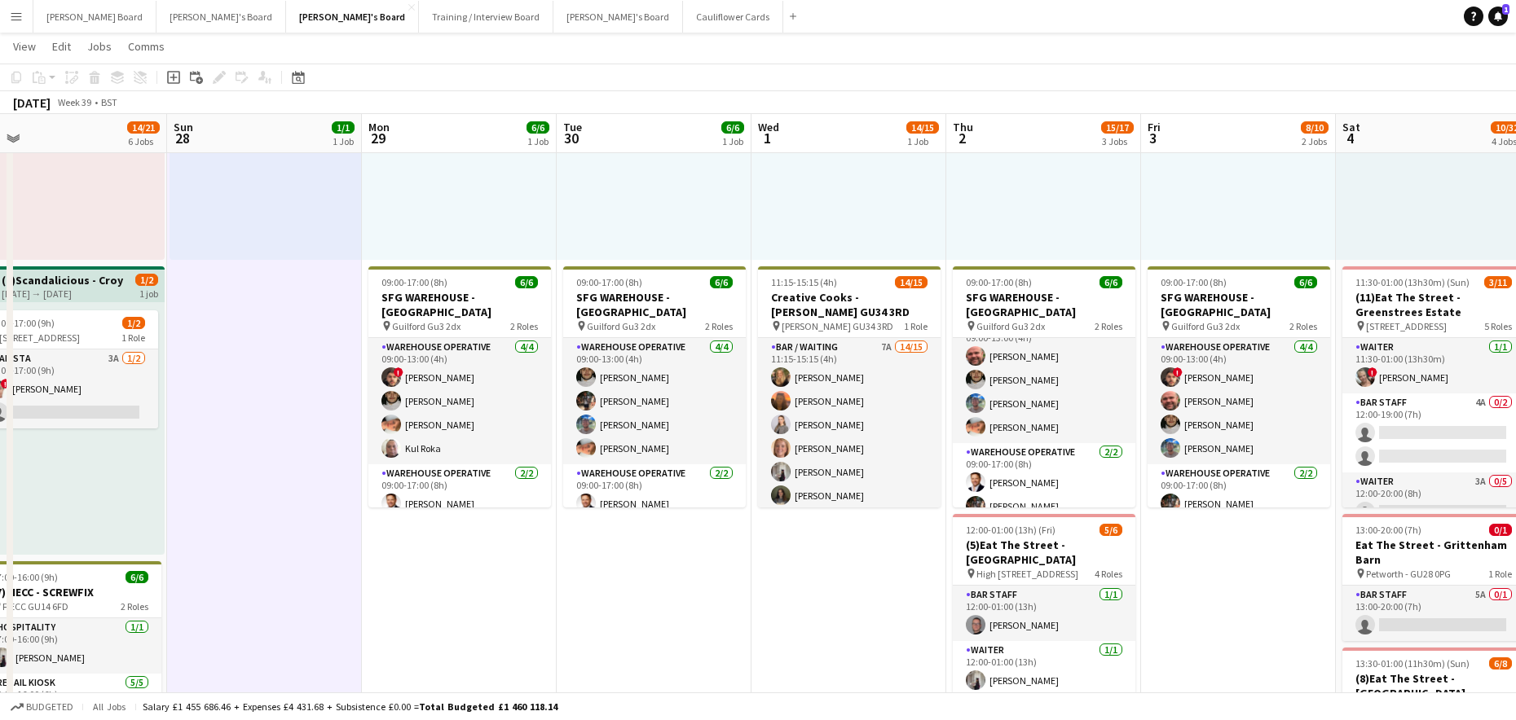
drag, startPoint x: 517, startPoint y: 508, endPoint x: 634, endPoint y: 524, distance: 117.7
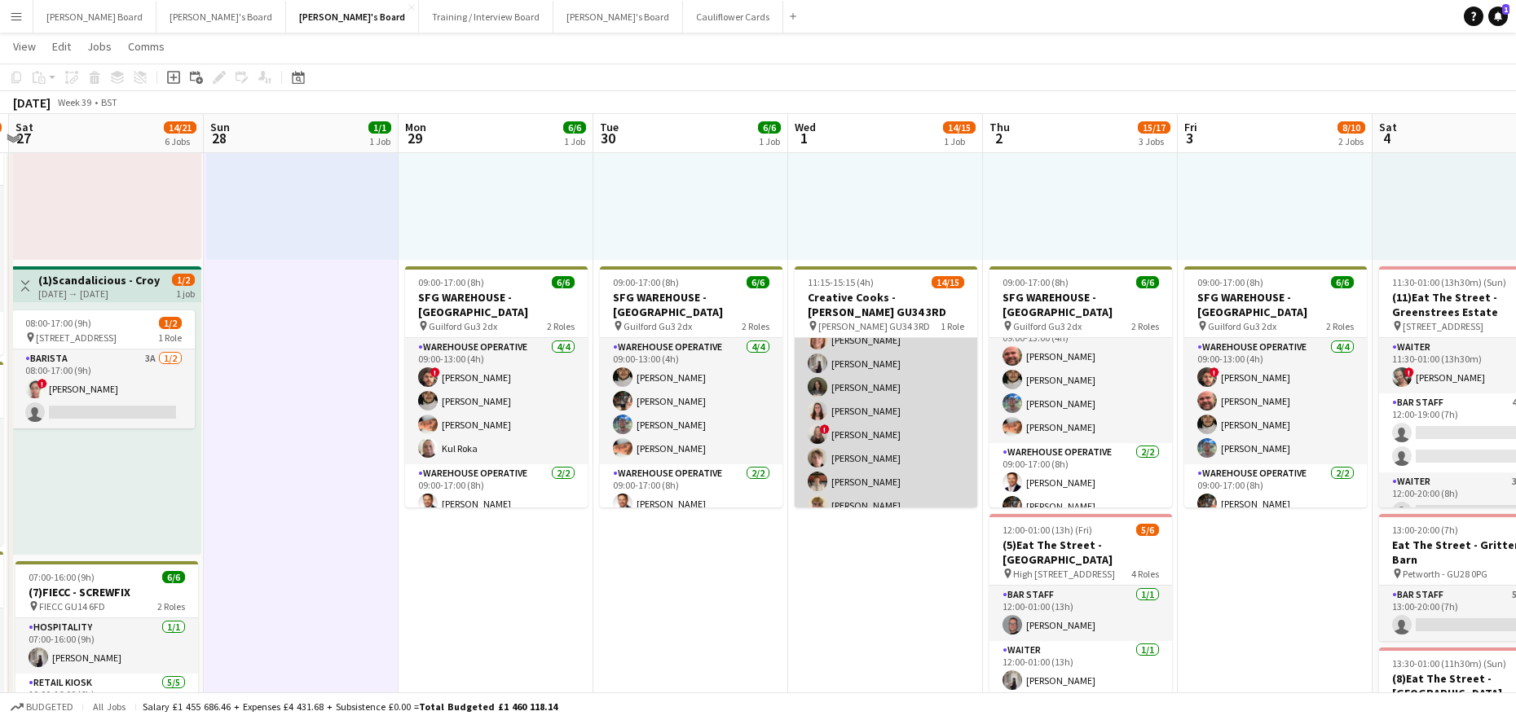
scroll to position [217, 0]
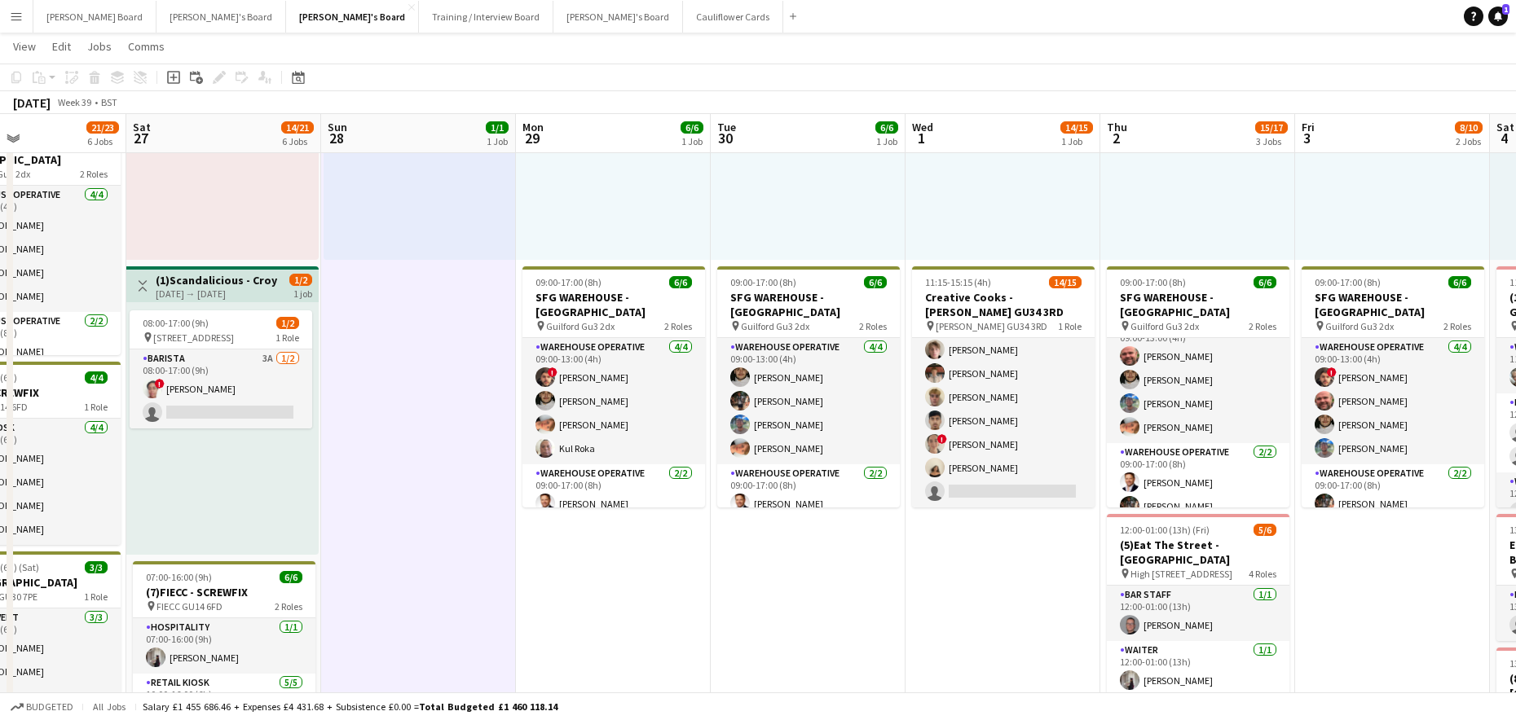
drag, startPoint x: 843, startPoint y: 610, endPoint x: 998, endPoint y: 583, distance: 157.1
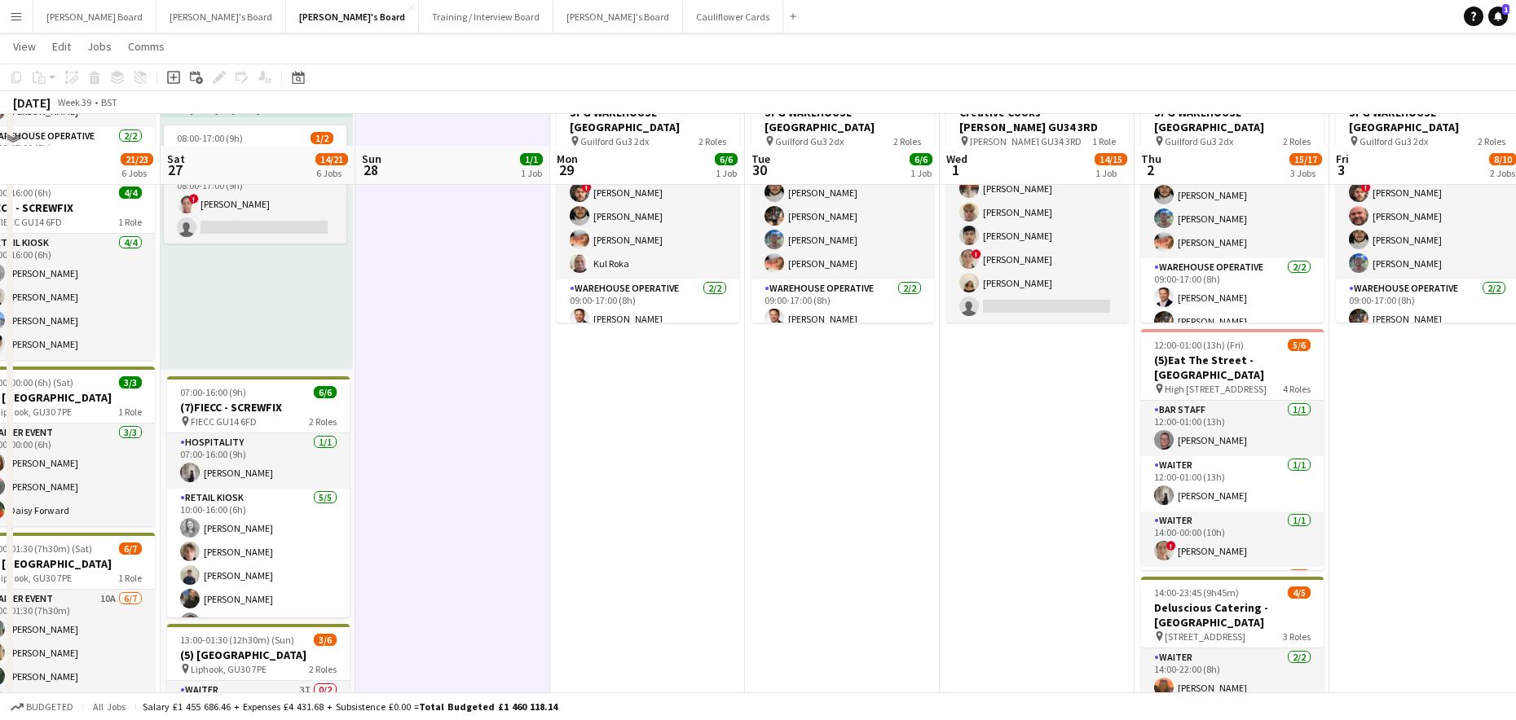
scroll to position [434, 0]
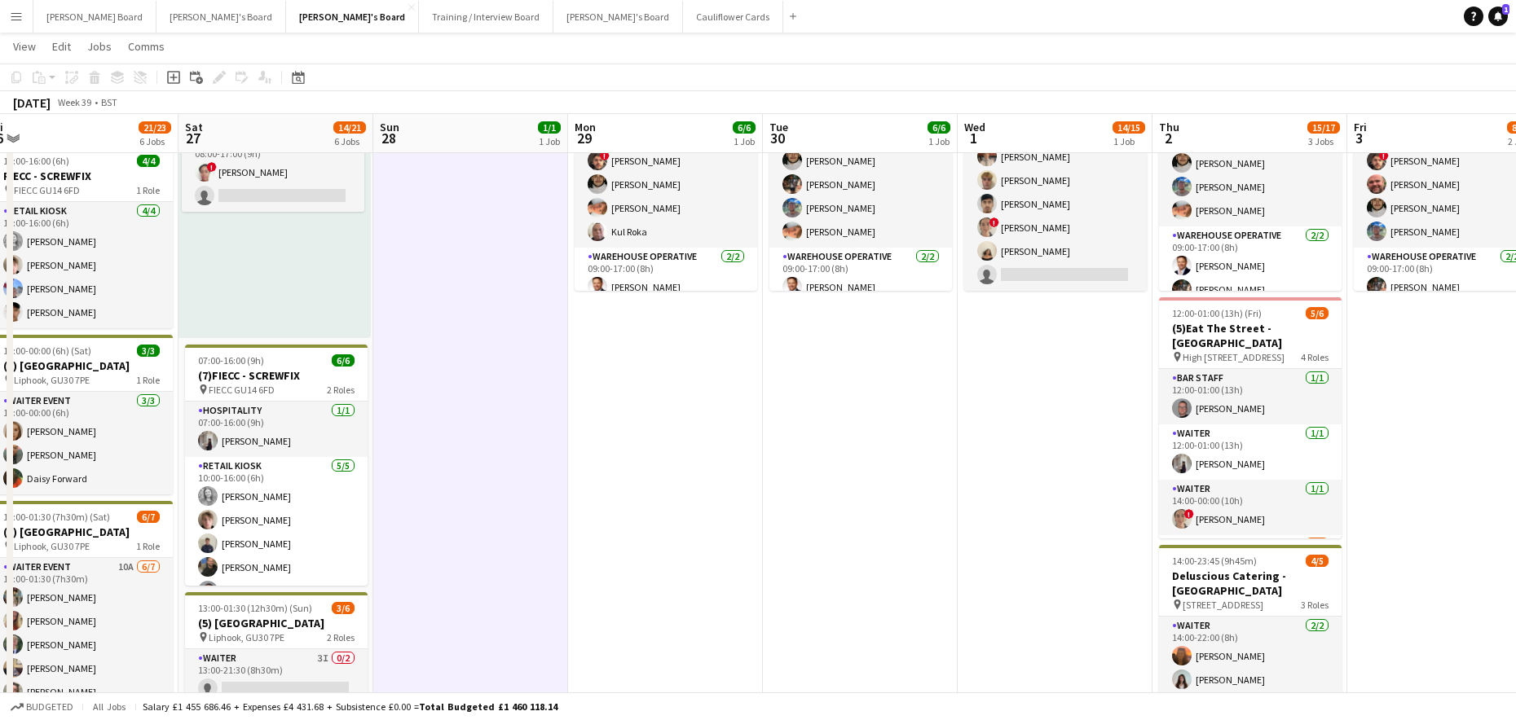
drag, startPoint x: 579, startPoint y: 514, endPoint x: 814, endPoint y: 514, distance: 235.5
click at [807, 514] on app-calendar-viewport "Wed 24 6/6 3 Jobs Thu 25 20/20 7 Jobs Fri 26 21/23 6 Jobs Sat 27 14/21 6 Jobs S…" at bounding box center [758, 705] width 1516 height 2153
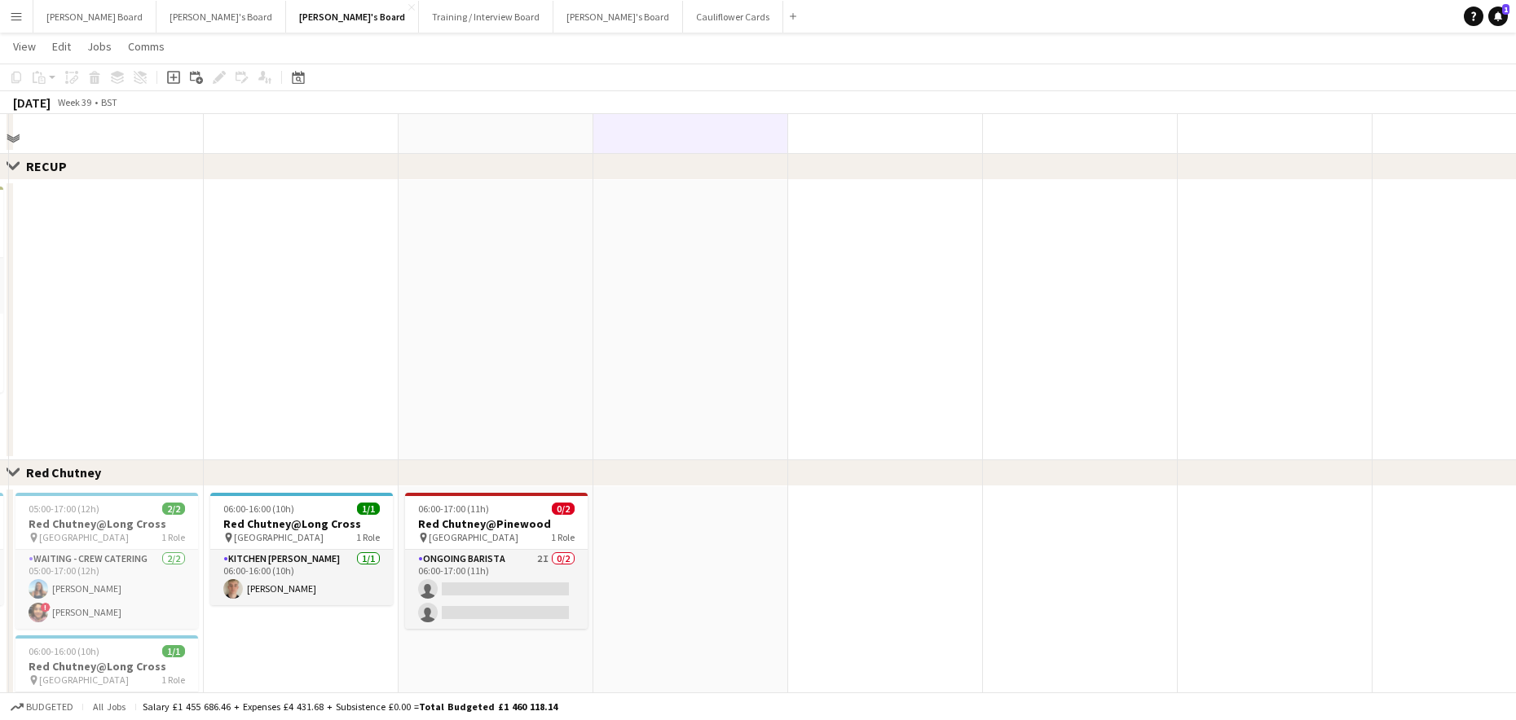
scroll to position [1412, 0]
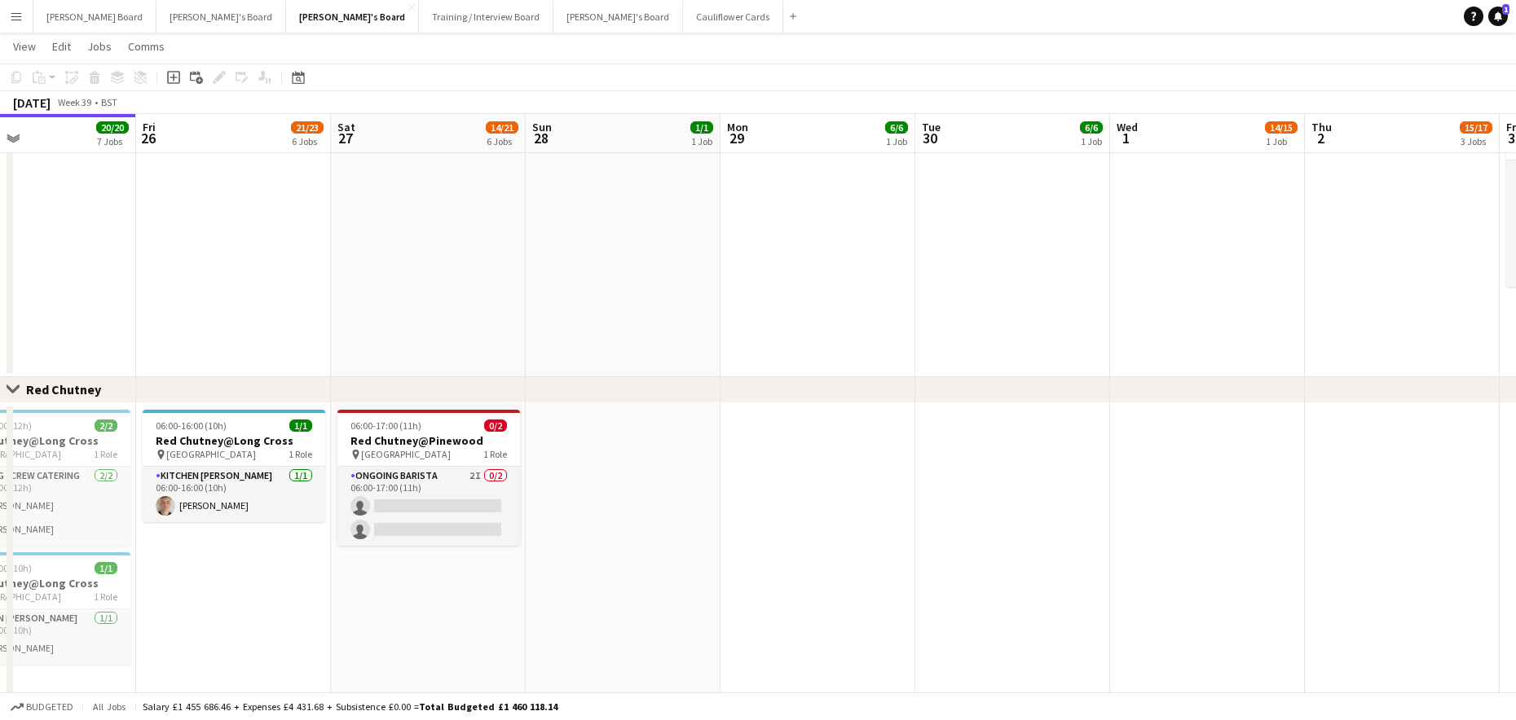
drag, startPoint x: 1050, startPoint y: 566, endPoint x: 909, endPoint y: 561, distance: 140.2
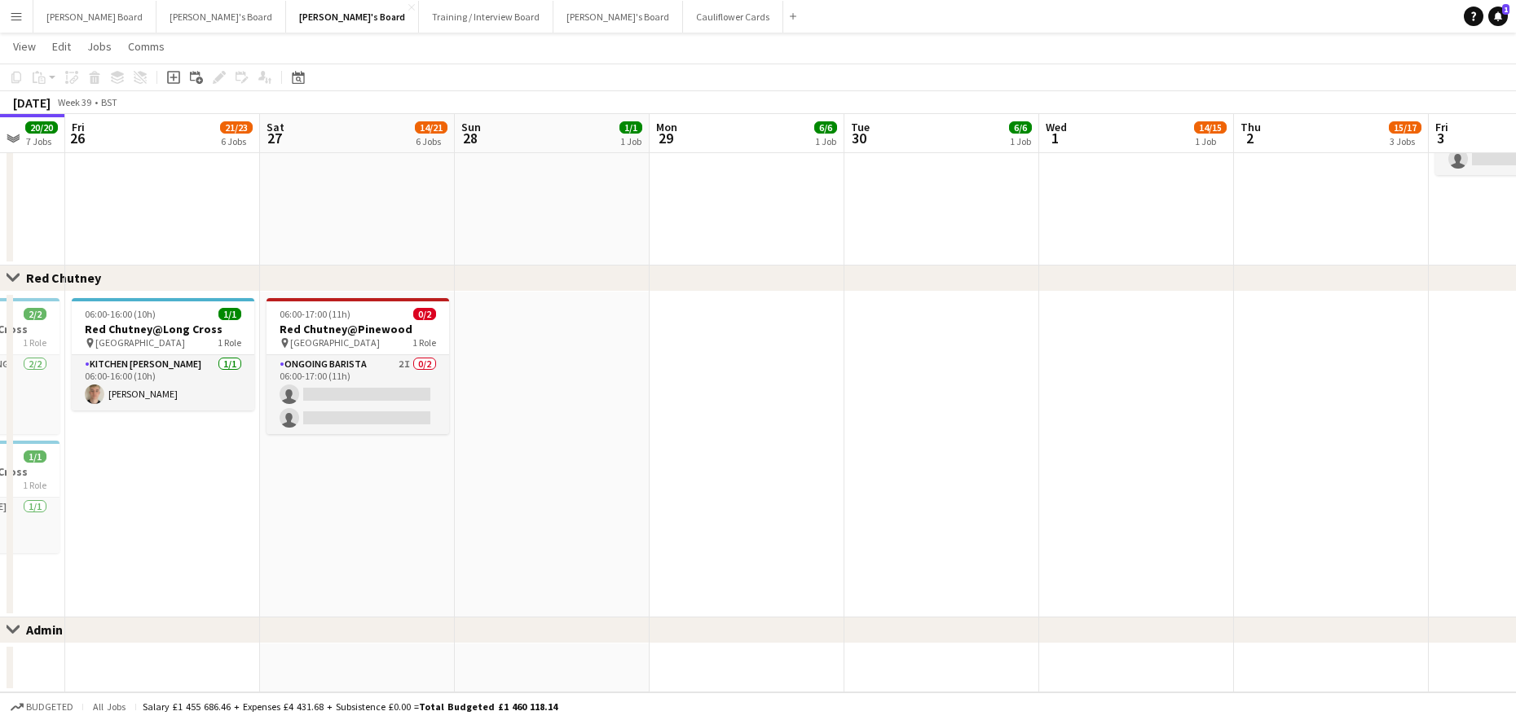
scroll to position [0, 391]
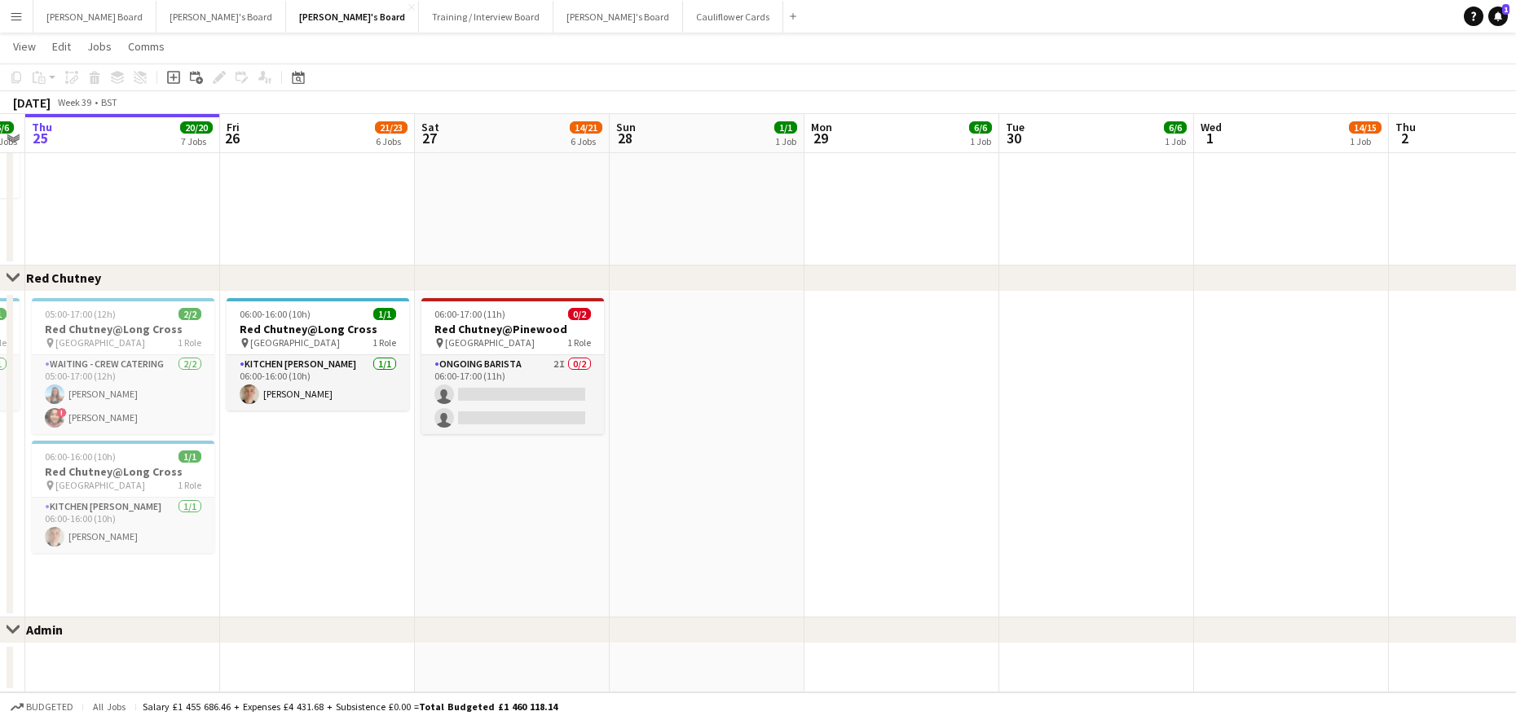
drag, startPoint x: 724, startPoint y: 526, endPoint x: 1468, endPoint y: 627, distance: 750.7
